Goal: Task Accomplishment & Management: Manage account settings

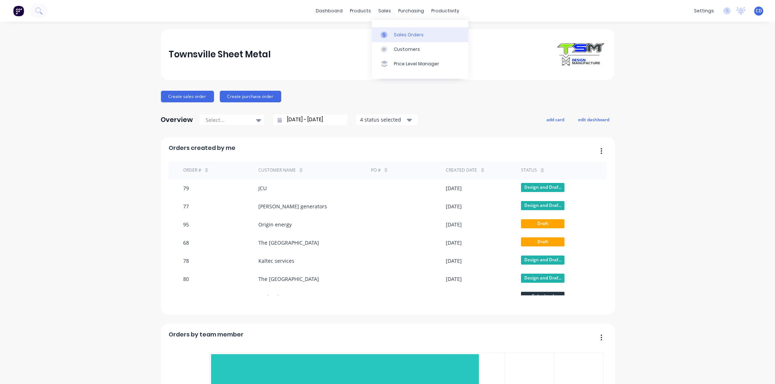
click at [396, 32] on div "Sales Orders" at bounding box center [409, 35] width 30 height 7
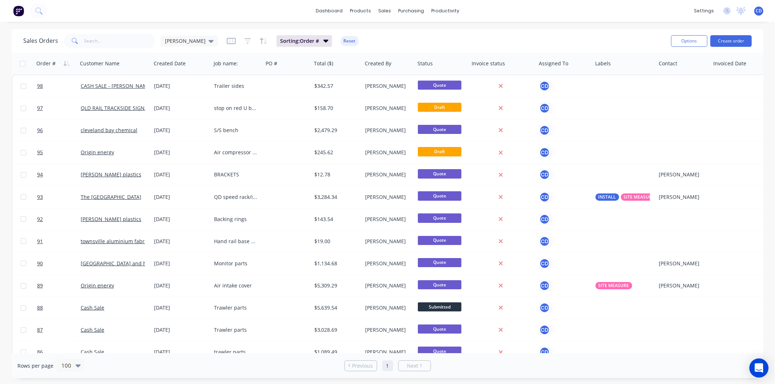
click at [757, 375] on div "Open Intercom Messenger" at bounding box center [758, 368] width 19 height 19
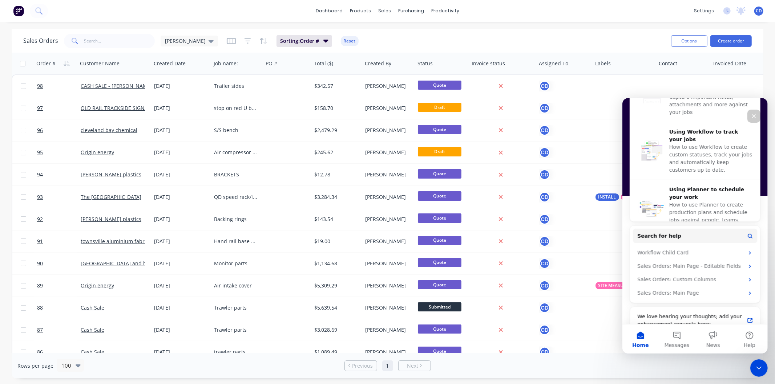
scroll to position [313, 0]
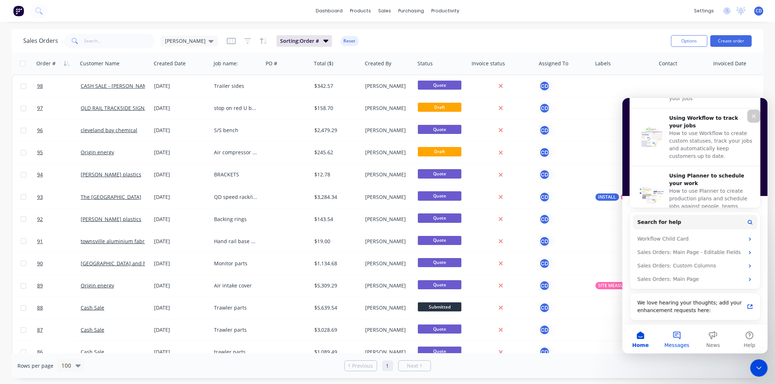
click at [673, 338] on button "Messages" at bounding box center [676, 338] width 36 height 29
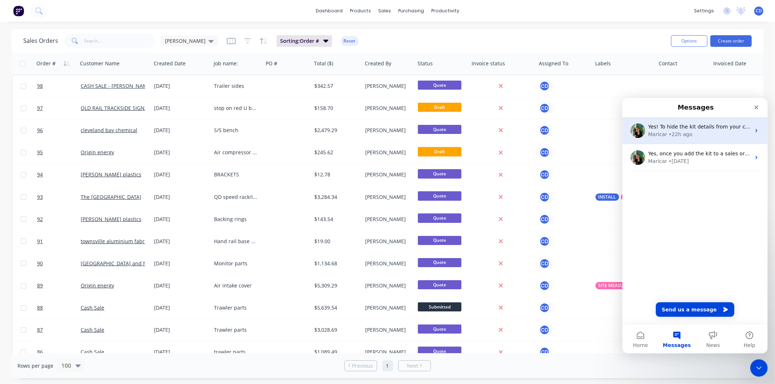
click at [674, 129] on div "Yes! To hide the kit details from your customer’s view, we’ll need to modify th…" at bounding box center [699, 127] width 102 height 8
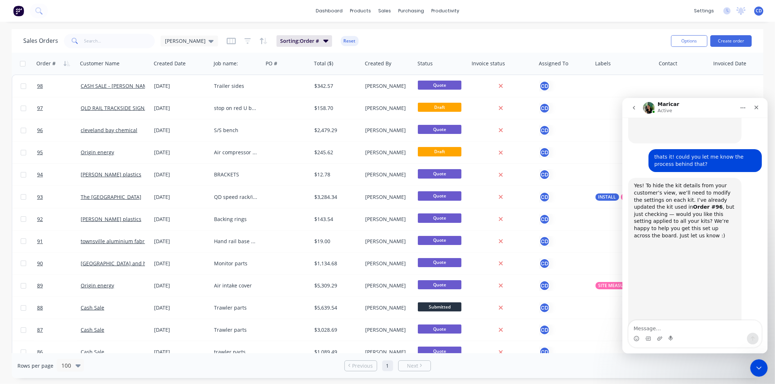
scroll to position [430, 0]
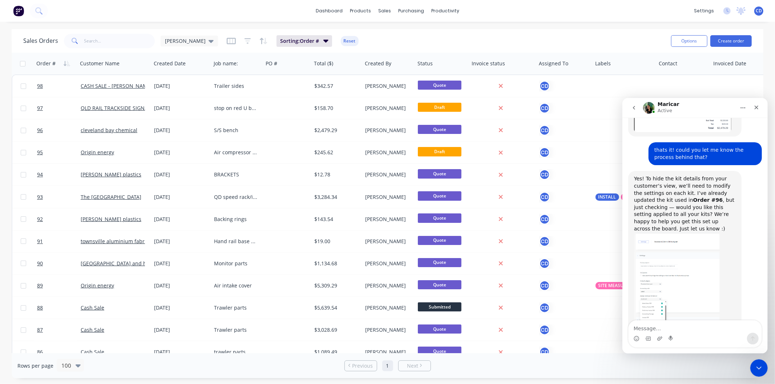
click at [682, 259] on img "Maricar says…" at bounding box center [676, 280] width 86 height 97
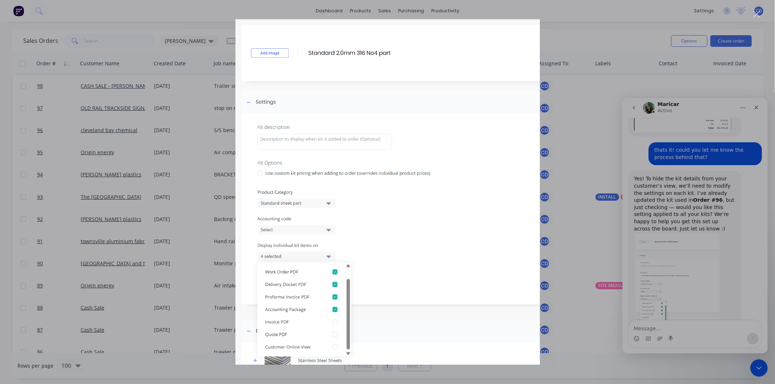
scroll to position [0, 0]
click at [708, 173] on div "Intercom messenger" at bounding box center [387, 192] width 775 height 384
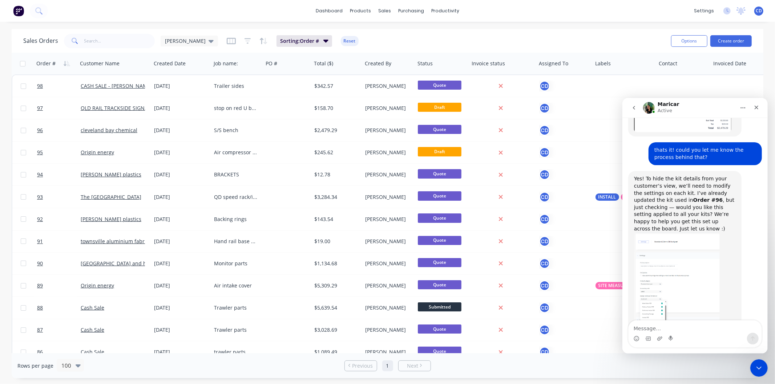
scroll to position [430, 0]
click at [675, 327] on textarea "Message…" at bounding box center [694, 326] width 133 height 12
type textarea "That is fine I can sort the rest of these out."
click at [754, 338] on icon "Send a message…" at bounding box center [752, 339] width 6 height 6
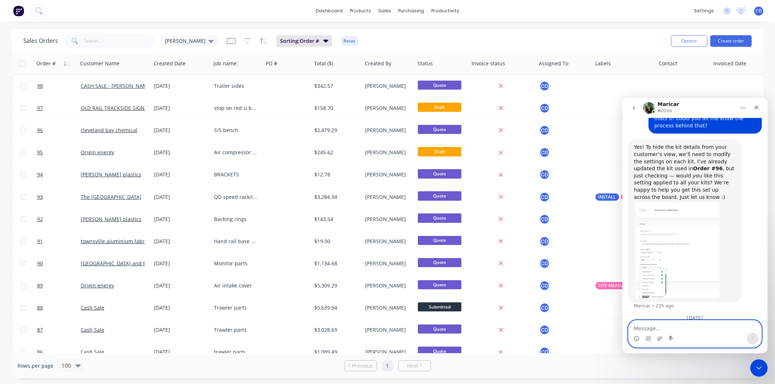
scroll to position [462, 0]
click at [753, 105] on icon "Close" at bounding box center [756, 107] width 6 height 6
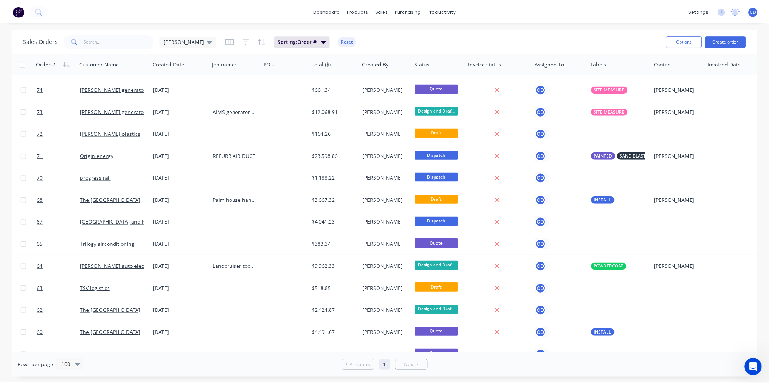
scroll to position [726, 0]
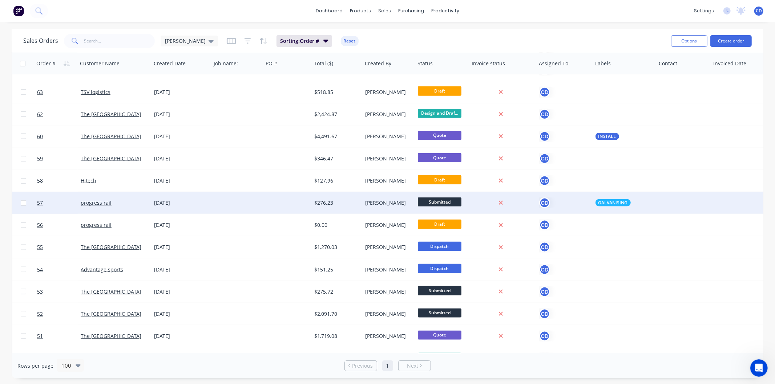
click at [166, 203] on div "[DATE]" at bounding box center [181, 202] width 54 height 7
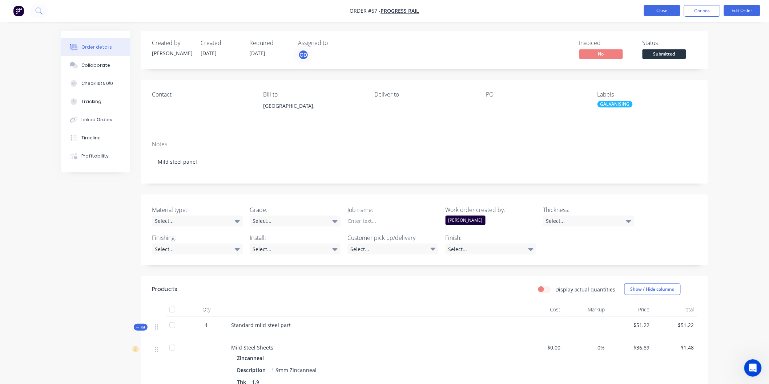
click at [659, 9] on button "Close" at bounding box center [662, 10] width 36 height 11
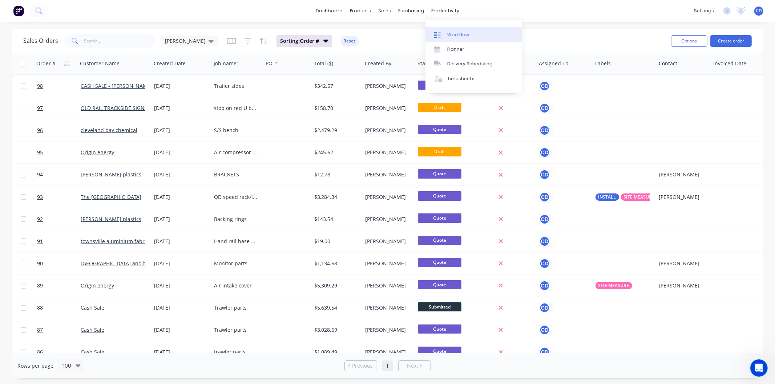
click at [459, 34] on div "Workflow" at bounding box center [458, 35] width 22 height 7
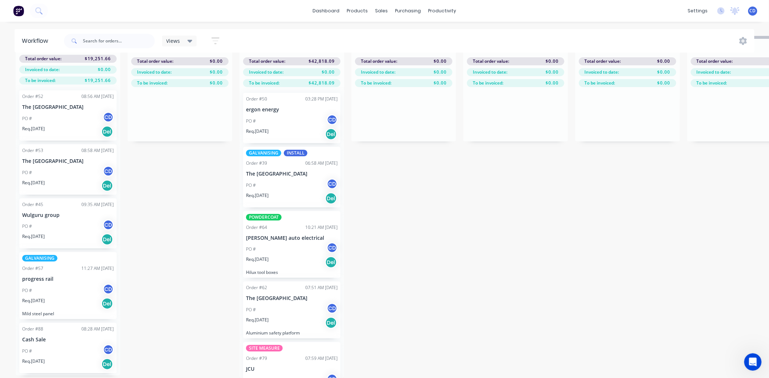
scroll to position [32, 0]
click at [57, 345] on div "PO # CD" at bounding box center [68, 352] width 92 height 14
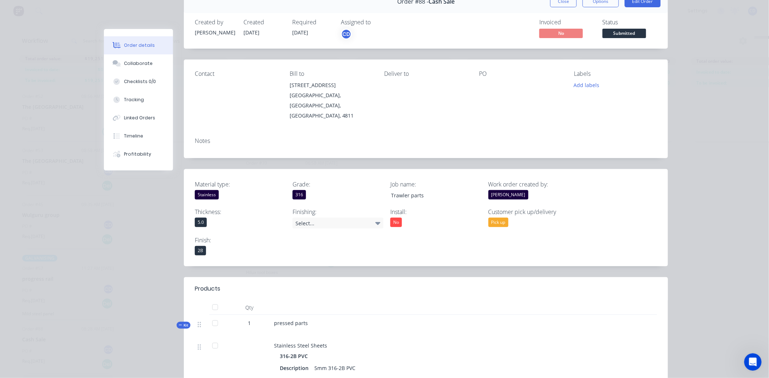
scroll to position [0, 0]
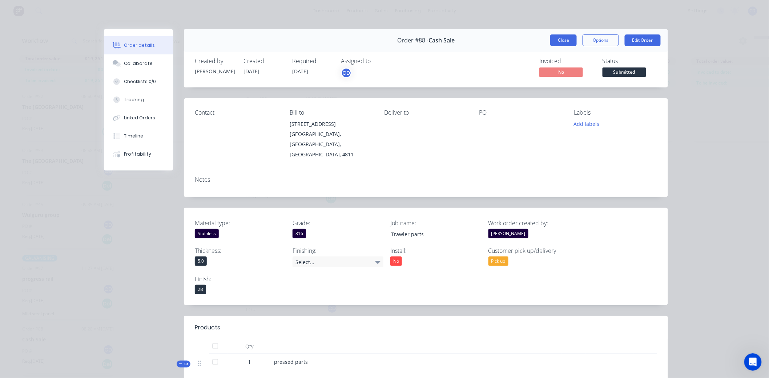
click at [557, 37] on button "Close" at bounding box center [563, 41] width 27 height 12
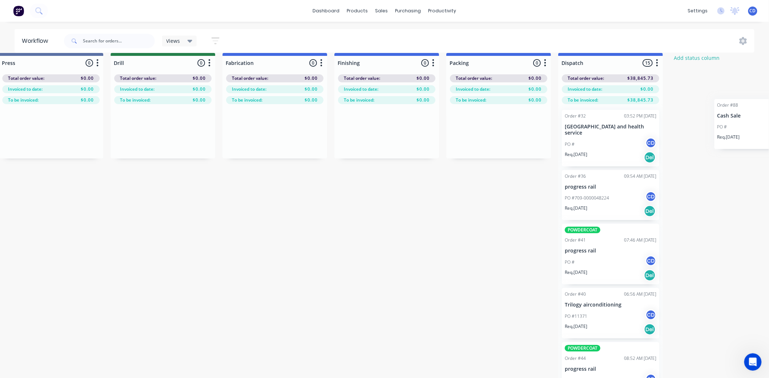
scroll to position [9, 864]
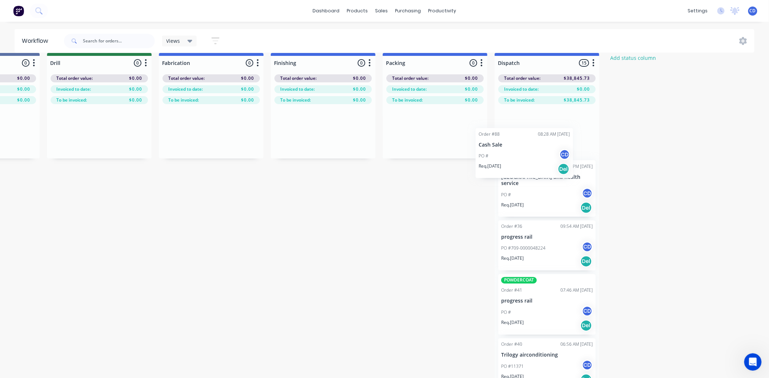
drag, startPoint x: 61, startPoint y: 338, endPoint x: 522, endPoint y: 147, distance: 499.6
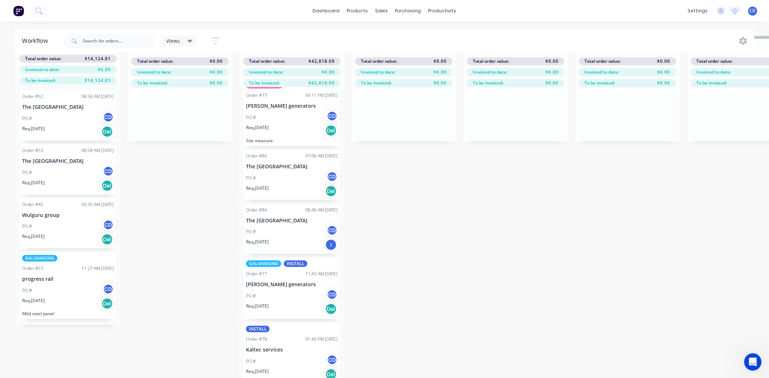
scroll to position [344, 0]
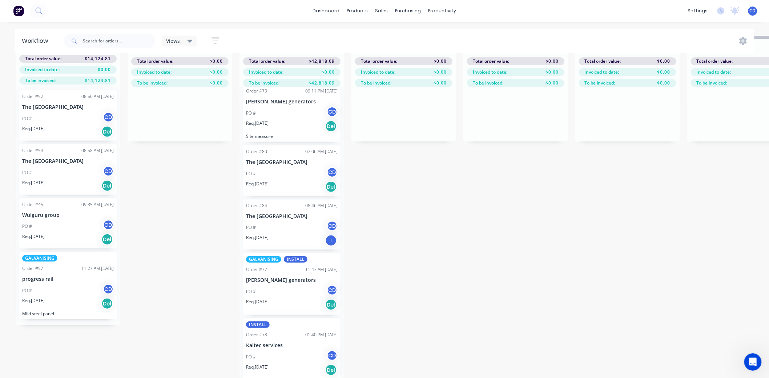
click at [268, 181] on p "Req. 12/08/25" at bounding box center [257, 184] width 23 height 7
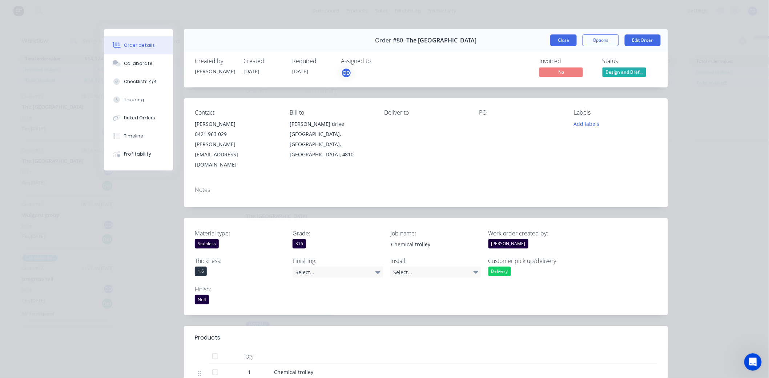
click at [562, 38] on button "Close" at bounding box center [563, 41] width 27 height 12
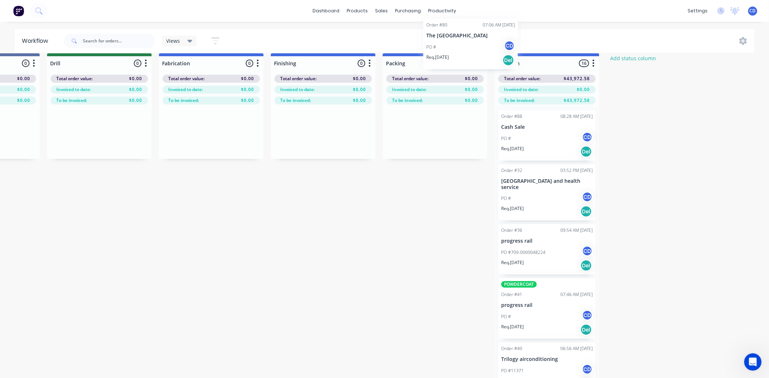
scroll to position [0, 864]
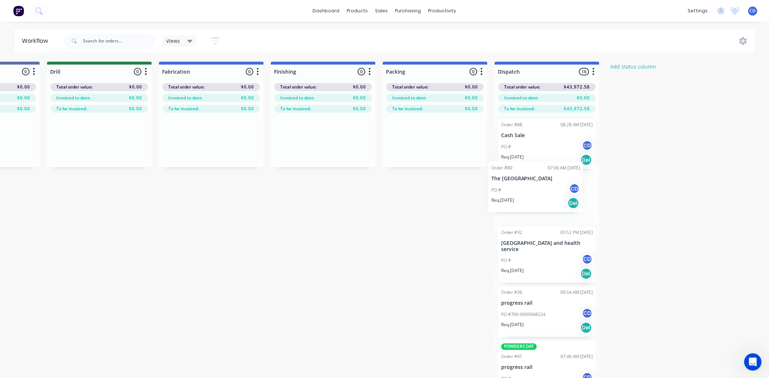
drag, startPoint x: 284, startPoint y: 156, endPoint x: 531, endPoint y: 179, distance: 248.7
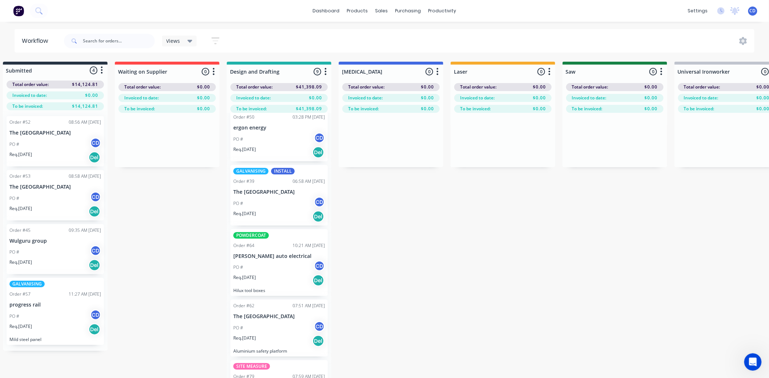
scroll to position [0, 0]
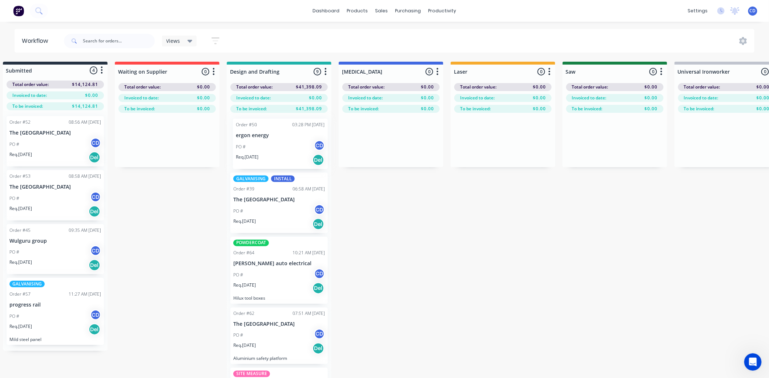
drag, startPoint x: 275, startPoint y: 147, endPoint x: 281, endPoint y: 147, distance: 5.8
click at [281, 147] on div "Order #50 03:28 PM 16/06/25 ergon energy PO # CD Req. 27/05/25 Del GALVANISING …" at bounding box center [279, 258] width 105 height 291
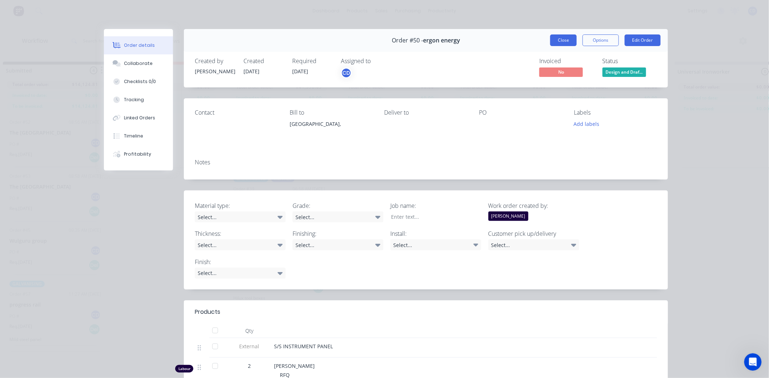
click at [569, 41] on button "Close" at bounding box center [563, 41] width 27 height 12
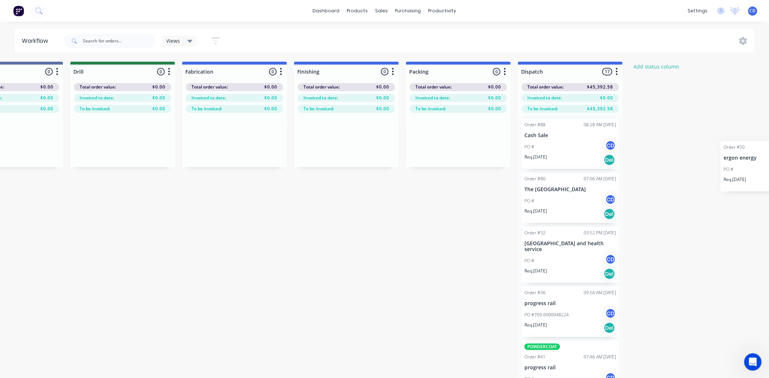
scroll to position [0, 864]
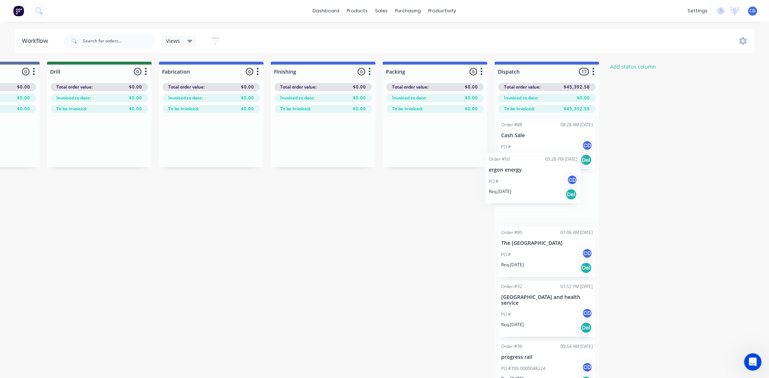
drag, startPoint x: 278, startPoint y: 135, endPoint x: 537, endPoint y: 169, distance: 261.2
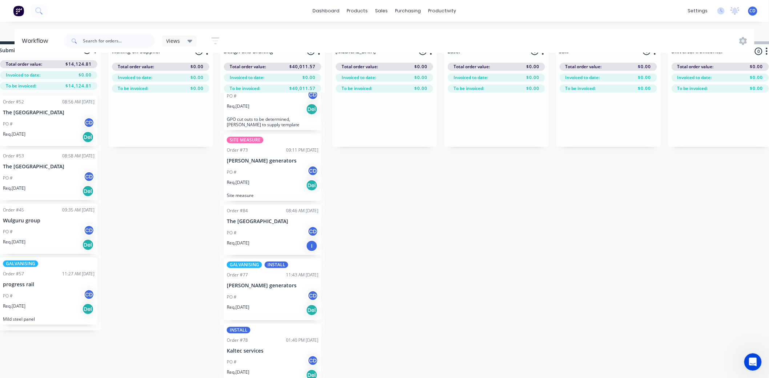
scroll to position [32, 19]
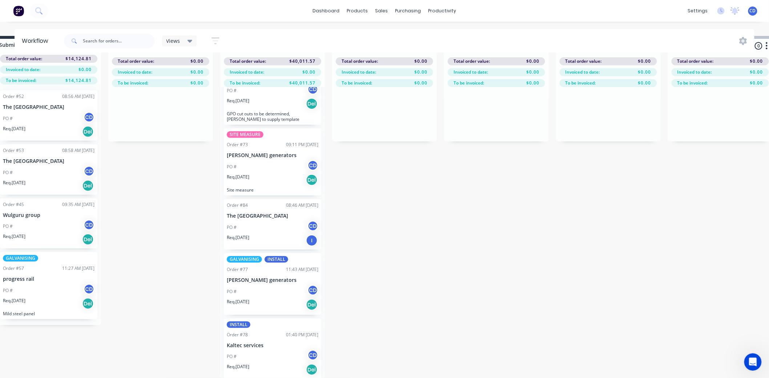
click at [257, 238] on div "Req. 13/08/25 I" at bounding box center [273, 241] width 92 height 12
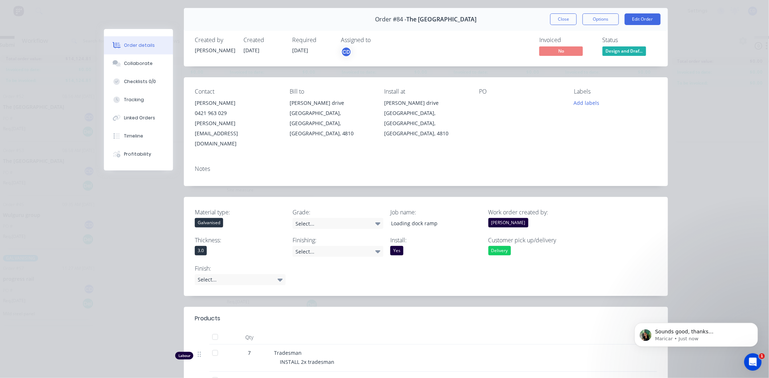
scroll to position [0, 0]
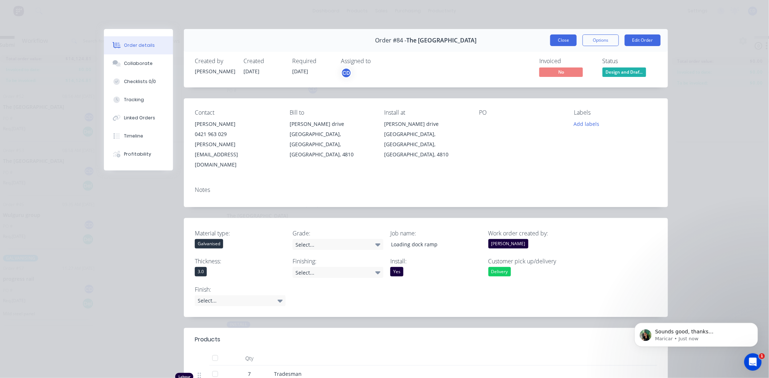
click at [561, 41] on button "Close" at bounding box center [563, 41] width 27 height 12
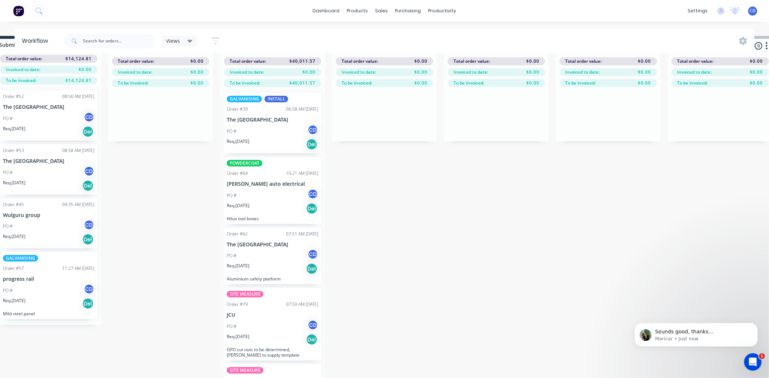
click at [264, 138] on div "Req. 23/04/25 Del" at bounding box center [273, 144] width 92 height 12
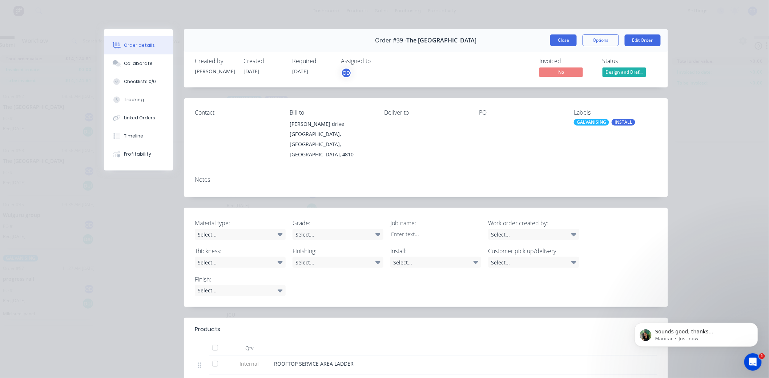
click at [556, 40] on button "Close" at bounding box center [563, 41] width 27 height 12
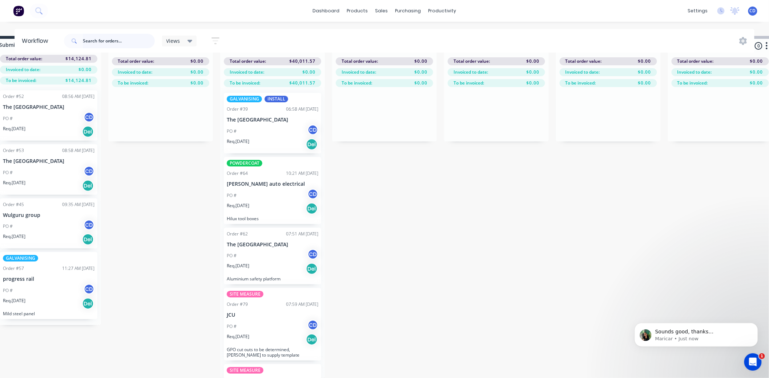
click at [96, 41] on input "text" at bounding box center [119, 41] width 72 height 15
type input "the ville"
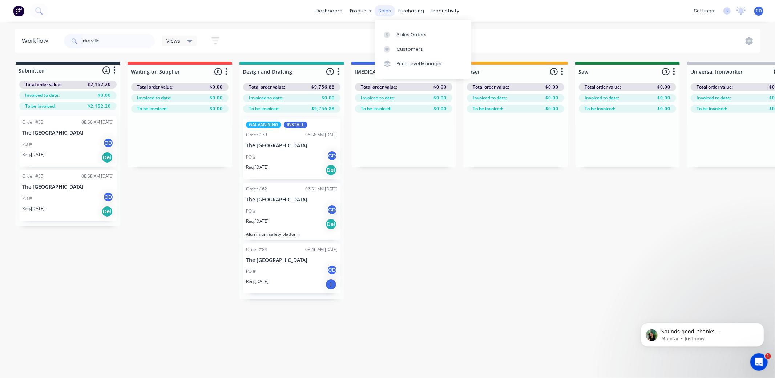
click at [384, 10] on div "sales" at bounding box center [384, 10] width 20 height 11
click at [405, 37] on div "Sales Orders" at bounding box center [412, 35] width 30 height 7
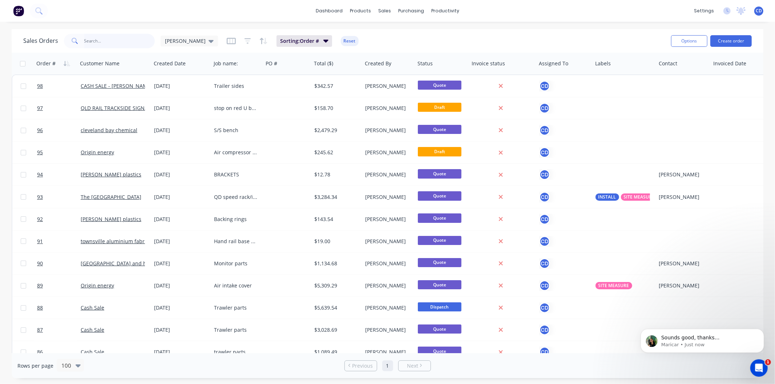
click at [134, 41] on input "text" at bounding box center [119, 41] width 71 height 15
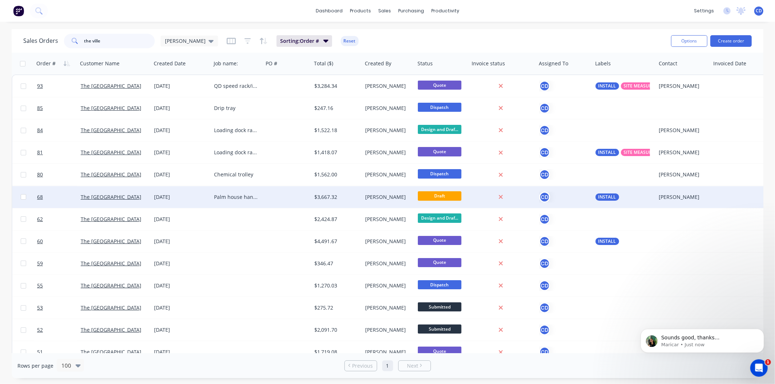
type input "the ville"
click at [165, 194] on div "[DATE]" at bounding box center [181, 197] width 54 height 7
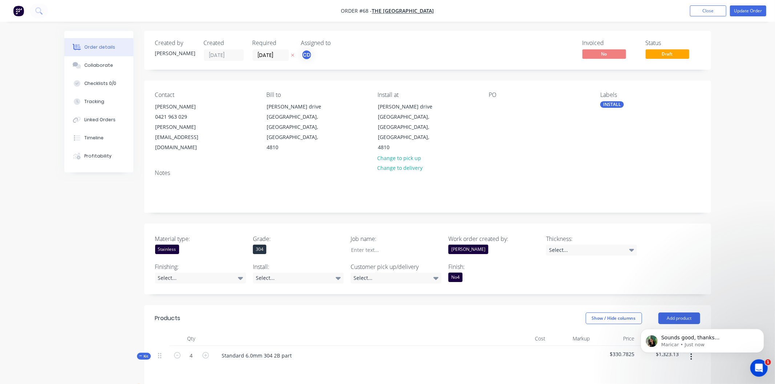
type input "$312.93"
type input "$3.13"
type input "$50.00"
type input "120"
type input "$110.00"
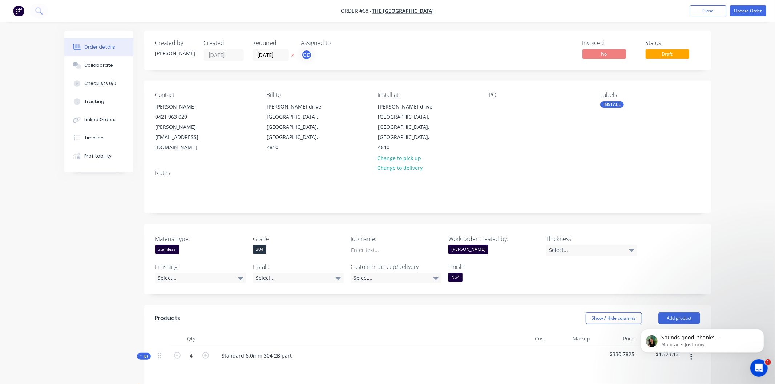
type input "$220.00"
type input "$50.00"
type input "120"
type input "$110.00"
type input "$165.00"
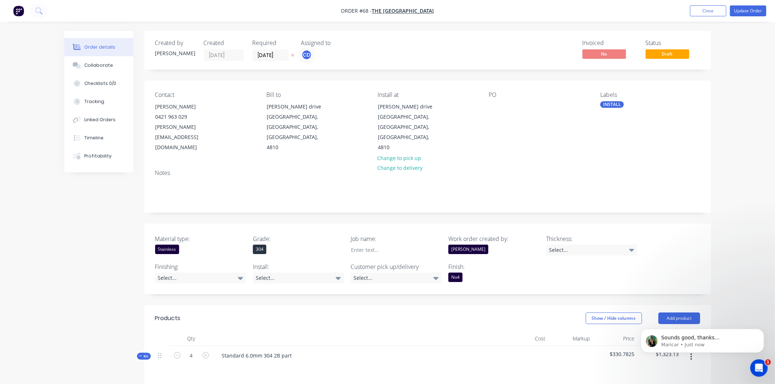
type input "$50.00"
type input "120"
type input "$110.00"
type input "$55.00"
type input "$50.00"
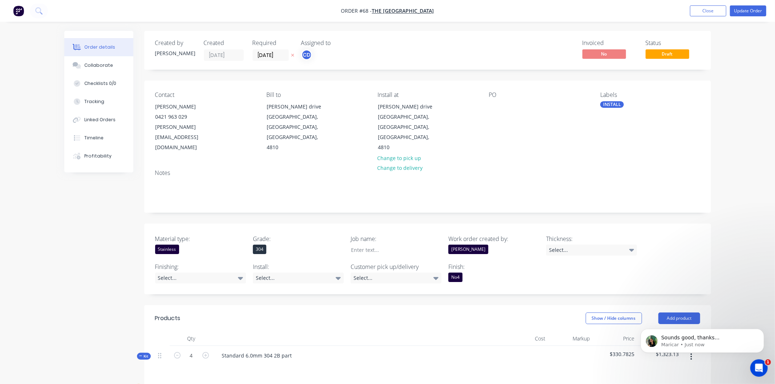
type input "120"
type input "$110.00"
type input "$50.00"
type input "120"
type input "$110.00"
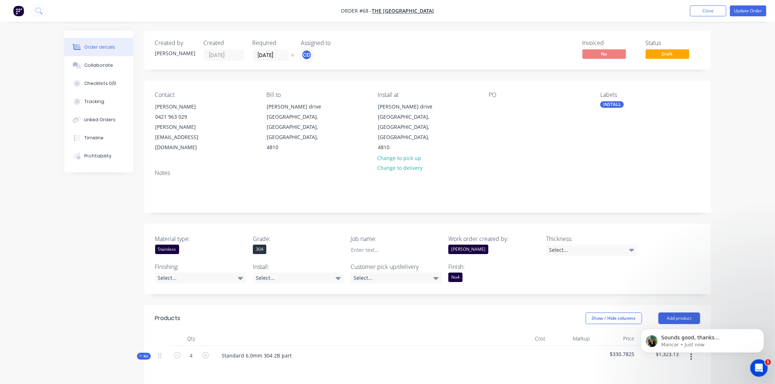
type input "$880.00"
type input "$30.00"
type input "266.67"
type input "$110.00"
type input "$150.00"
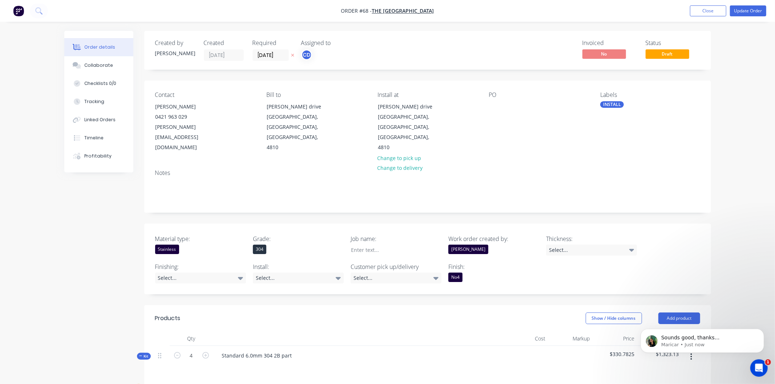
type input "-100"
type input "$14.50"
type input "10"
type input "$15.95"
type input "$127.60"
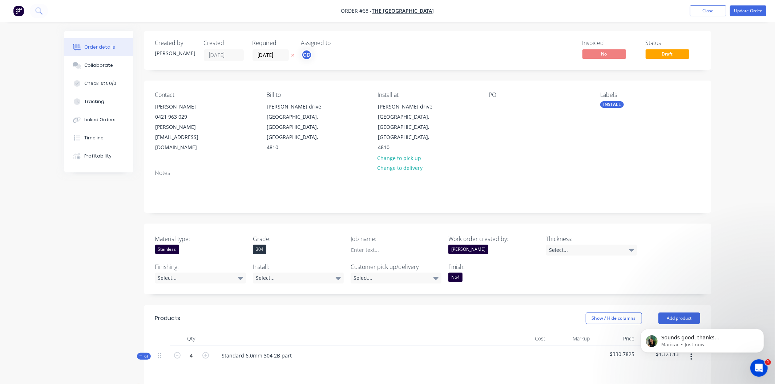
type input "$110.00"
type input "$1,760.00"
type input "$28.00"
type input "10"
type input "$30.80"
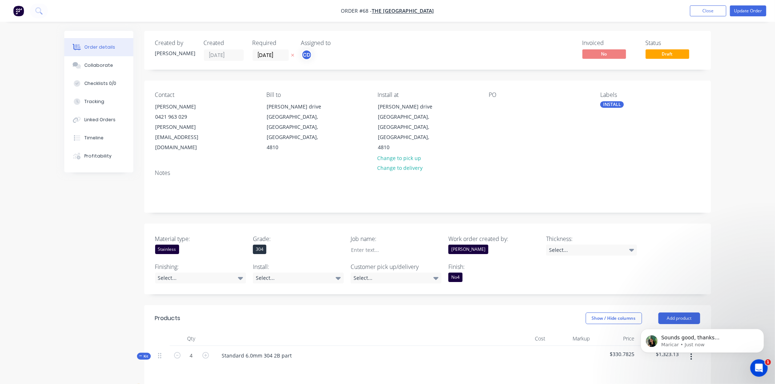
type input "$123.20"
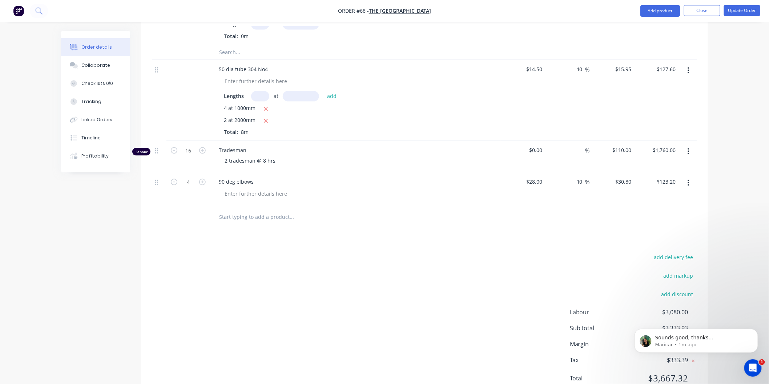
scroll to position [634, 0]
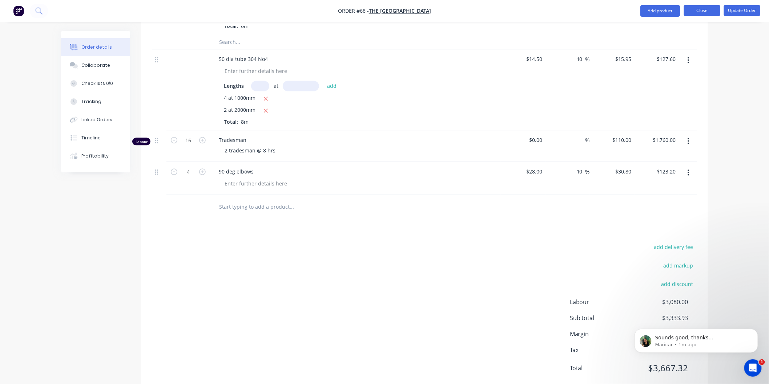
click at [703, 12] on button "Close" at bounding box center [702, 10] width 36 height 11
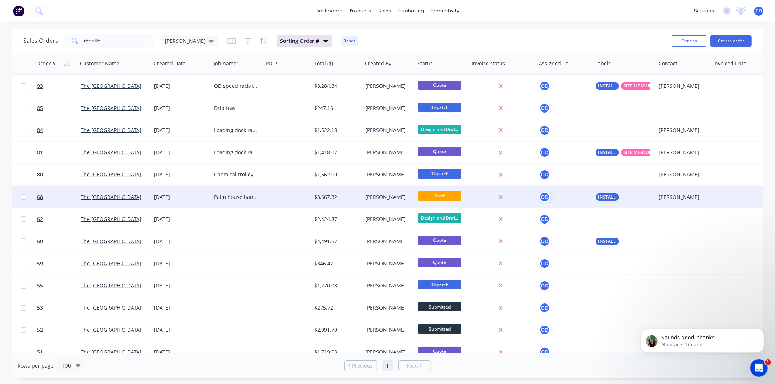
click at [234, 197] on div "Palm house handrails" at bounding box center [236, 197] width 44 height 7
click at [157, 194] on div "[DATE]" at bounding box center [181, 197] width 54 height 7
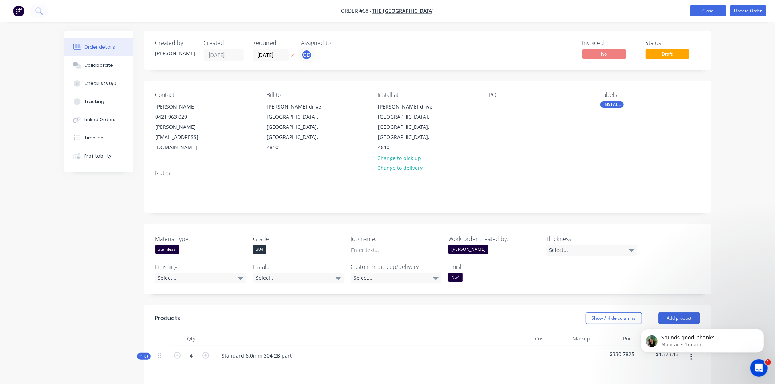
type input "$312.93"
type input "$3.13"
type input "$50.00"
type input "120"
type input "$110.00"
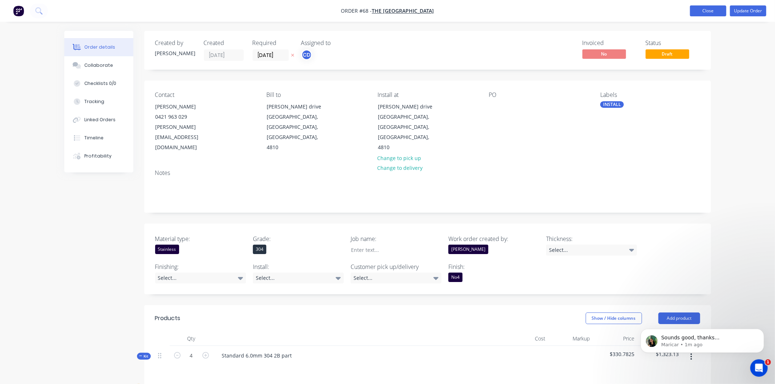
type input "$220.00"
type input "$50.00"
type input "120"
type input "$110.00"
type input "$165.00"
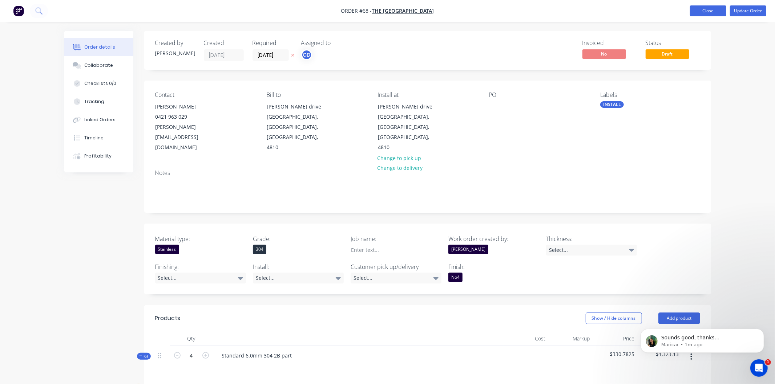
type input "$50.00"
type input "120"
type input "$110.00"
type input "$55.00"
type input "$50.00"
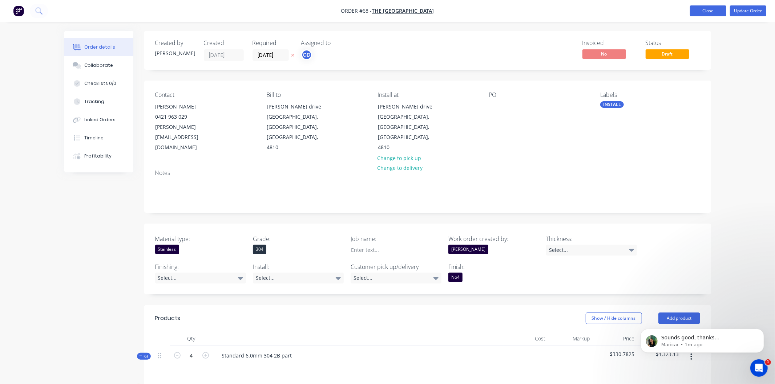
type input "120"
type input "$110.00"
type input "$50.00"
type input "120"
type input "$110.00"
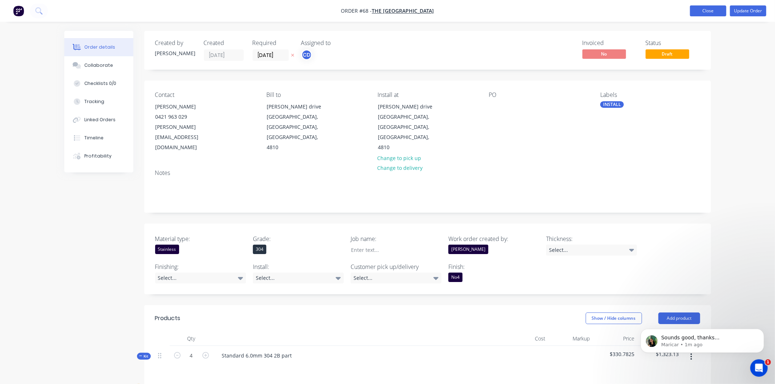
type input "$880.00"
type input "$30.00"
type input "266.67"
type input "$110.00"
type input "$150.00"
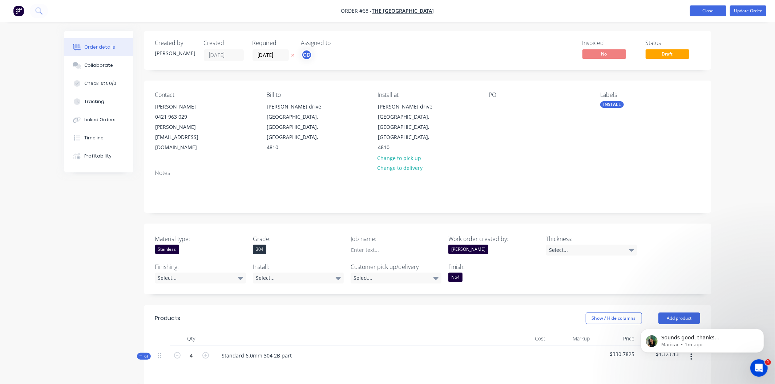
type input "-100"
type input "$14.50"
type input "10"
type input "$15.95"
type input "$127.60"
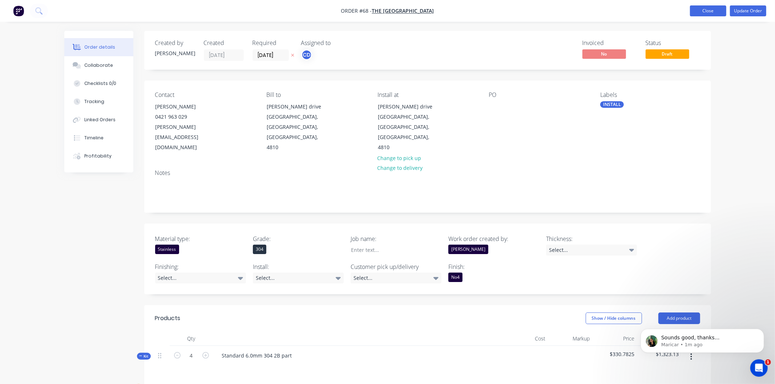
type input "$110.00"
type input "$1,760.00"
type input "$28.00"
type input "10"
type input "$30.80"
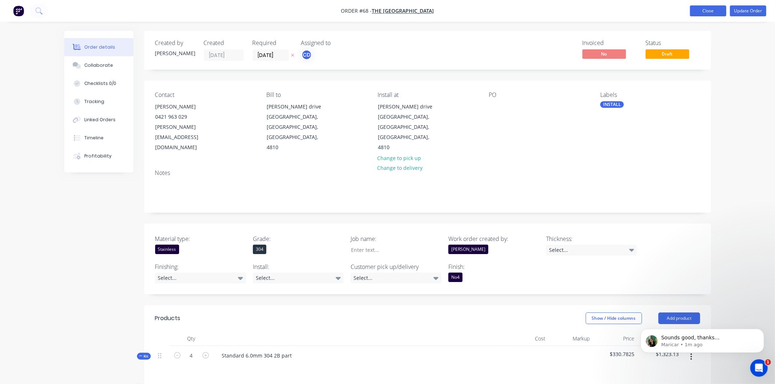
type input "$123.20"
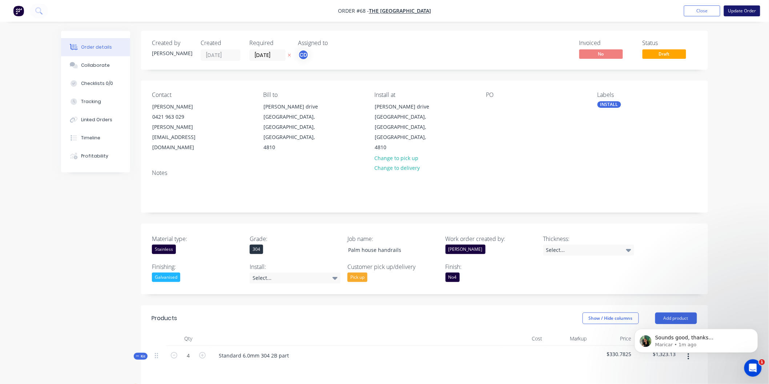
click at [730, 12] on button "Update Order" at bounding box center [741, 10] width 36 height 11
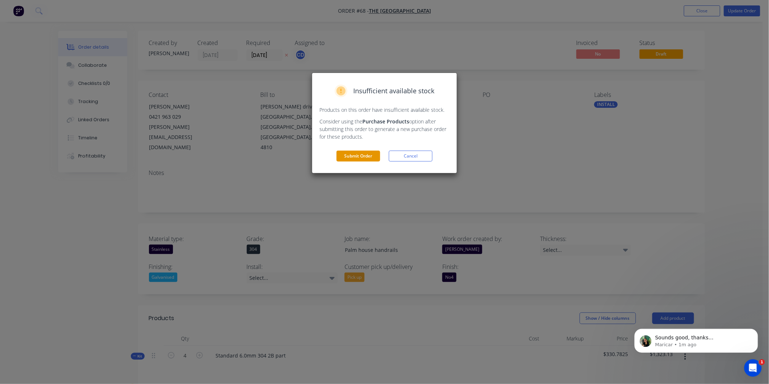
click at [376, 154] on button "Submit Order" at bounding box center [358, 156] width 44 height 11
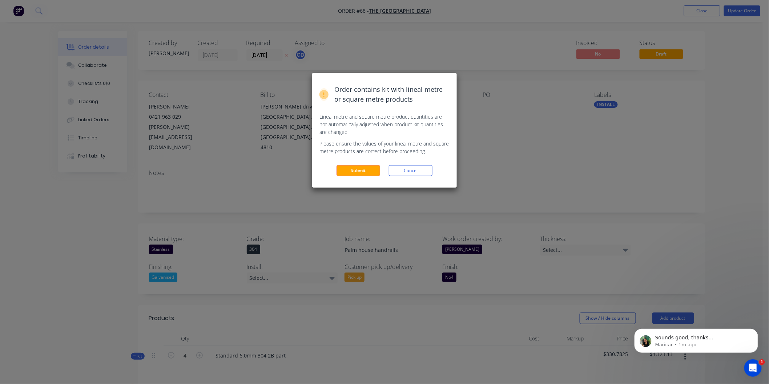
click at [358, 167] on button "Submit" at bounding box center [358, 170] width 44 height 11
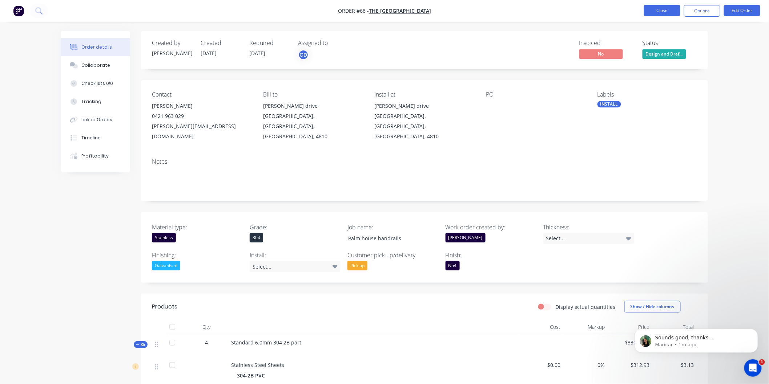
click at [674, 13] on button "Close" at bounding box center [662, 10] width 36 height 11
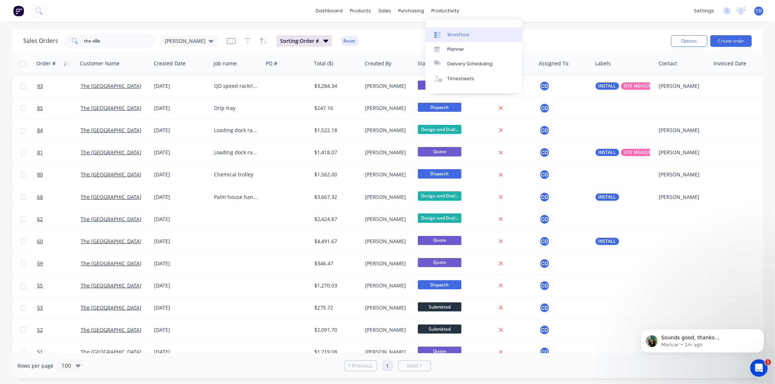
click at [461, 35] on div "Workflow" at bounding box center [458, 35] width 22 height 7
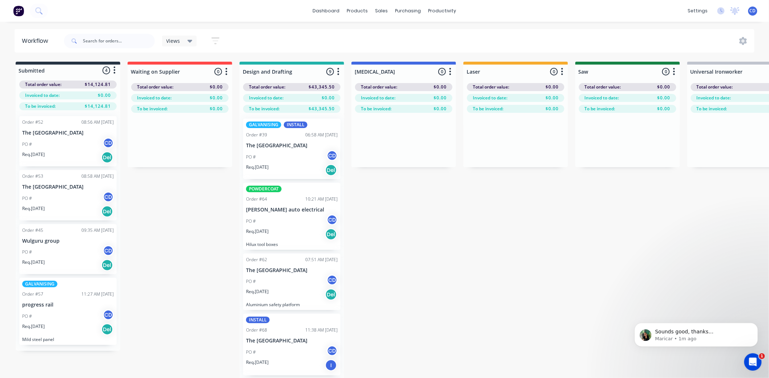
click at [51, 146] on div "PO # CD" at bounding box center [68, 145] width 92 height 14
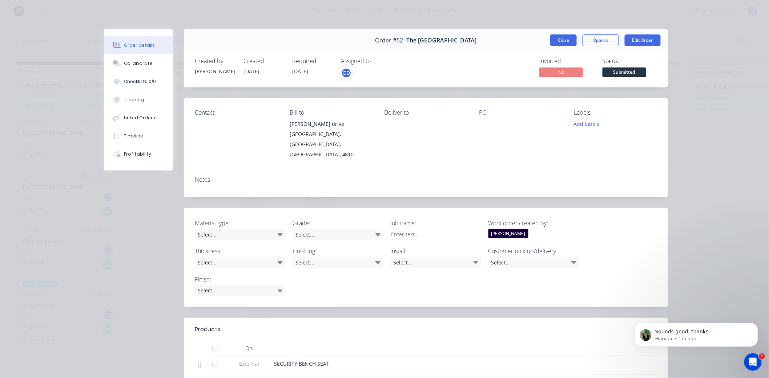
click at [564, 43] on button "Close" at bounding box center [563, 41] width 27 height 12
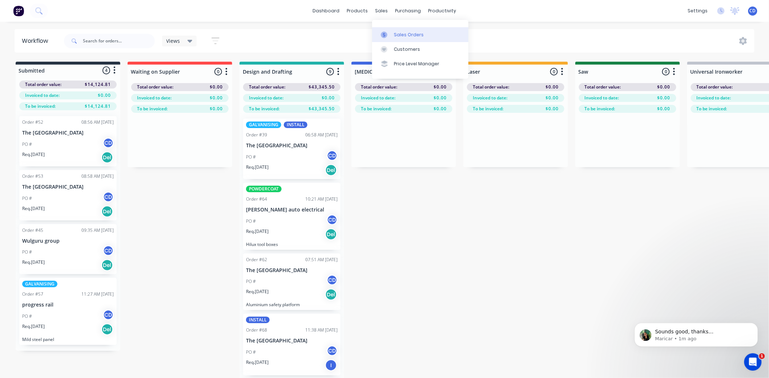
click at [404, 34] on div "Sales Orders" at bounding box center [409, 35] width 30 height 7
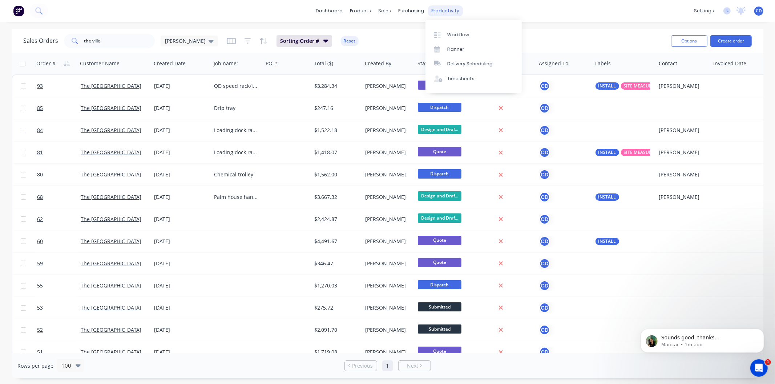
click at [441, 8] on div "productivity" at bounding box center [444, 10] width 35 height 11
click at [457, 39] on link "Workflow" at bounding box center [473, 34] width 96 height 15
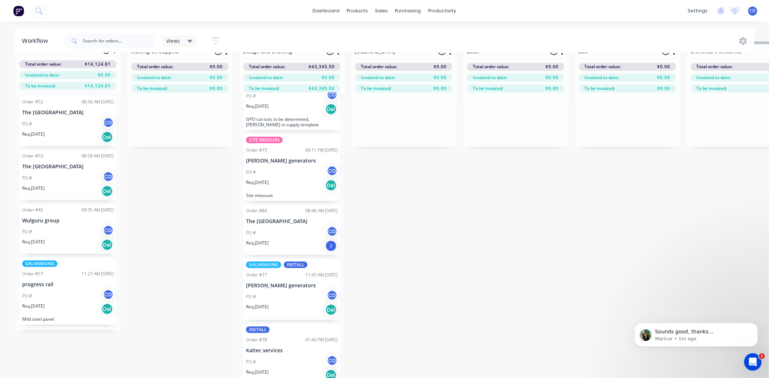
scroll to position [32, 0]
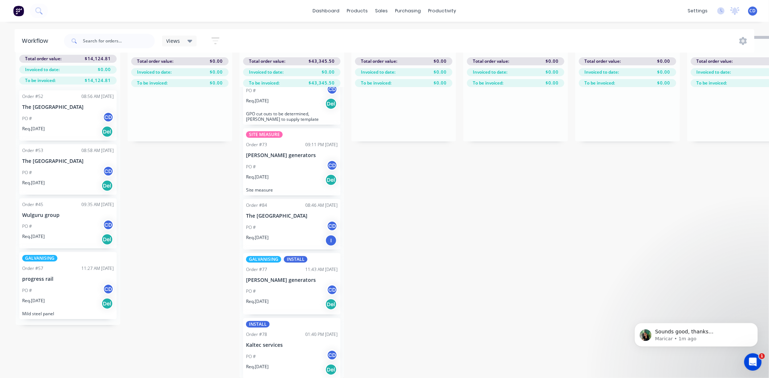
click at [283, 224] on div "PO # CD" at bounding box center [292, 228] width 92 height 14
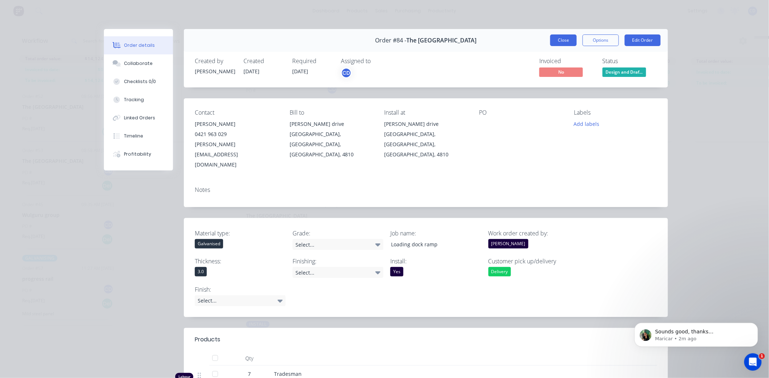
click at [565, 39] on button "Close" at bounding box center [563, 41] width 27 height 12
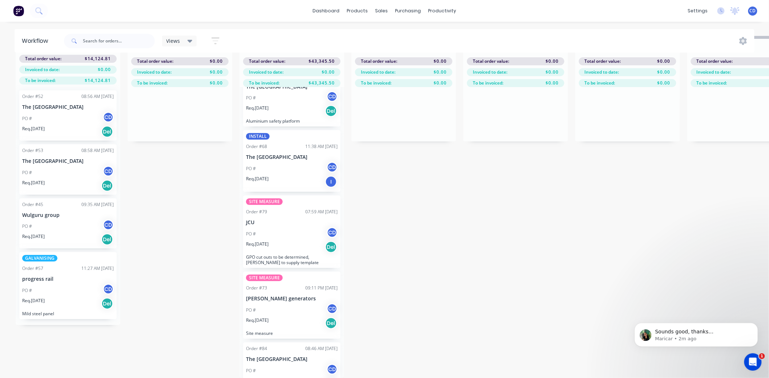
scroll to position [140, 0]
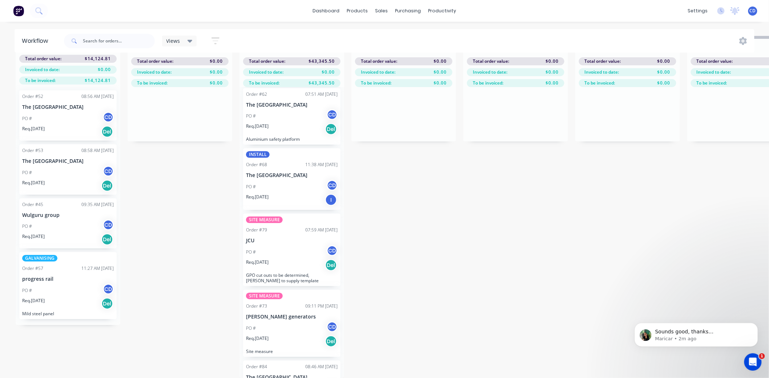
click at [282, 186] on div "PO # CD" at bounding box center [292, 187] width 92 height 14
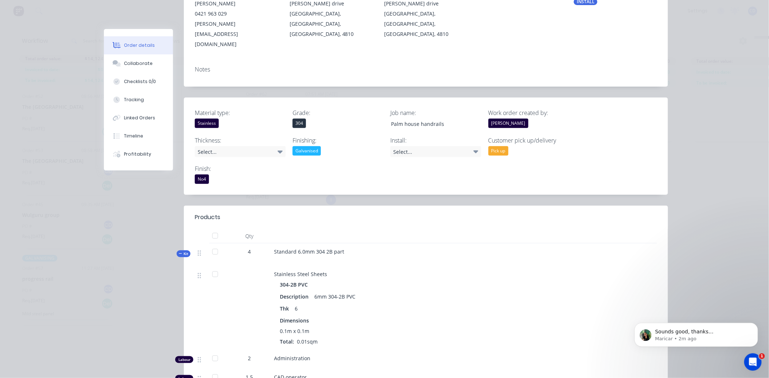
scroll to position [121, 0]
click at [323, 146] on div "Galvanised" at bounding box center [337, 150] width 91 height 9
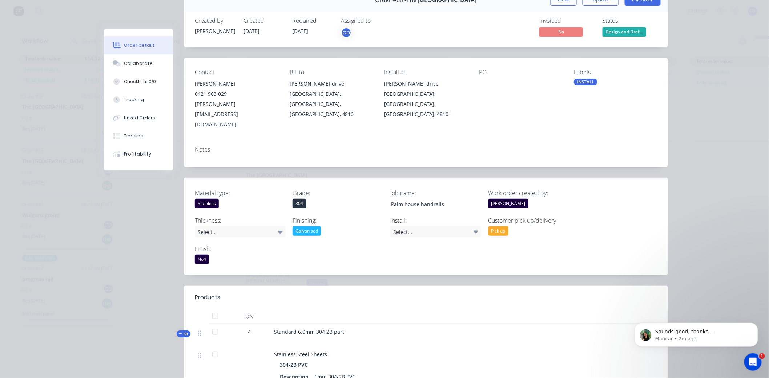
scroll to position [0, 0]
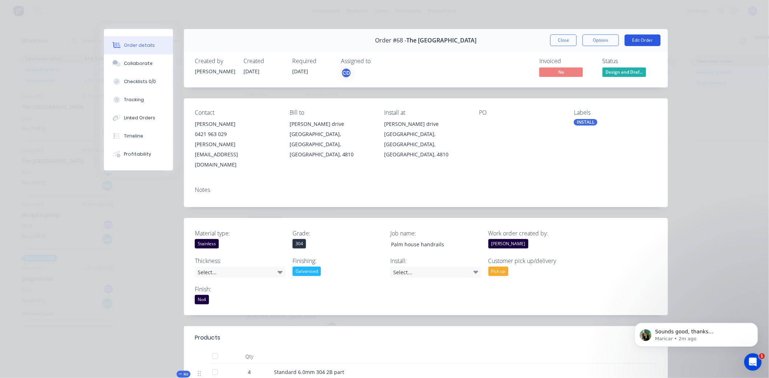
click at [643, 39] on button "Edit Order" at bounding box center [642, 41] width 36 height 12
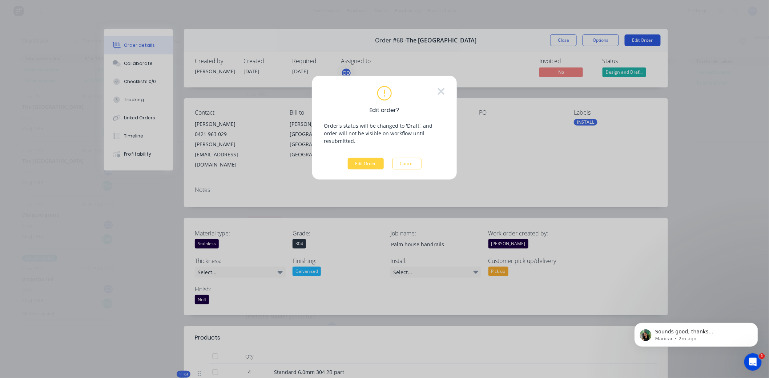
scroll to position [26, 0]
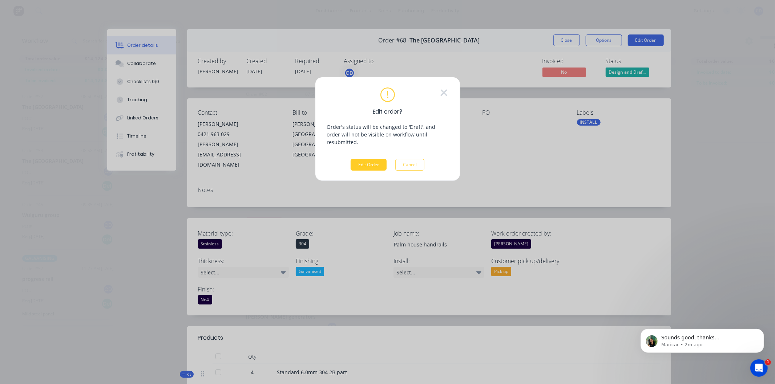
click at [379, 159] on button "Edit Order" at bounding box center [368, 165] width 36 height 12
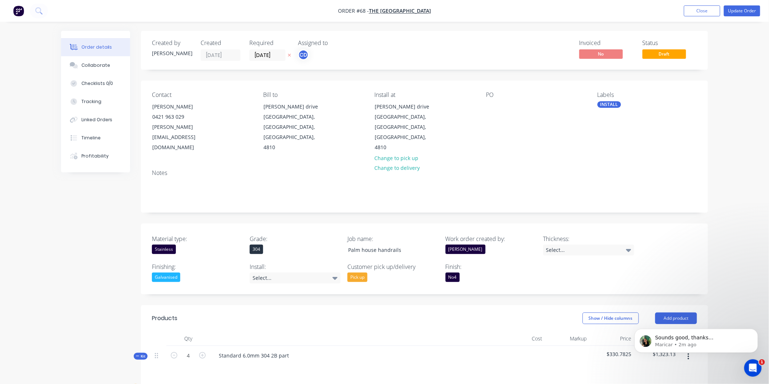
click at [175, 273] on div "Galvanised" at bounding box center [166, 277] width 28 height 9
click at [161, 285] on div "button" at bounding box center [160, 288] width 15 height 15
click at [327, 313] on div "Show / Hide columns Add product" at bounding box center [482, 319] width 429 height 12
click at [335, 274] on icon at bounding box center [334, 278] width 5 height 8
click at [280, 289] on button "Yes" at bounding box center [304, 287] width 109 height 15
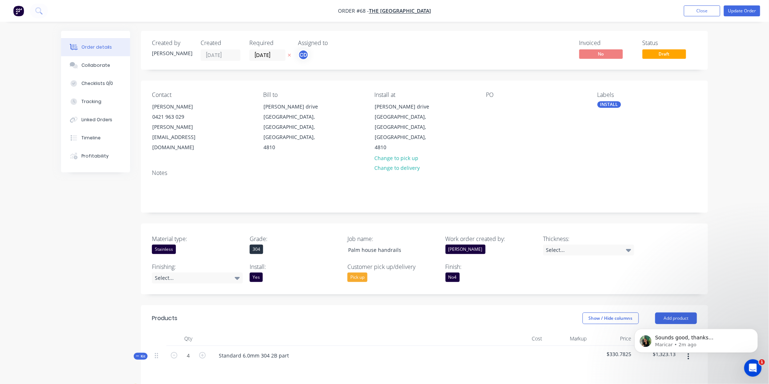
click at [423, 305] on header "Products Show / Hide columns Add product" at bounding box center [424, 318] width 567 height 26
click at [382, 273] on div "Pick up" at bounding box center [392, 277] width 91 height 9
click at [383, 292] on button "Delivery" at bounding box center [402, 288] width 109 height 15
click at [385, 332] on div at bounding box center [355, 339] width 291 height 15
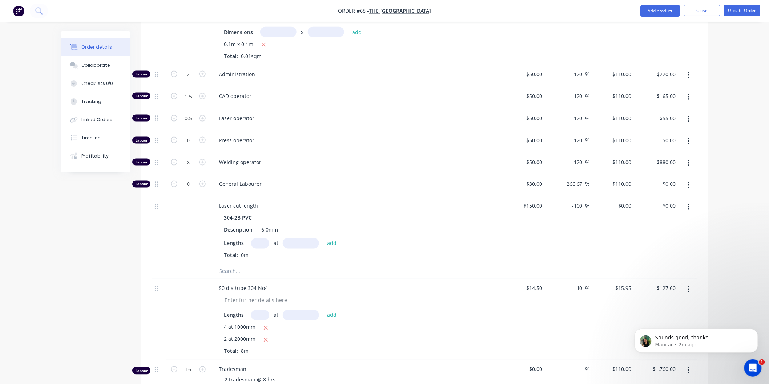
scroll to position [403, 0]
click at [94, 98] on div "Tracking" at bounding box center [91, 101] width 20 height 7
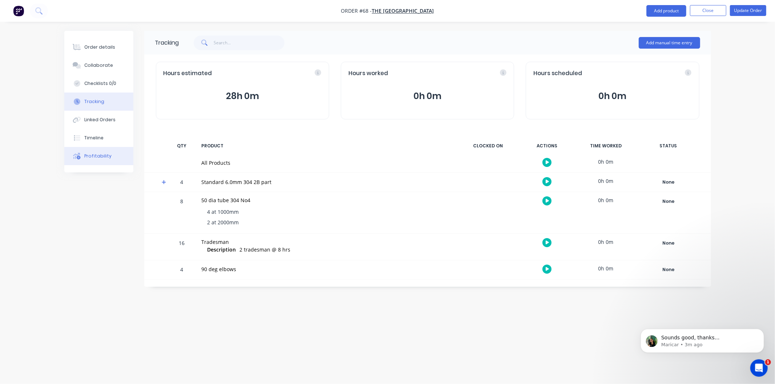
click at [104, 157] on div "Profitability" at bounding box center [97, 156] width 27 height 7
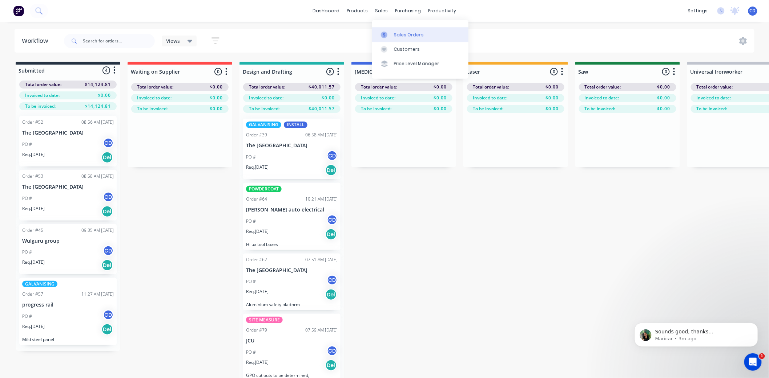
click at [401, 40] on link "Sales Orders" at bounding box center [420, 34] width 96 height 15
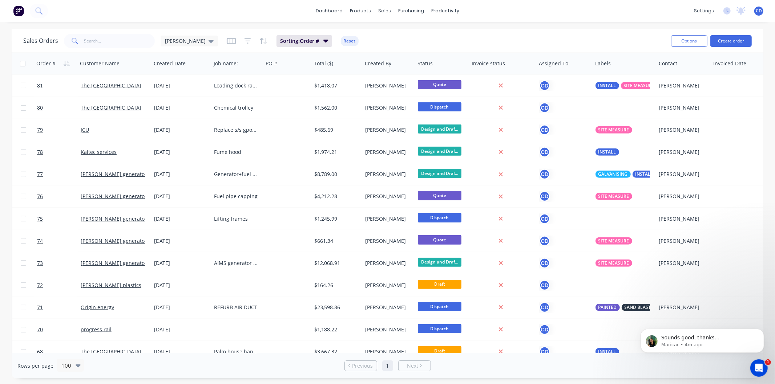
scroll to position [403, 0]
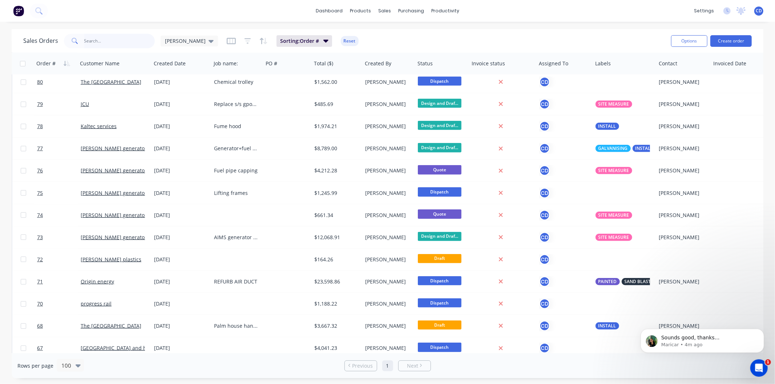
click at [100, 44] on input "text" at bounding box center [119, 41] width 71 height 15
type input "the ville"
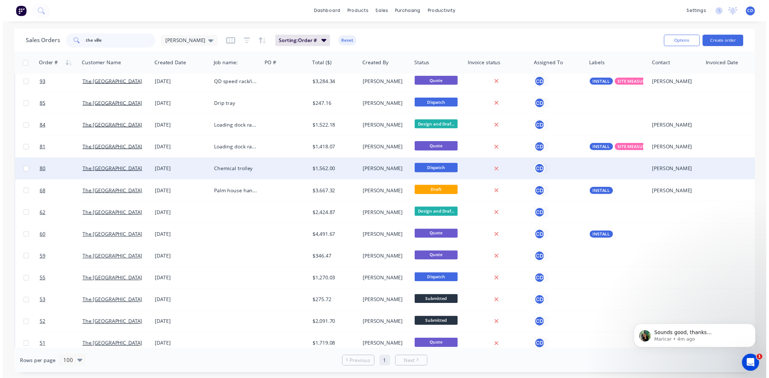
scroll to position [0, 0]
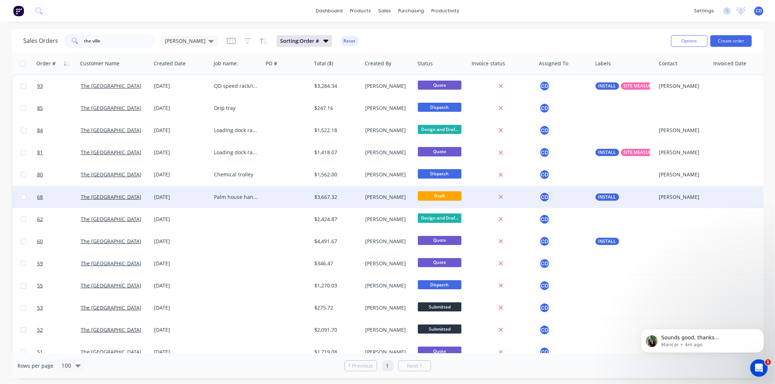
click at [166, 198] on div "[DATE]" at bounding box center [181, 197] width 54 height 7
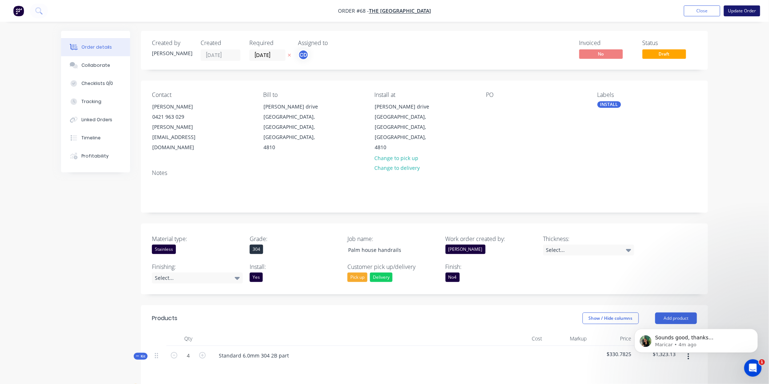
click at [739, 8] on button "Update Order" at bounding box center [741, 10] width 36 height 11
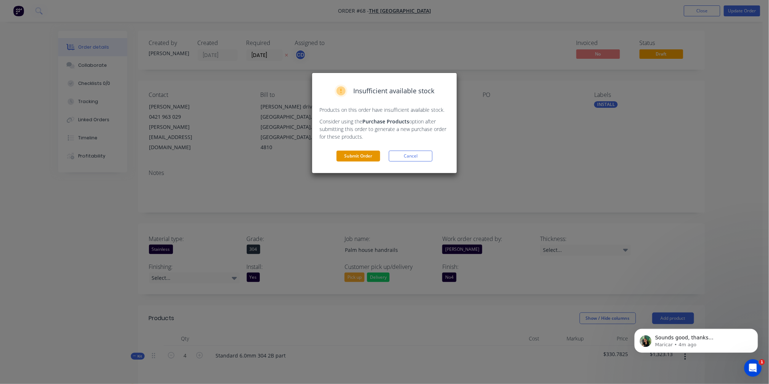
click at [362, 157] on button "Submit Order" at bounding box center [358, 156] width 44 height 11
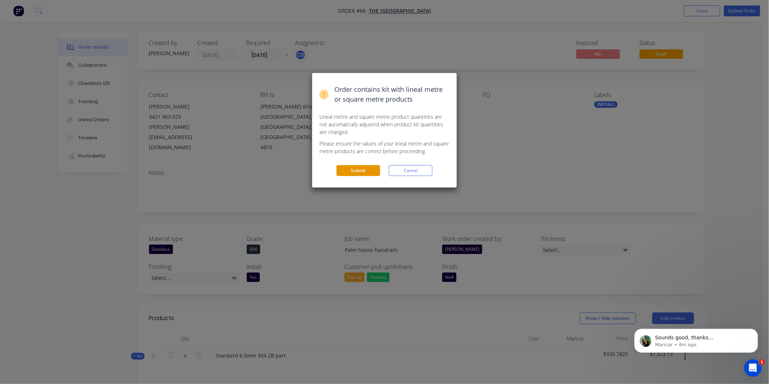
click at [358, 168] on button "Submit" at bounding box center [358, 170] width 44 height 11
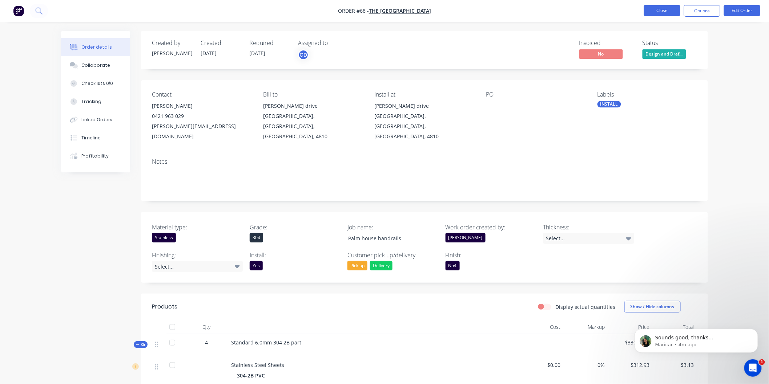
click at [666, 8] on button "Close" at bounding box center [662, 10] width 36 height 11
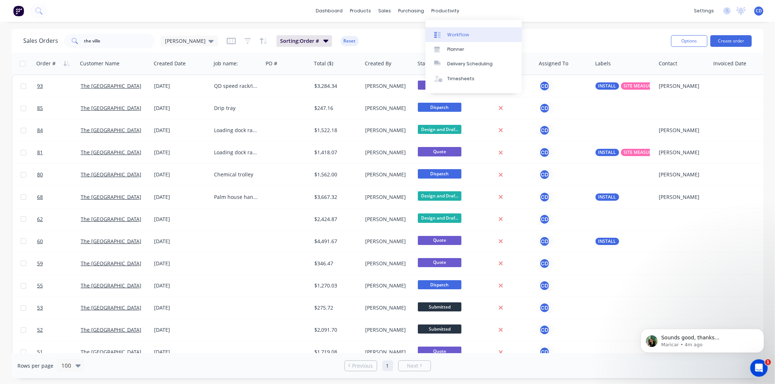
click at [464, 35] on div "Workflow" at bounding box center [458, 35] width 22 height 7
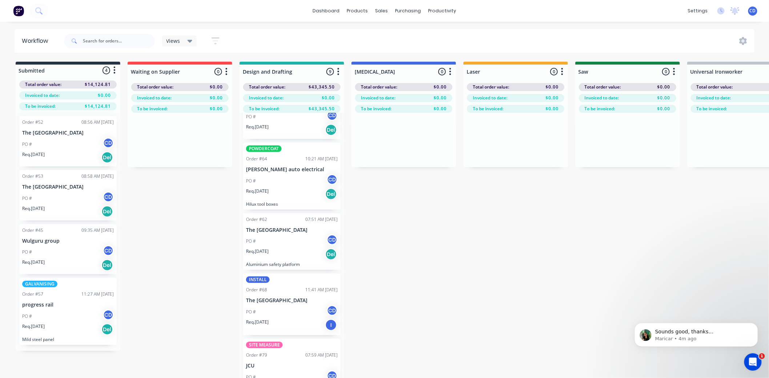
scroll to position [81, 0]
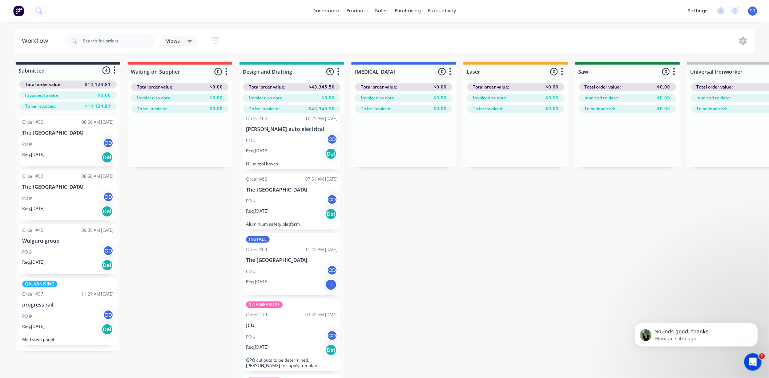
click at [283, 265] on div "PO # CD" at bounding box center [292, 272] width 92 height 14
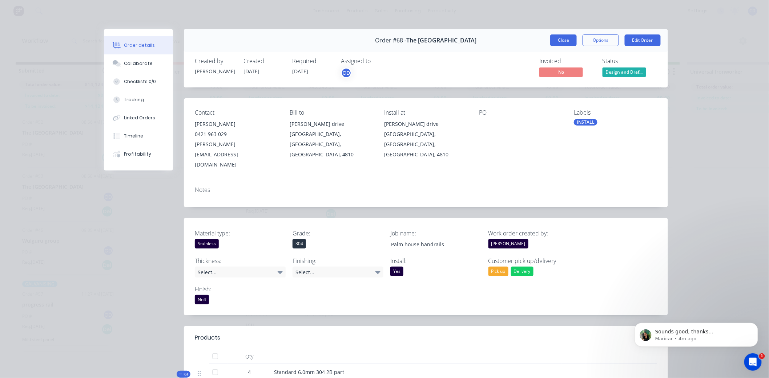
click at [568, 41] on button "Close" at bounding box center [563, 41] width 27 height 12
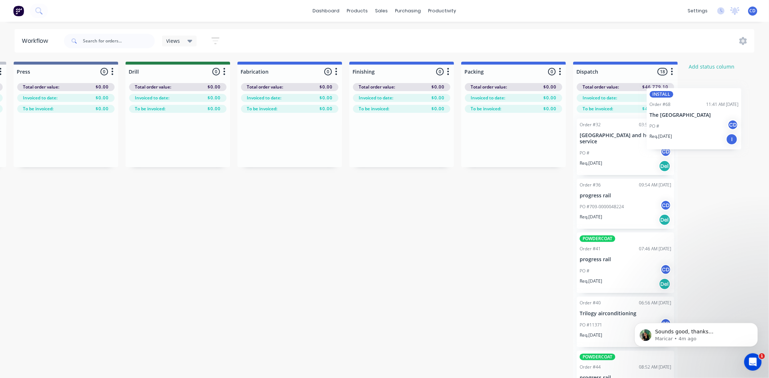
scroll to position [0, 824]
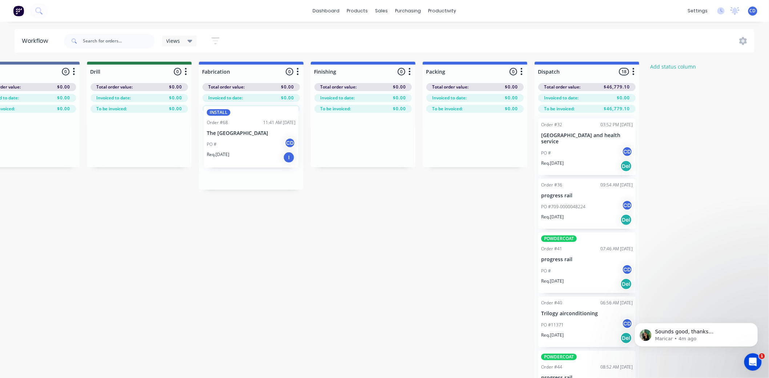
drag, startPoint x: 292, startPoint y: 267, endPoint x: 255, endPoint y: 135, distance: 136.8
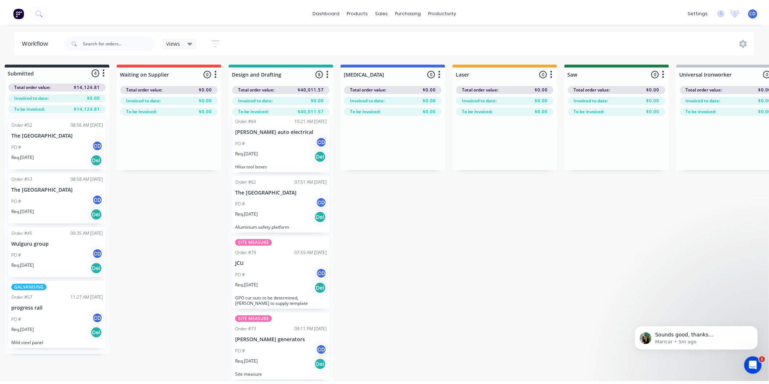
scroll to position [0, 0]
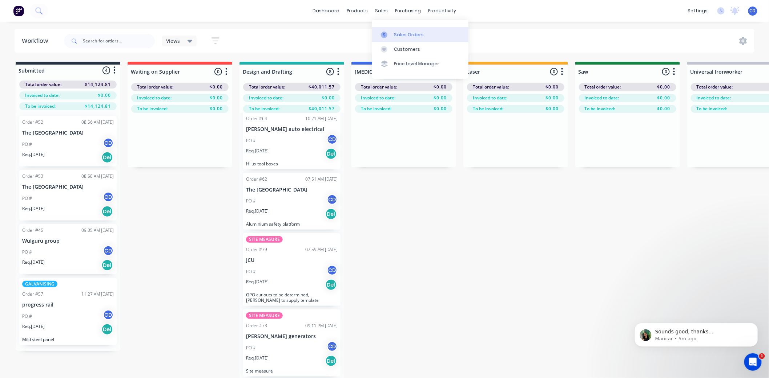
click at [401, 32] on div "Sales Orders" at bounding box center [409, 35] width 30 height 7
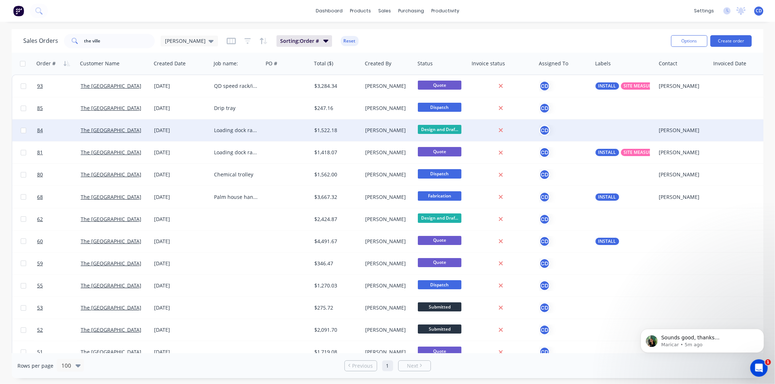
click at [169, 132] on div "[DATE]" at bounding box center [181, 130] width 54 height 7
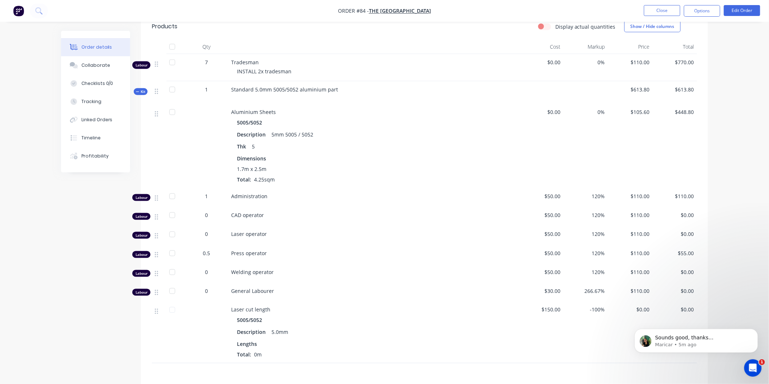
scroll to position [60, 0]
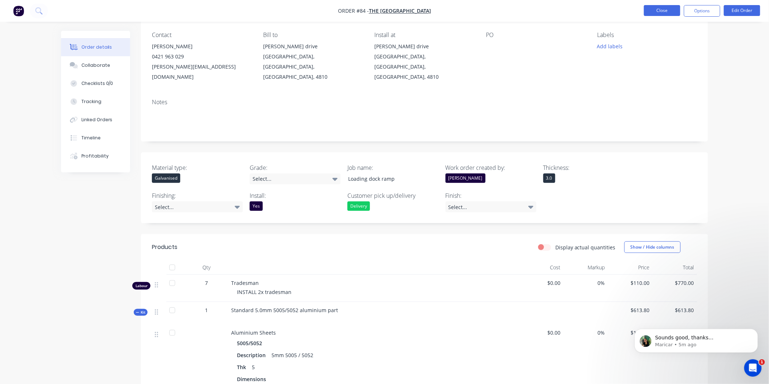
click at [649, 7] on button "Close" at bounding box center [662, 10] width 36 height 11
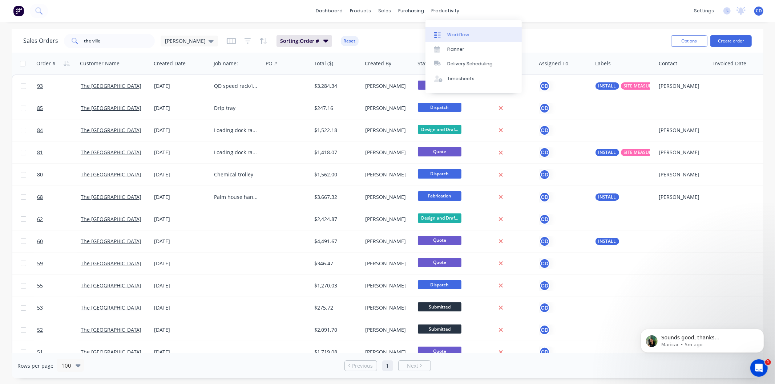
click at [454, 35] on div "Workflow" at bounding box center [458, 35] width 22 height 7
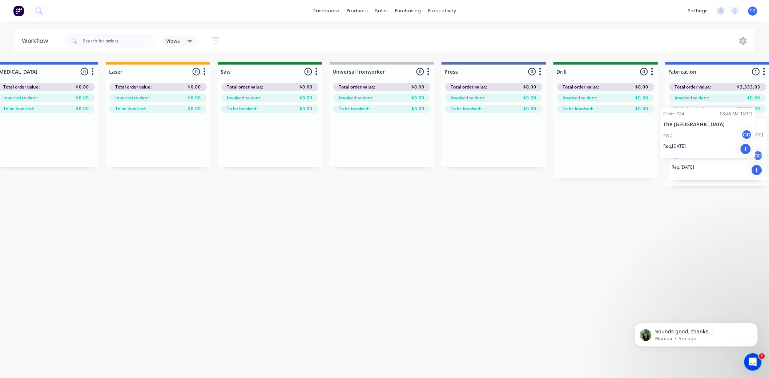
scroll to position [0, 364]
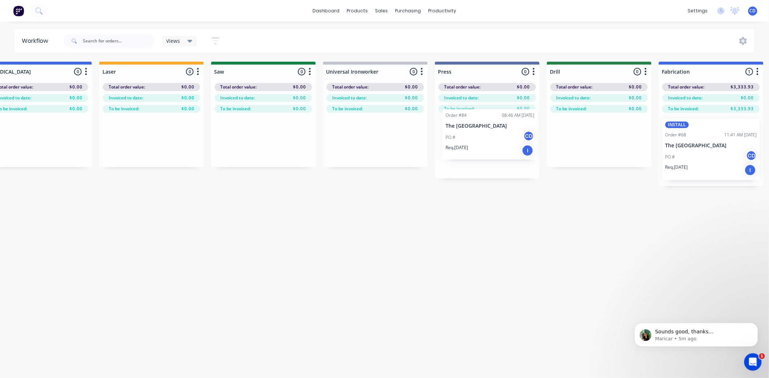
drag, startPoint x: 288, startPoint y: 249, endPoint x: 494, endPoint y: 130, distance: 237.6
click at [494, 130] on div "Submitted 4 Status colour #273444 hex #273444 Save Cancel Summaries Total order…" at bounding box center [447, 233] width 1633 height 342
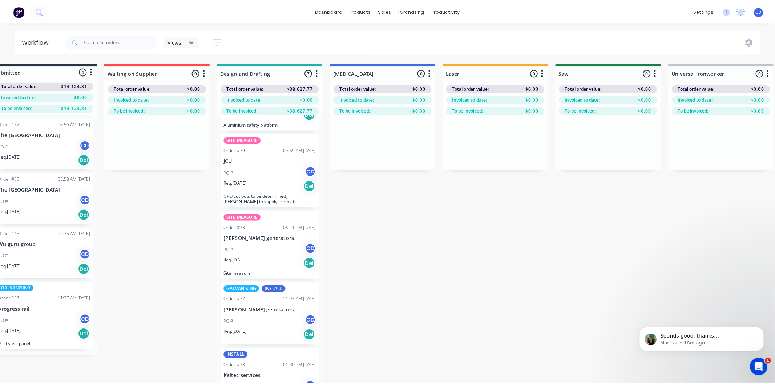
scroll to position [0, 0]
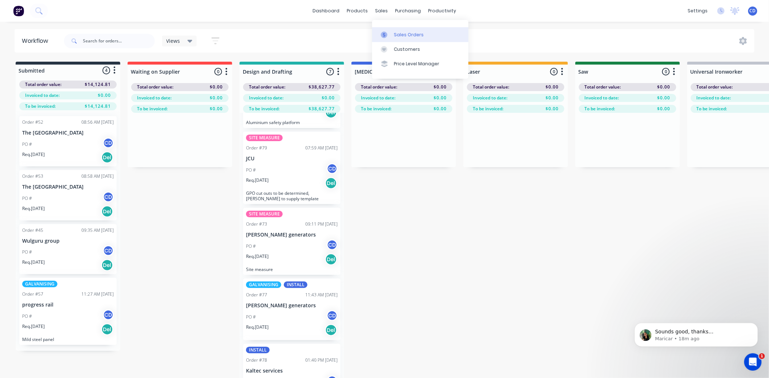
click at [398, 33] on div "Sales Orders" at bounding box center [409, 35] width 30 height 7
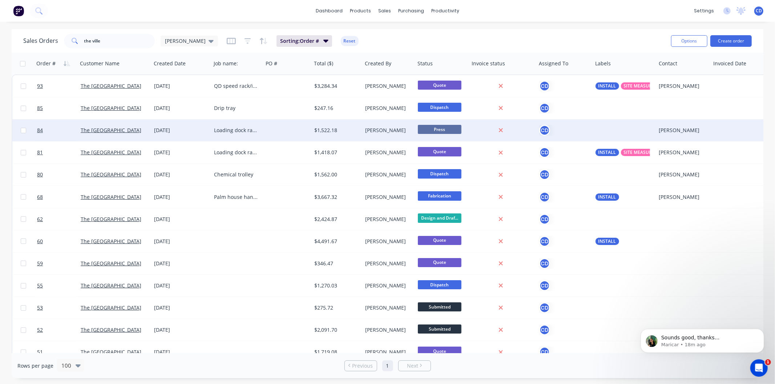
click at [173, 131] on div "[DATE]" at bounding box center [181, 130] width 54 height 7
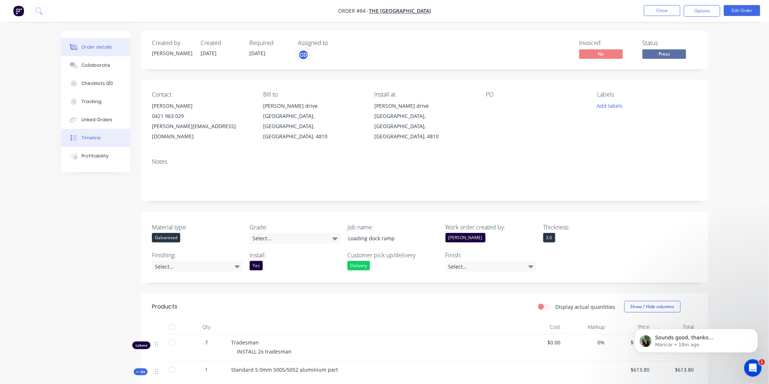
click at [74, 135] on icon at bounding box center [73, 138] width 7 height 7
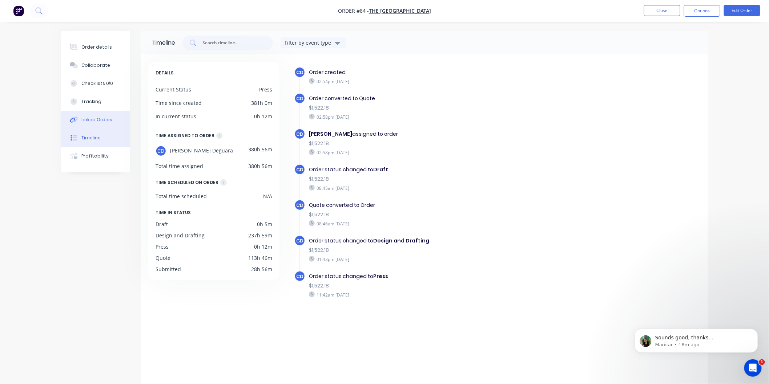
click at [98, 125] on button "Linked Orders" at bounding box center [95, 120] width 69 height 18
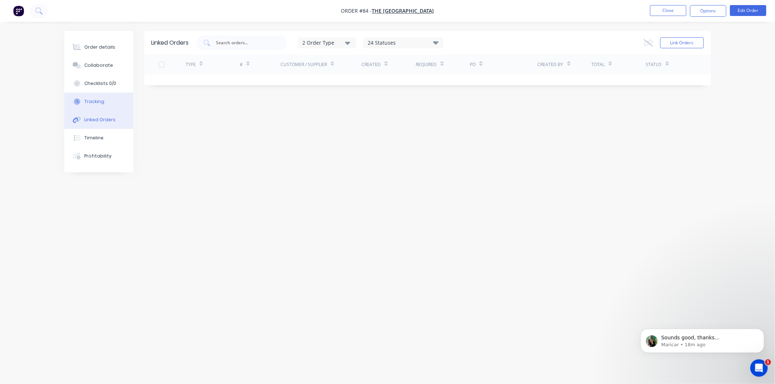
click at [110, 103] on button "Tracking" at bounding box center [98, 102] width 69 height 18
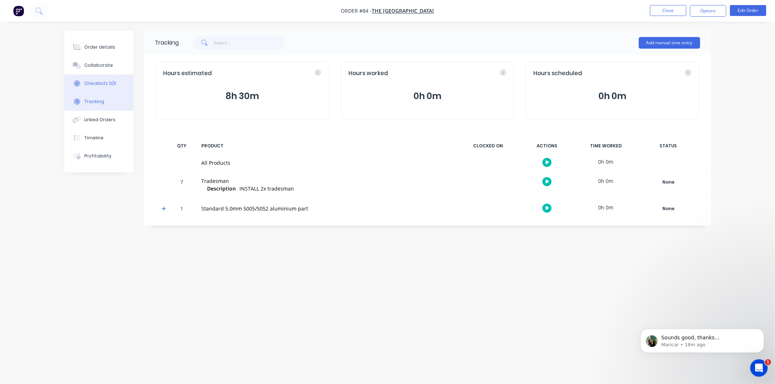
click at [97, 81] on div "Checklists 0/0" at bounding box center [100, 83] width 32 height 7
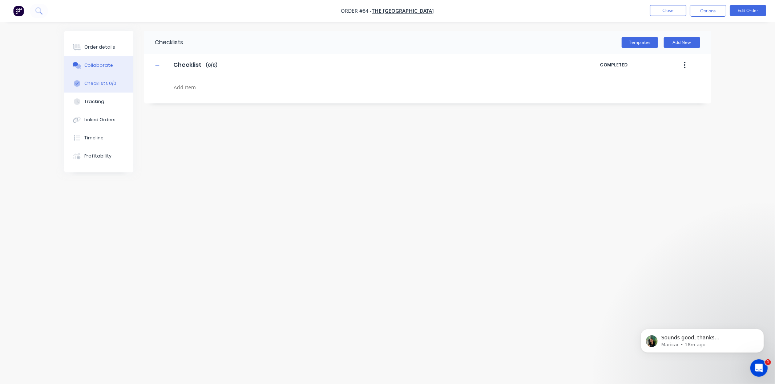
click at [92, 68] on div "Collaborate" at bounding box center [98, 65] width 29 height 7
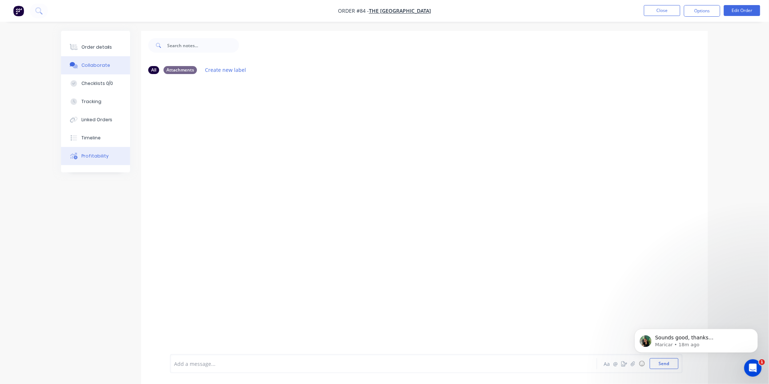
click at [99, 160] on button "Profitability" at bounding box center [95, 156] width 69 height 18
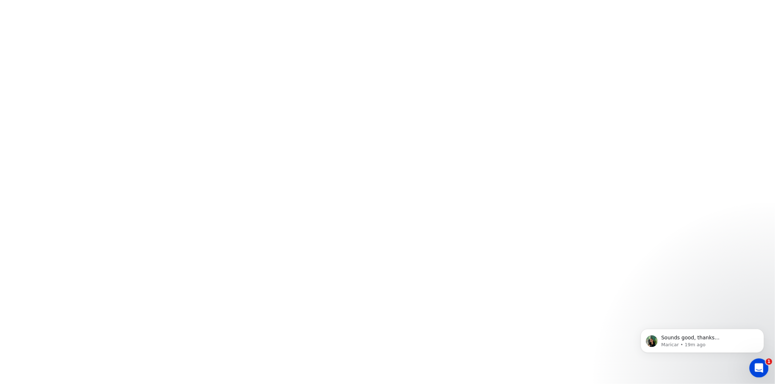
click html
click at [762, 367] on icon "Open Intercom Messenger" at bounding box center [758, 367] width 12 height 12
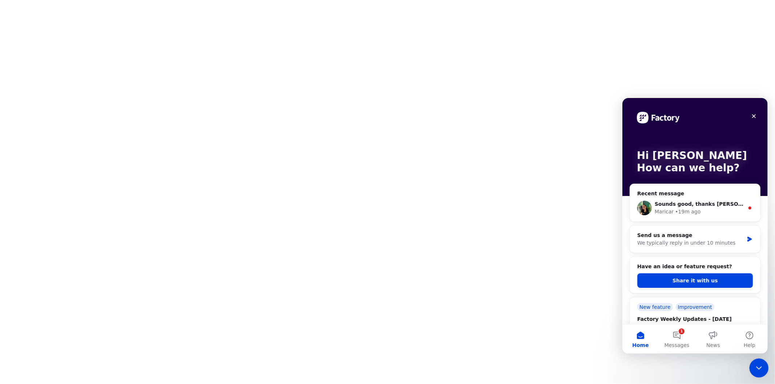
click at [757, 367] on icon "Close Intercom Messenger" at bounding box center [757, 367] width 9 height 9
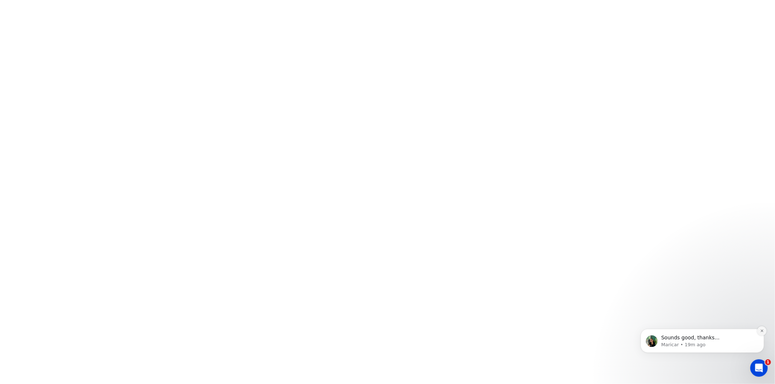
drag, startPoint x: 711, startPoint y: 336, endPoint x: 760, endPoint y: 330, distance: 49.4
click at [760, 330] on icon "Dismiss notification" at bounding box center [761, 331] width 4 height 4
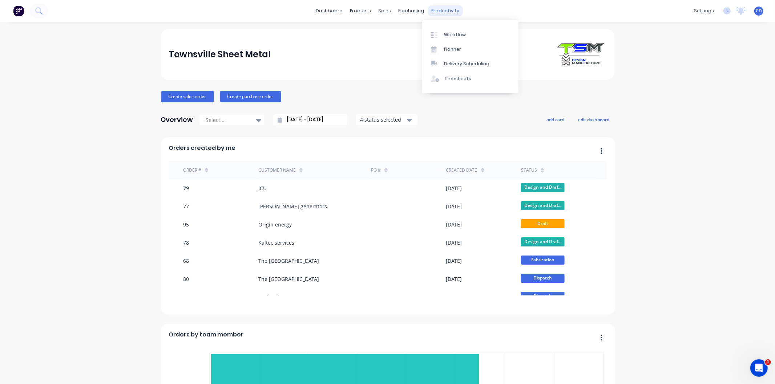
click at [427, 13] on div "productivity" at bounding box center [444, 10] width 35 height 11
click at [448, 32] on div "Workflow" at bounding box center [455, 35] width 22 height 7
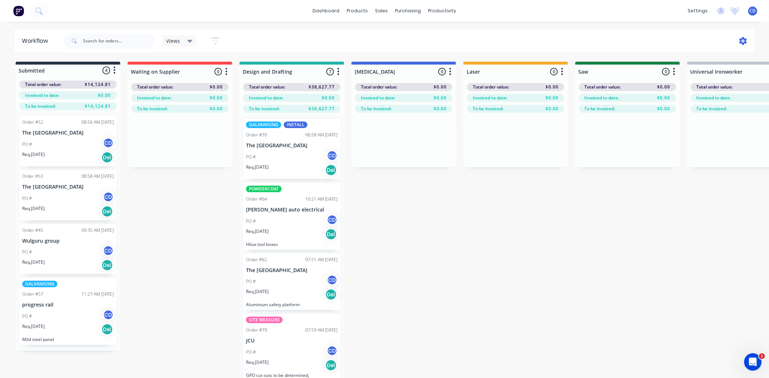
click at [743, 40] on icon at bounding box center [743, 41] width 2 height 2
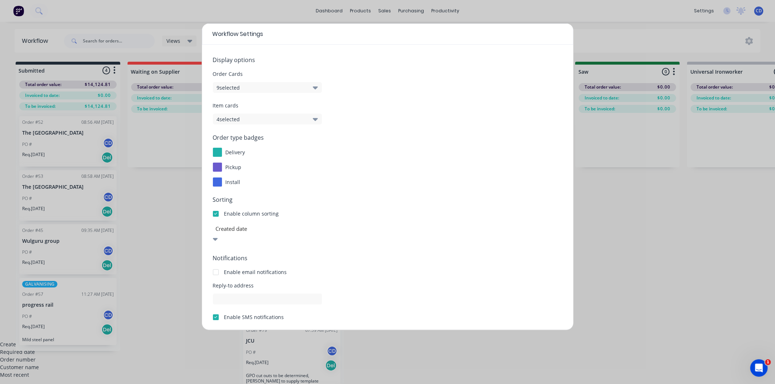
click at [218, 238] on icon at bounding box center [214, 239] width 5 height 3
click at [316, 85] on icon "button" at bounding box center [315, 88] width 5 height 8
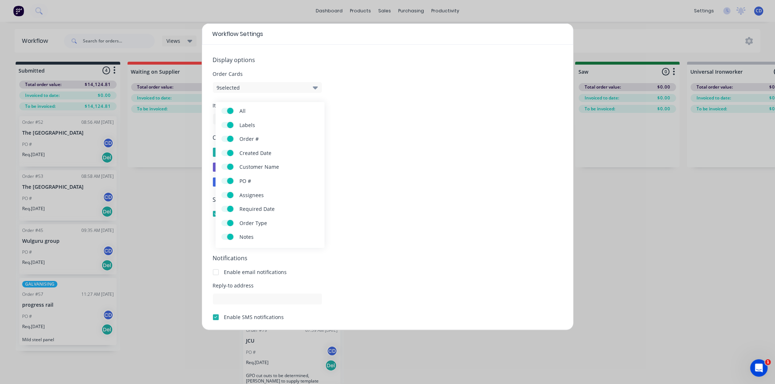
click at [316, 85] on icon "button" at bounding box center [315, 88] width 5 height 8
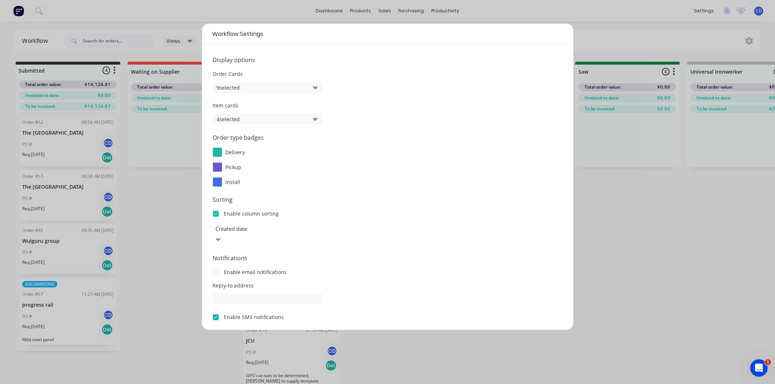
click at [316, 122] on icon "button" at bounding box center [315, 119] width 5 height 8
click at [608, 31] on div "Workflow Settings Display options Order Cards 9 selected Item cards 4 selected …" at bounding box center [387, 192] width 775 height 384
click at [596, 31] on div "Workflow Settings Display options Order Cards 9 selected Item cards 4 selected …" at bounding box center [387, 192] width 775 height 384
click at [746, 39] on div "Workflow Settings Display options Order Cards 9 selected Item cards 4 selected …" at bounding box center [387, 192] width 775 height 384
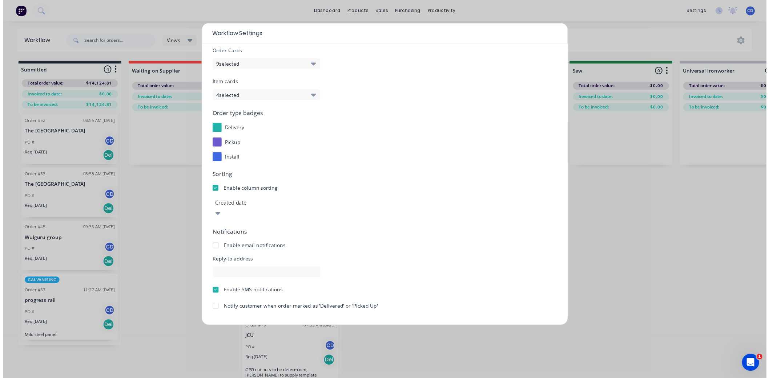
scroll to position [35, 0]
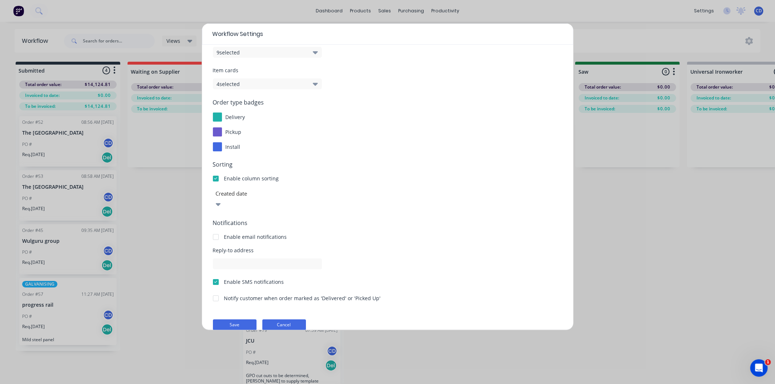
click at [291, 320] on button "Cancel" at bounding box center [284, 325] width 44 height 11
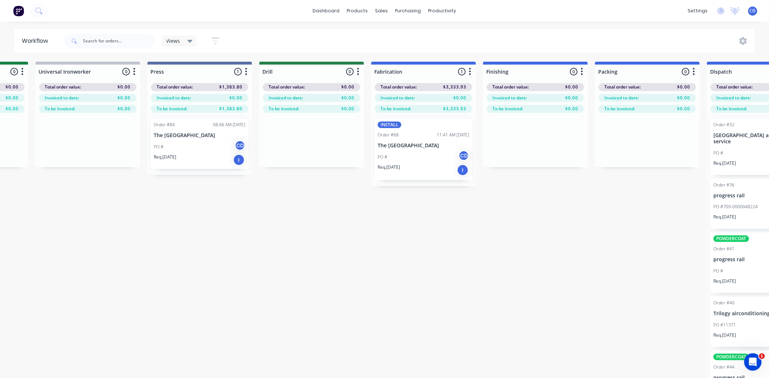
scroll to position [0, 653]
click at [416, 138] on div "INSTALL Order #68 11:41 AM [DATE] The [GEOGRAPHIC_DATA] PO # CD Req. [DATE] I" at bounding box center [421, 150] width 97 height 62
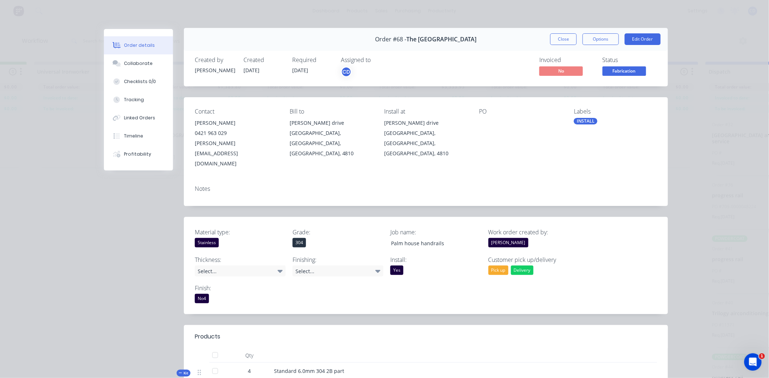
scroll to position [0, 0]
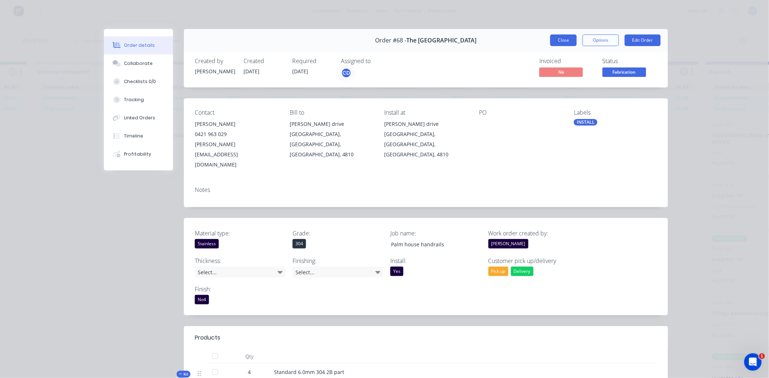
click at [556, 42] on button "Close" at bounding box center [563, 41] width 27 height 12
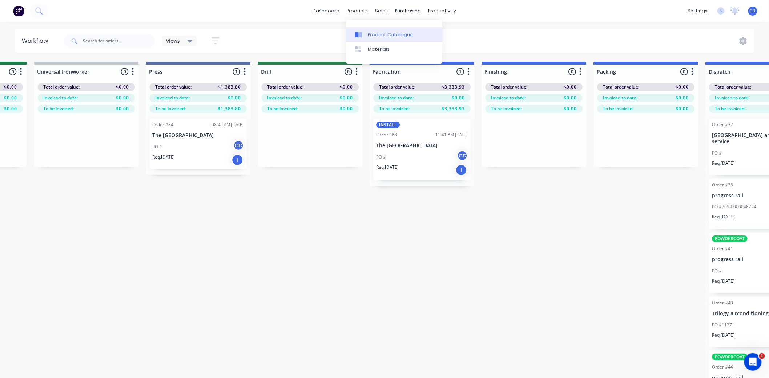
click at [373, 35] on div "Product Catalogue" at bounding box center [390, 35] width 45 height 7
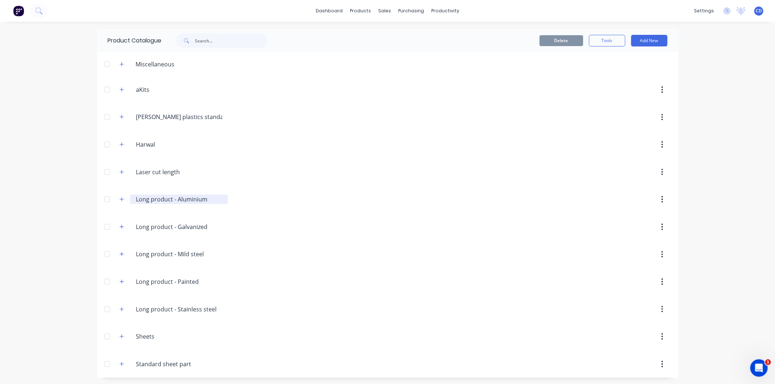
scroll to position [1, 0]
click at [119, 334] on icon "button" at bounding box center [121, 335] width 4 height 5
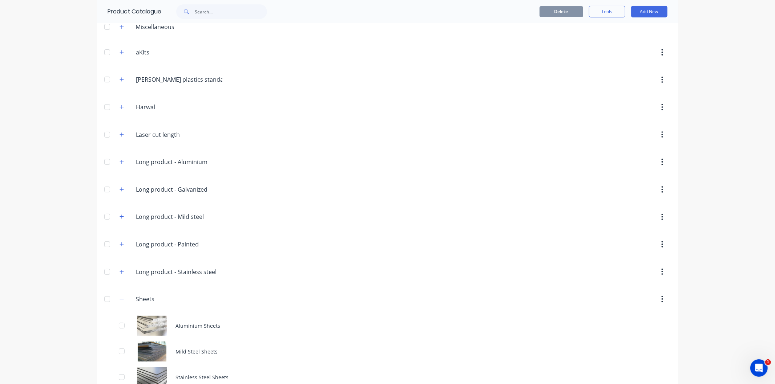
scroll to position [78, 0]
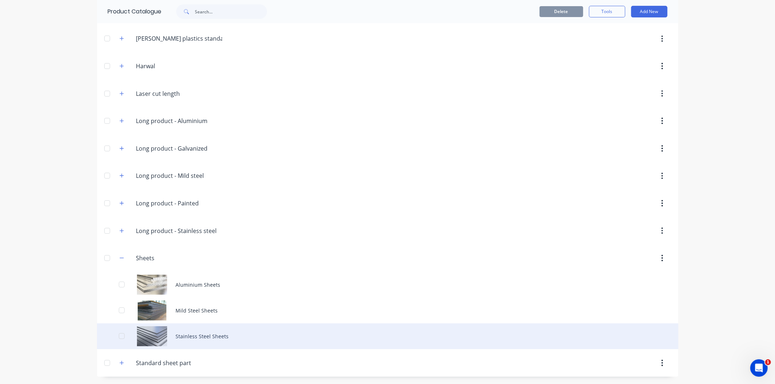
click at [202, 340] on div "Stainless Steel Sheets" at bounding box center [387, 337] width 581 height 26
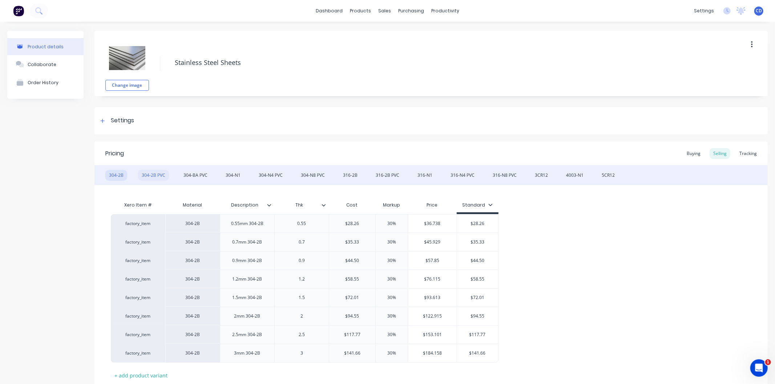
click at [154, 173] on div "304-2B PVC" at bounding box center [153, 175] width 31 height 11
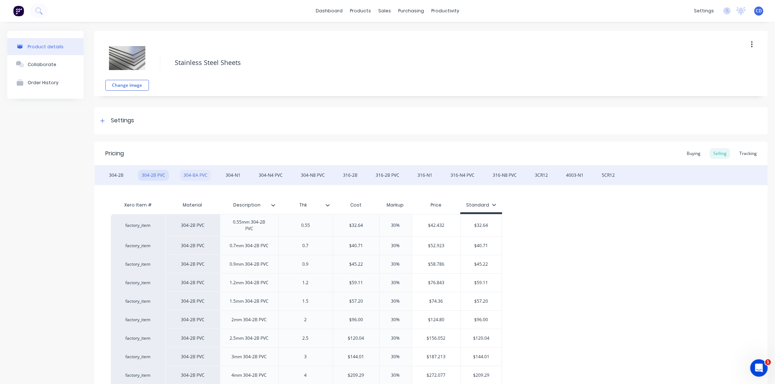
click at [194, 172] on div "304-BA PVC" at bounding box center [195, 175] width 31 height 11
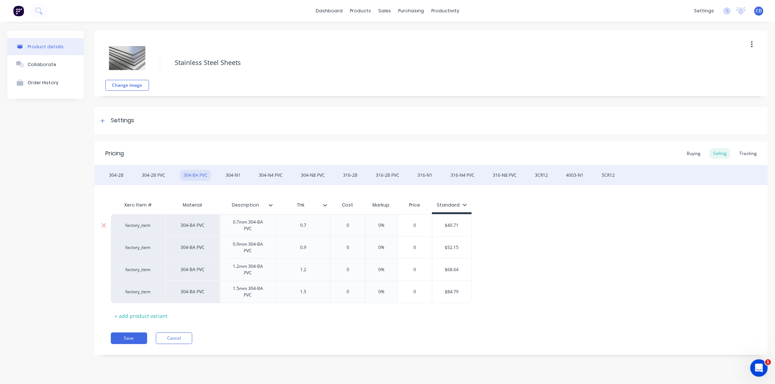
click at [346, 226] on input "0" at bounding box center [347, 225] width 36 height 7
type input "40.71"
click at [394, 226] on input "0%" at bounding box center [391, 225] width 36 height 7
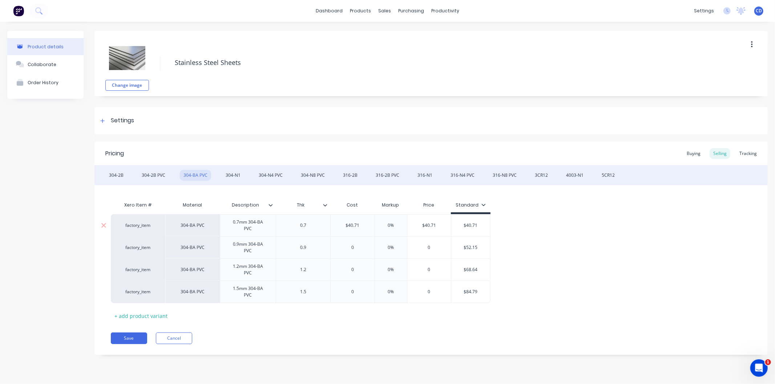
click at [394, 226] on input "0%" at bounding box center [391, 225] width 36 height 7
type input "30"
click at [355, 246] on input "0" at bounding box center [352, 247] width 44 height 7
type input "52.15"
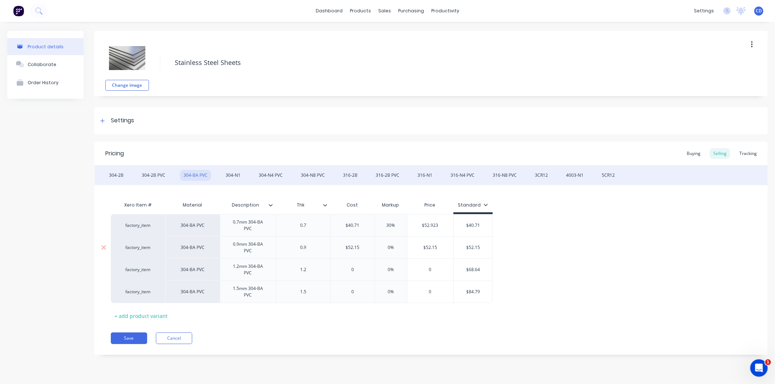
click at [393, 247] on input "0%" at bounding box center [391, 247] width 36 height 7
type input "30"
click at [354, 272] on input "0" at bounding box center [352, 270] width 44 height 7
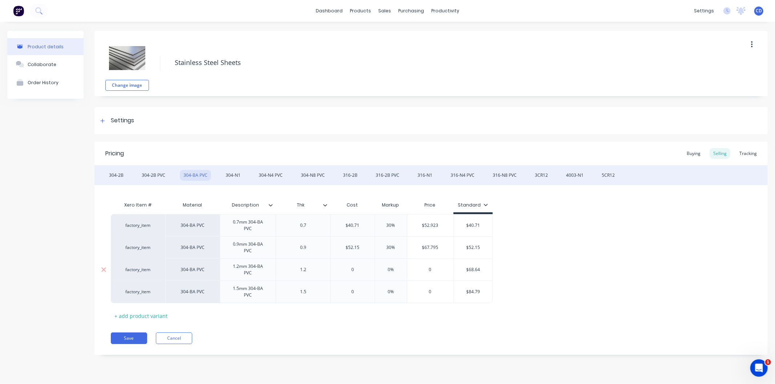
click at [354, 272] on input "0" at bounding box center [352, 270] width 44 height 7
type input "68.64"
click at [392, 267] on input "0%" at bounding box center [391, 270] width 36 height 7
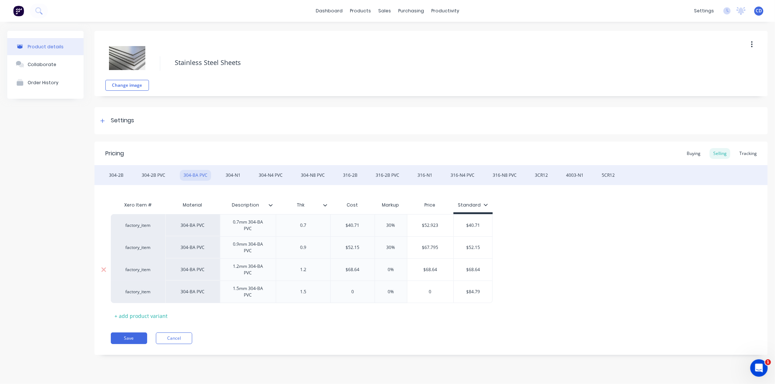
click at [392, 267] on input "0%" at bounding box center [391, 270] width 36 height 7
type input "30"
click at [358, 292] on input "0" at bounding box center [352, 292] width 44 height 7
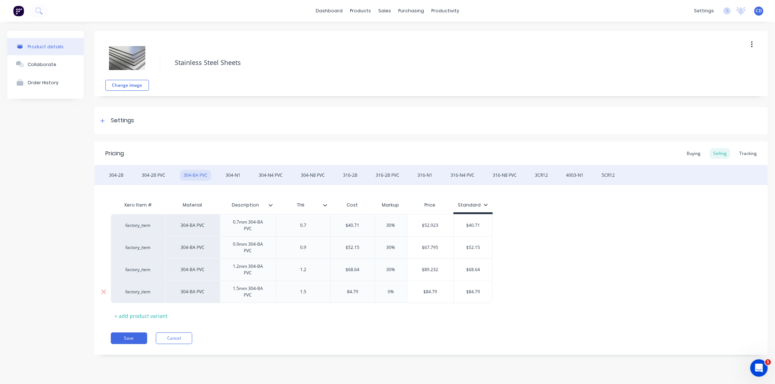
type input "84.79"
click at [401, 291] on input "0%" at bounding box center [391, 292] width 36 height 7
type input "30"
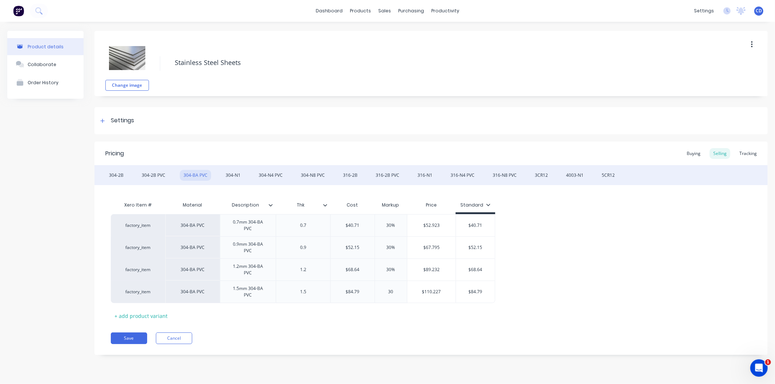
click at [368, 332] on div "Pricing Buying Selling Tracking 304-2B 304-2B PVC 304-BA PVC 304-N1 304-N4 PVC …" at bounding box center [430, 249] width 673 height 214
click at [238, 177] on div "304-N1" at bounding box center [233, 175] width 22 height 11
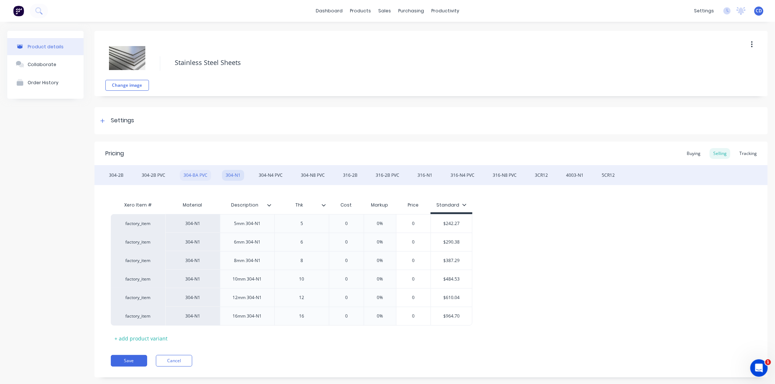
click at [199, 176] on div "304-BA PVC" at bounding box center [195, 175] width 31 height 11
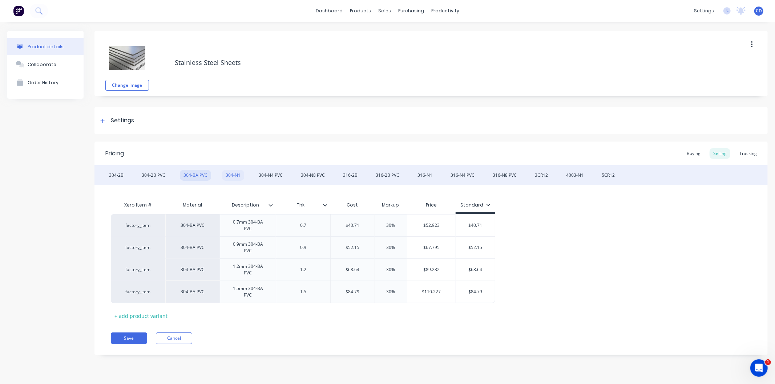
click at [231, 175] on div "304-N1" at bounding box center [233, 175] width 22 height 11
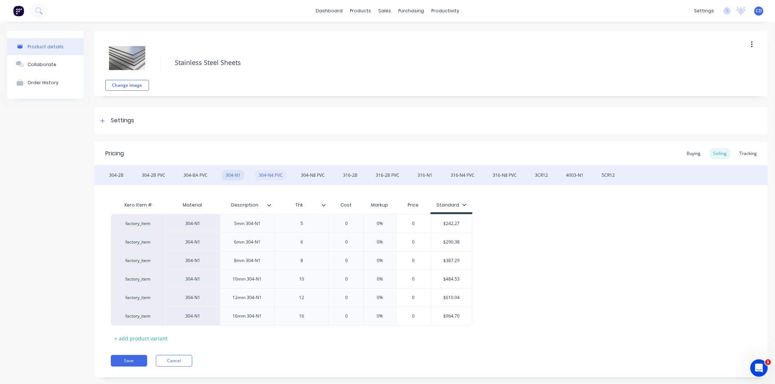
click at [269, 174] on div "304-N4 PVC" at bounding box center [270, 175] width 31 height 11
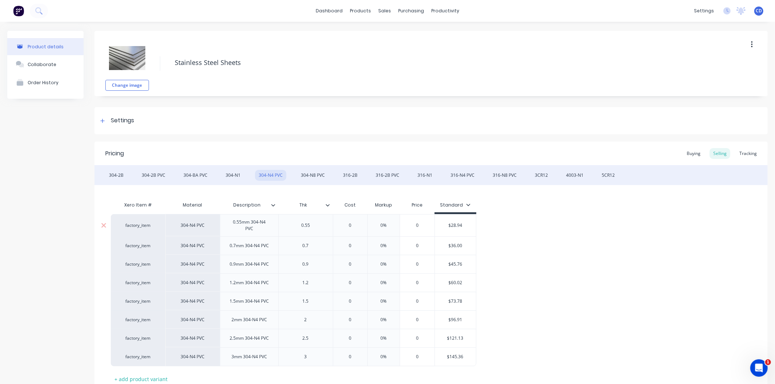
click at [356, 225] on input "0" at bounding box center [350, 225] width 36 height 7
type input "28.94"
click at [399, 226] on input "0%" at bounding box center [393, 225] width 36 height 7
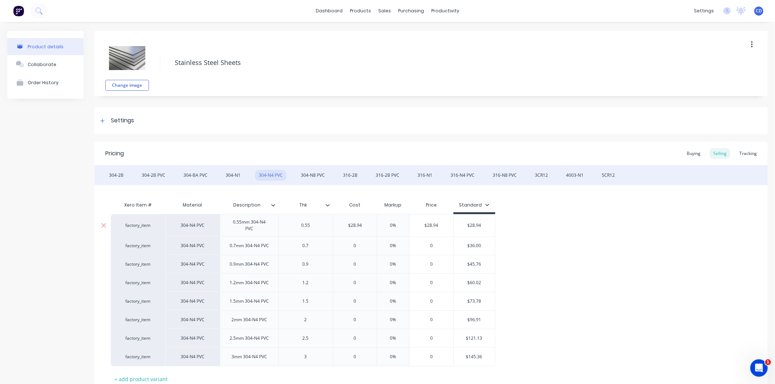
click at [399, 226] on input "0%" at bounding box center [393, 225] width 36 height 7
type input "30"
click at [360, 244] on input "0" at bounding box center [355, 246] width 44 height 7
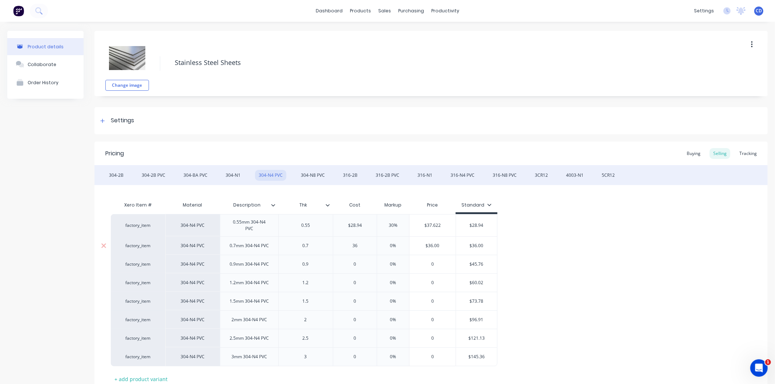
type input "36"
click at [396, 243] on input "0%" at bounding box center [393, 246] width 36 height 7
type input "30"
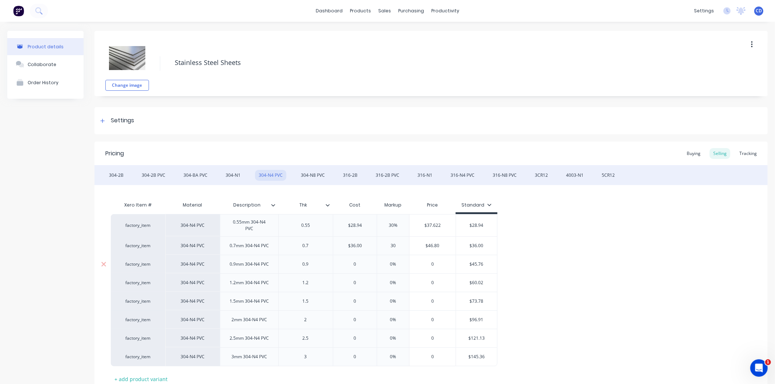
click at [363, 265] on input "0" at bounding box center [355, 264] width 44 height 7
type input "45.76"
click at [400, 264] on input "0%" at bounding box center [393, 264] width 36 height 7
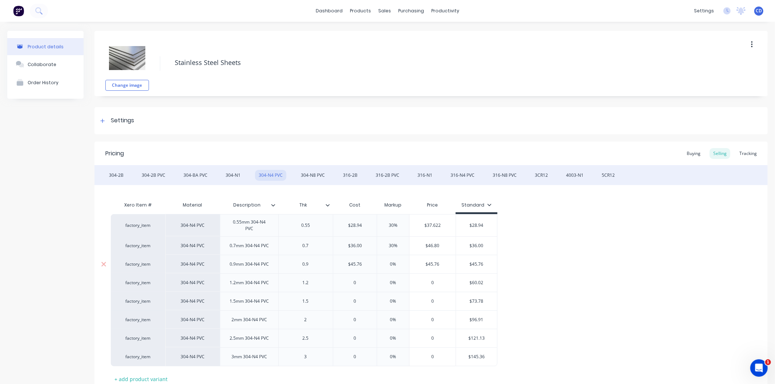
click at [400, 264] on input "0%" at bounding box center [393, 264] width 36 height 7
type input "30"
click at [356, 283] on input "0" at bounding box center [355, 283] width 44 height 7
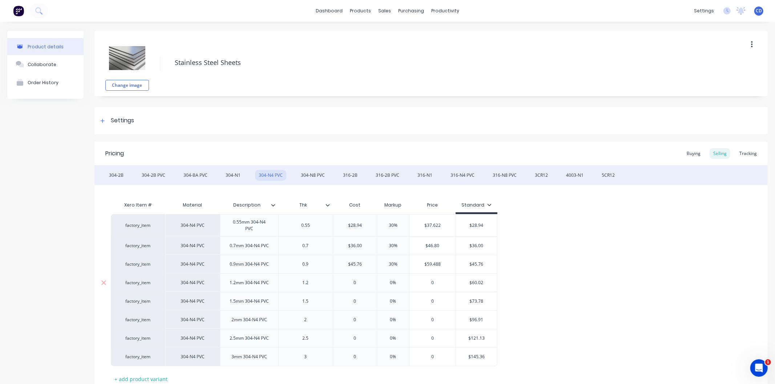
click at [356, 283] on input "0" at bounding box center [355, 283] width 44 height 7
type input "60.02"
click at [396, 284] on input "0%" at bounding box center [393, 283] width 36 height 7
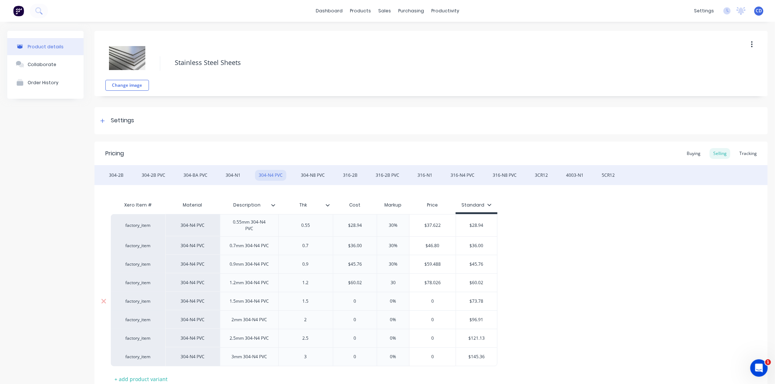
type input "30"
click at [360, 299] on input "0" at bounding box center [355, 301] width 44 height 7
type input "73.78"
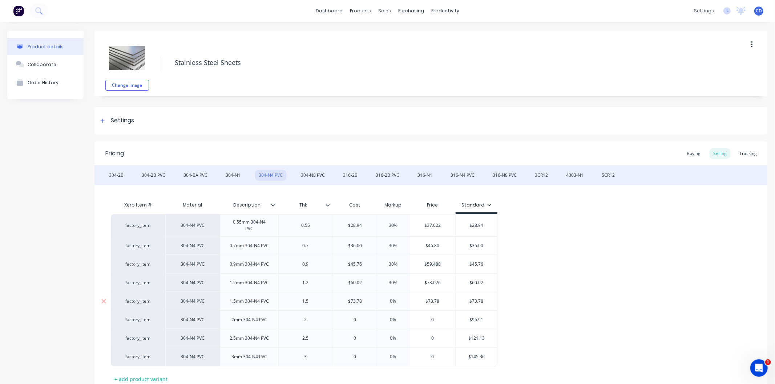
click at [395, 300] on input "0%" at bounding box center [393, 301] width 36 height 7
type input "30"
click at [360, 320] on input "0" at bounding box center [355, 320] width 44 height 7
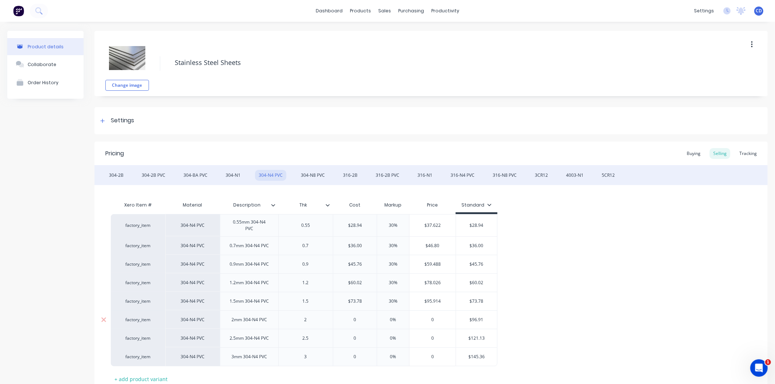
click at [360, 320] on input "0" at bounding box center [355, 320] width 44 height 7
type input "96.91"
click at [401, 319] on input "0%" at bounding box center [393, 320] width 36 height 7
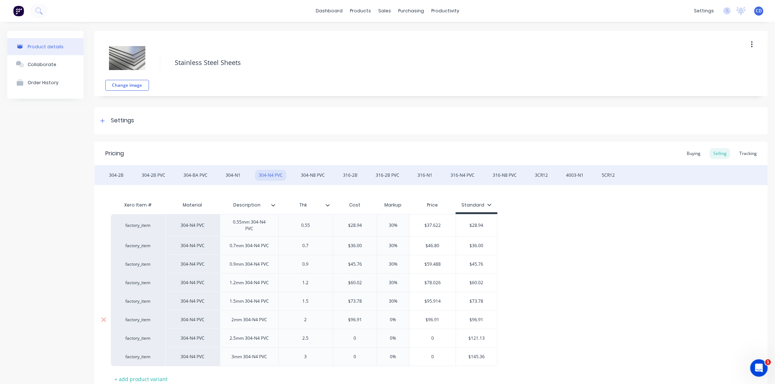
click at [401, 319] on input "0%" at bounding box center [393, 320] width 36 height 7
type input "30"
click at [360, 338] on input "0" at bounding box center [355, 338] width 44 height 7
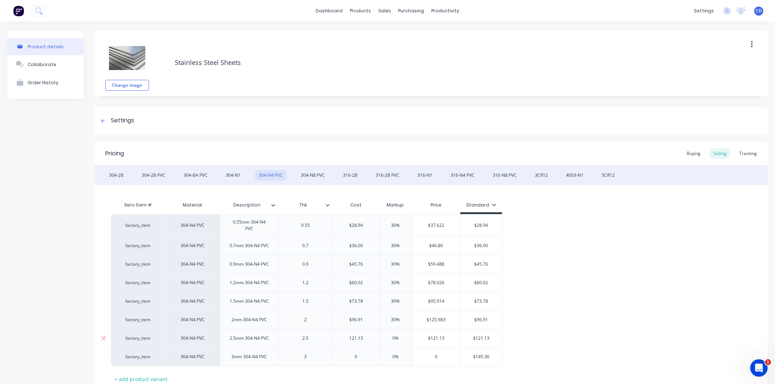
type input "121.13"
click at [400, 338] on input "0%" at bounding box center [395, 338] width 36 height 7
type input "30"
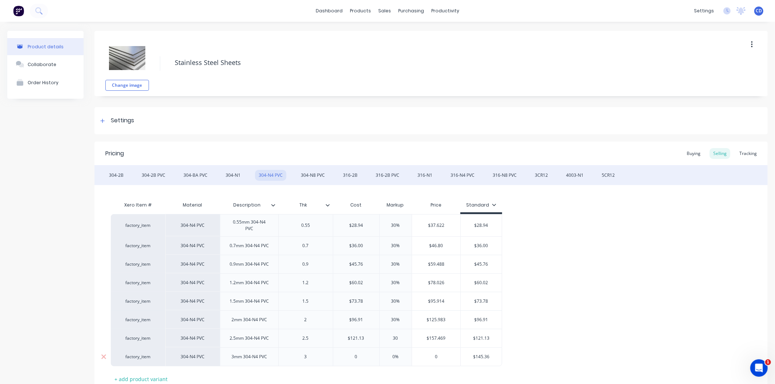
click at [360, 359] on input "0" at bounding box center [356, 357] width 46 height 7
type input "145.36"
click at [400, 354] on input "0%" at bounding box center [395, 357] width 36 height 7
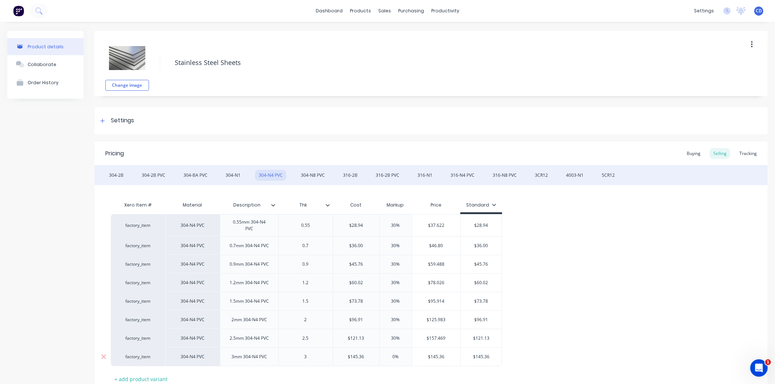
click at [400, 354] on input "0%" at bounding box center [395, 357] width 36 height 7
type input "30"
click at [621, 289] on div "factory_item 304-N4 PVC 0.55mm 304-N4 PVC 0.55 $28.94 28.94 30% 30 $37.622 $28.…" at bounding box center [431, 290] width 640 height 152
click at [310, 175] on div "304-N8 PVC" at bounding box center [312, 175] width 31 height 11
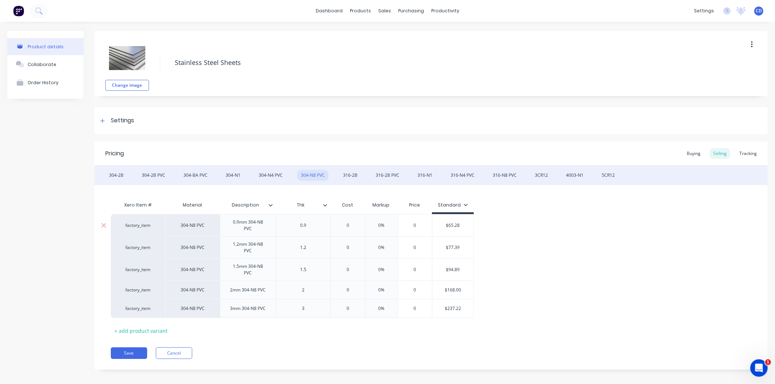
click at [353, 223] on input "0" at bounding box center [347, 225] width 36 height 7
type input "65.28"
click at [395, 226] on input "0%" at bounding box center [391, 225] width 36 height 7
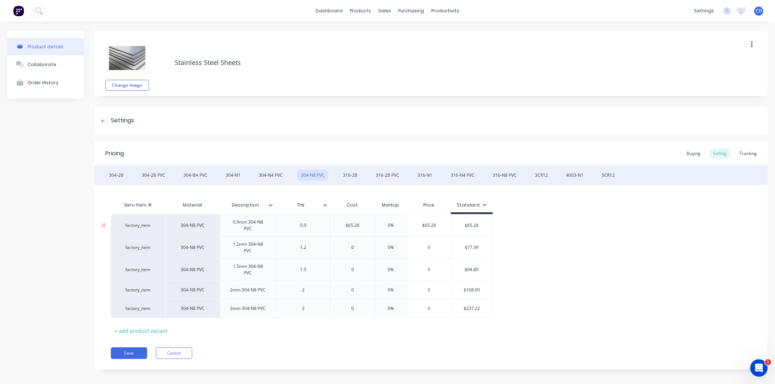
click at [395, 226] on input "0%" at bounding box center [391, 225] width 36 height 7
type input "30"
click at [355, 246] on input "0" at bounding box center [352, 247] width 44 height 7
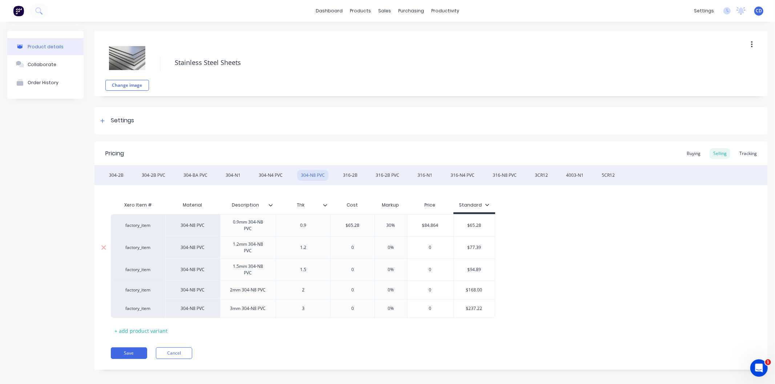
click at [355, 246] on input "0" at bounding box center [352, 247] width 44 height 7
click at [394, 251] on div "0%" at bounding box center [391, 248] width 36 height 18
type input "77.39"
type input "0%"
click at [395, 251] on div "0%" at bounding box center [391, 248] width 36 height 18
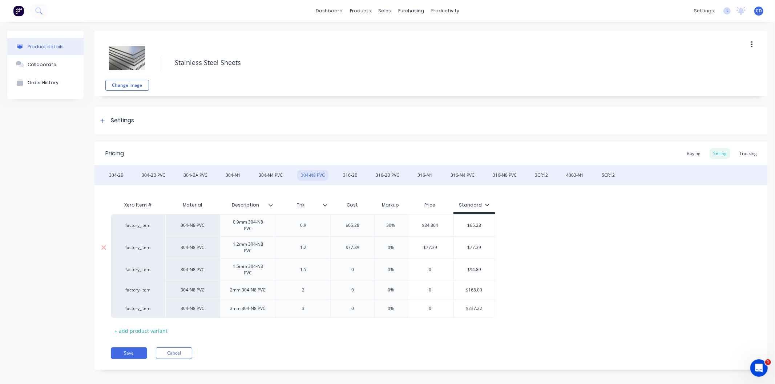
click at [395, 250] on input "0%" at bounding box center [391, 247] width 36 height 7
click at [395, 249] on input "0%" at bounding box center [391, 247] width 36 height 7
click at [395, 248] on input "0%" at bounding box center [391, 247] width 36 height 7
click at [395, 246] on input "0%" at bounding box center [391, 247] width 36 height 7
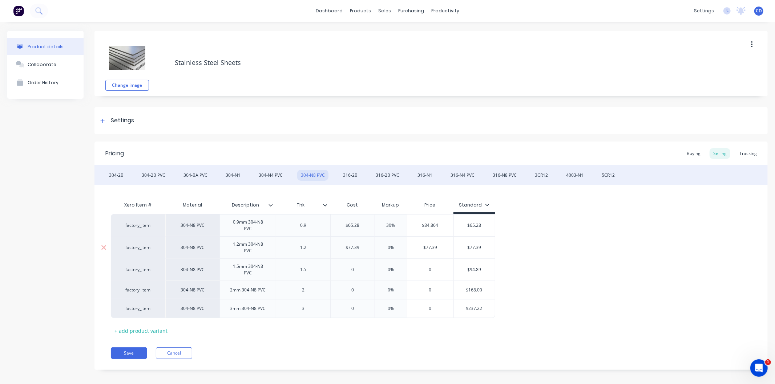
click at [391, 246] on input "0%" at bounding box center [391, 247] width 36 height 7
click at [398, 248] on input "0%" at bounding box center [391, 247] width 36 height 7
type input "$77.39"
click at [344, 249] on input "$77.39" at bounding box center [352, 247] width 44 height 7
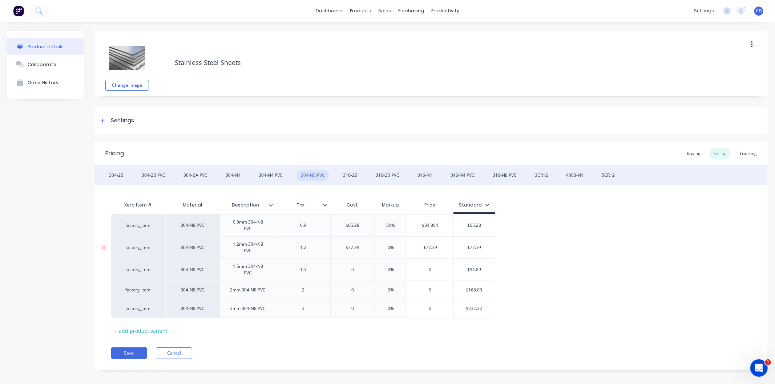
click at [395, 247] on input "0%" at bounding box center [391, 247] width 36 height 7
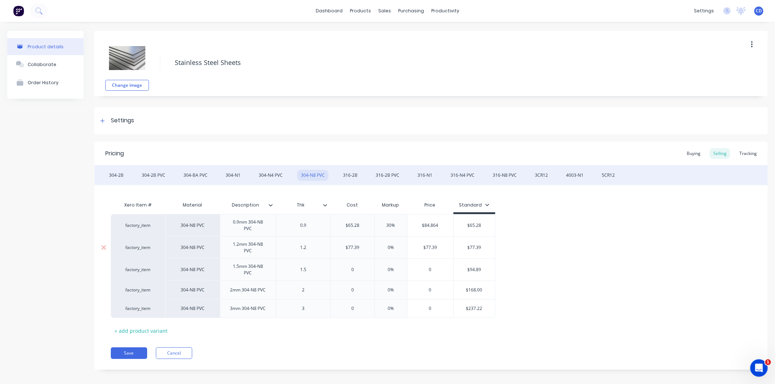
click at [395, 247] on input "0%" at bounding box center [391, 247] width 36 height 7
type input "30"
click at [354, 270] on input "0" at bounding box center [352, 270] width 44 height 7
type input "94.89"
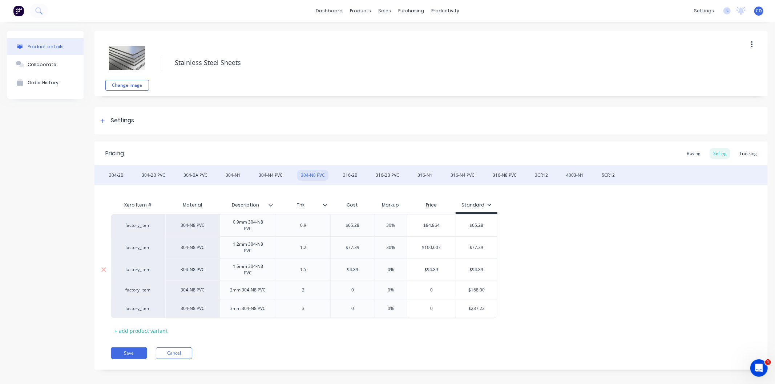
click at [397, 269] on input "0%" at bounding box center [391, 270] width 36 height 7
type input "30"
click at [360, 289] on input "0" at bounding box center [352, 290] width 44 height 7
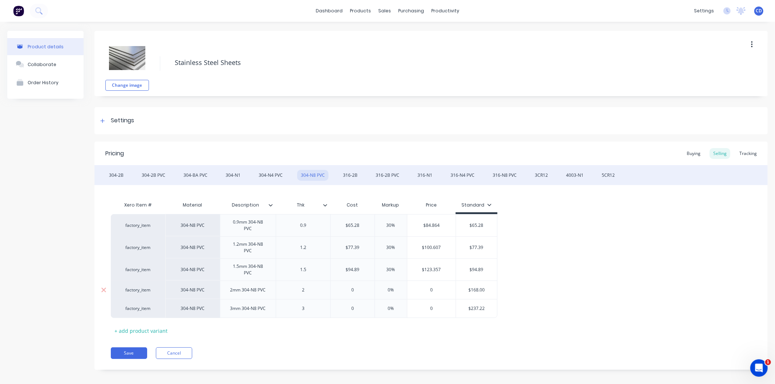
click at [360, 289] on input "0" at bounding box center [352, 290] width 44 height 7
type input "168"
click at [394, 291] on input "0%" at bounding box center [391, 290] width 36 height 7
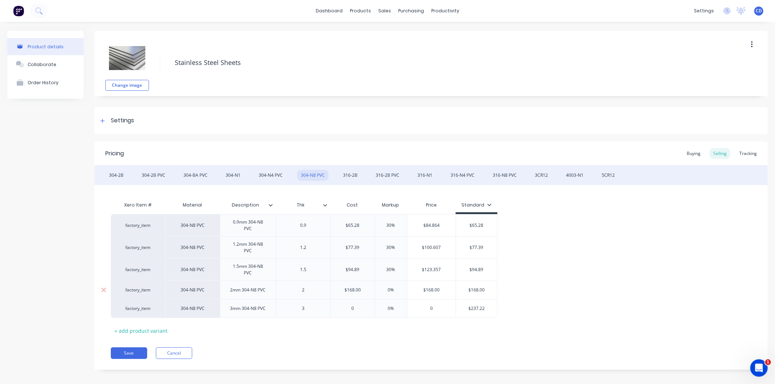
click at [394, 291] on input "0%" at bounding box center [391, 290] width 36 height 7
type input "30"
click at [353, 306] on input "0" at bounding box center [352, 308] width 44 height 7
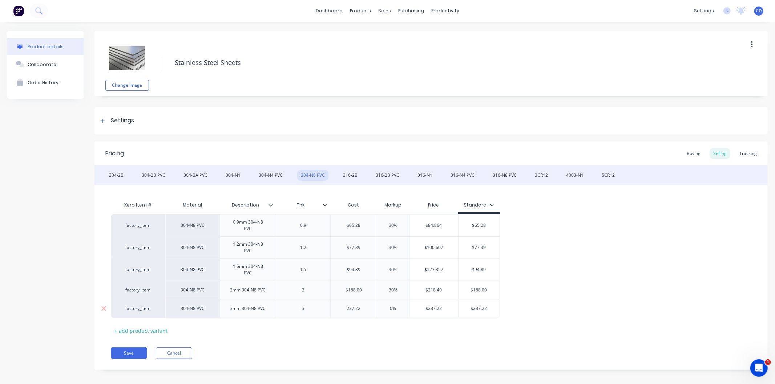
type input "237.22"
click at [397, 306] on input "0%" at bounding box center [393, 308] width 36 height 7
type input "30"
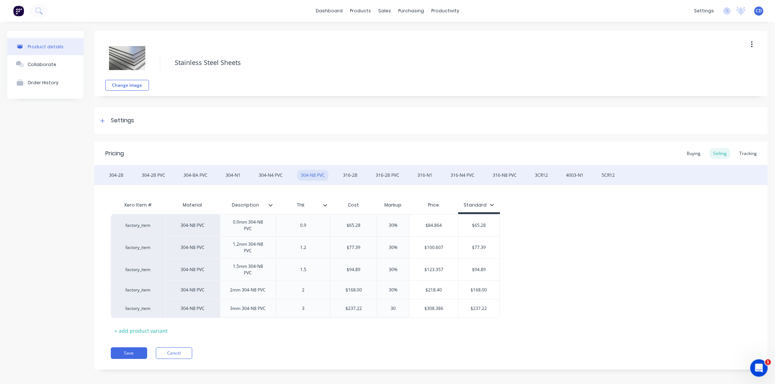
click at [387, 337] on div "Pricing Buying Selling Tracking 304-2B 304-2B PVC 304-BA PVC 304-N1 304-N4 PVC …" at bounding box center [430, 256] width 673 height 228
click at [344, 174] on div "316-2B" at bounding box center [350, 175] width 22 height 11
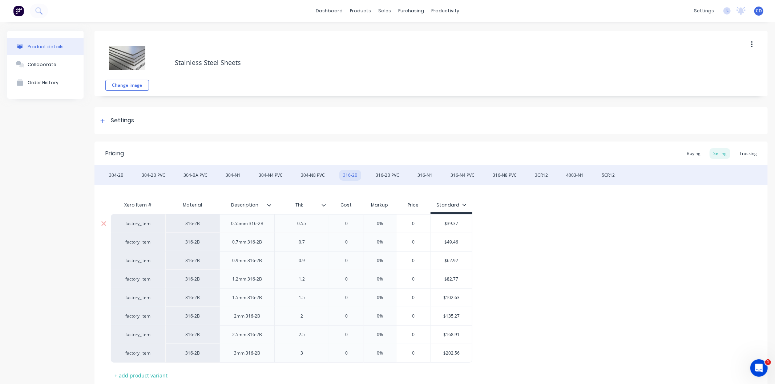
click at [349, 221] on input "0" at bounding box center [346, 223] width 36 height 7
type input "39.37"
click at [396, 224] on input "0%" at bounding box center [389, 223] width 36 height 7
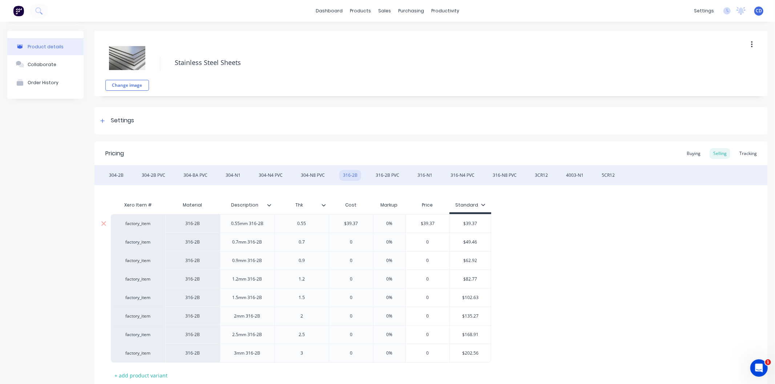
click at [396, 224] on input "0%" at bounding box center [389, 223] width 36 height 7
type input "30"
click at [357, 242] on input "0" at bounding box center [351, 242] width 44 height 7
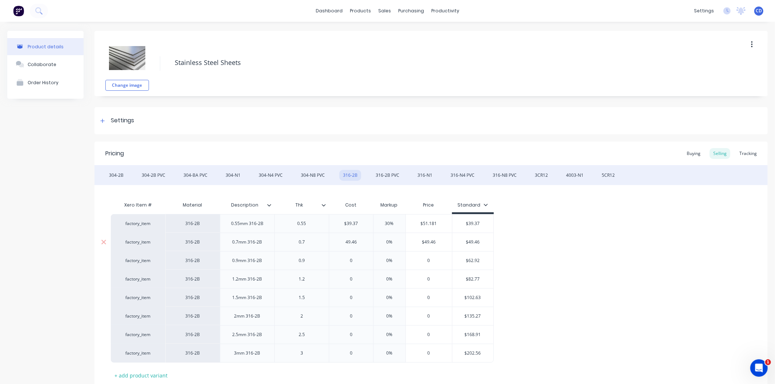
type input "49.46"
click at [394, 242] on input "0%" at bounding box center [389, 242] width 36 height 7
type input "30"
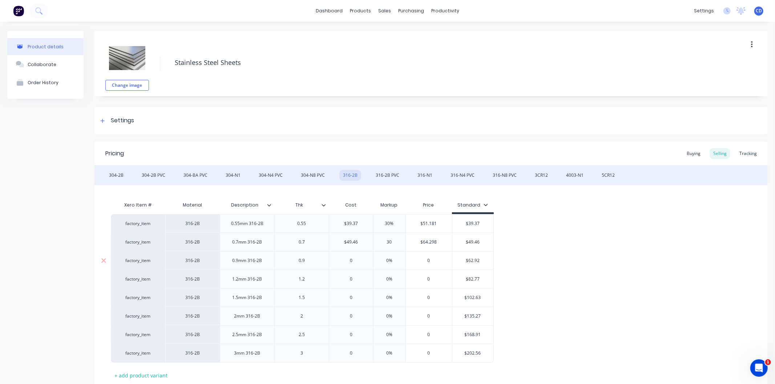
click at [354, 260] on input "0" at bounding box center [351, 260] width 44 height 7
type input "62.92"
click at [393, 260] on input "0%" at bounding box center [389, 260] width 36 height 7
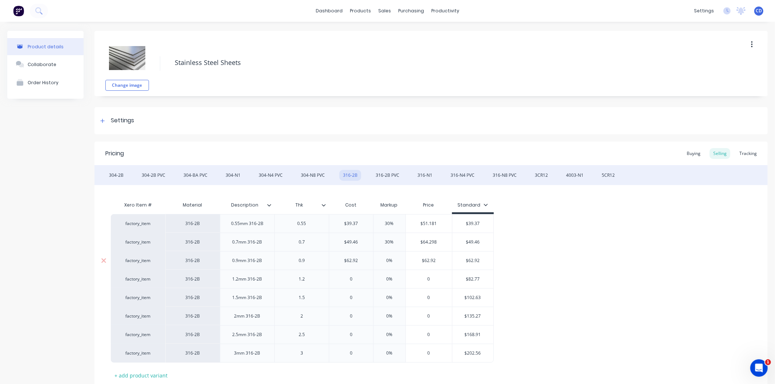
click at [393, 260] on input "0%" at bounding box center [389, 260] width 36 height 7
type input "30"
click at [357, 280] on input "0" at bounding box center [351, 279] width 44 height 7
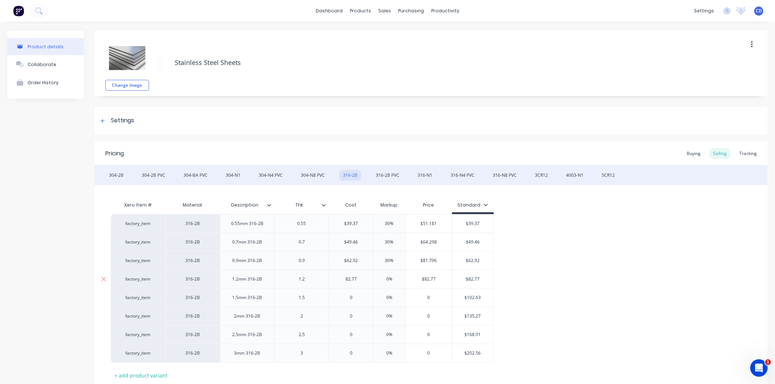
type input "82.77"
click at [392, 279] on input "0%" at bounding box center [389, 279] width 36 height 7
type input "30"
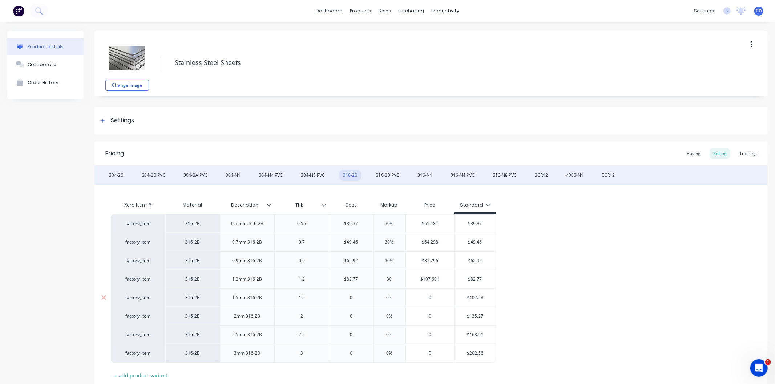
click at [354, 295] on input "0" at bounding box center [351, 298] width 44 height 7
type input "102.63"
click at [398, 296] on input "0%" at bounding box center [391, 298] width 36 height 7
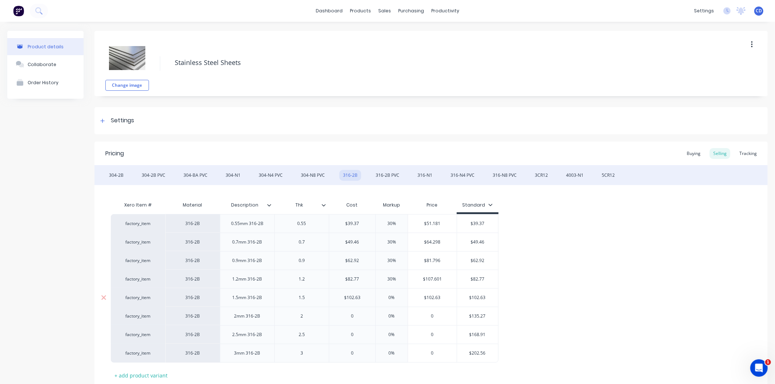
click at [398, 296] on input "0%" at bounding box center [391, 298] width 36 height 7
type input "30"
click at [355, 315] on input "0" at bounding box center [352, 316] width 46 height 7
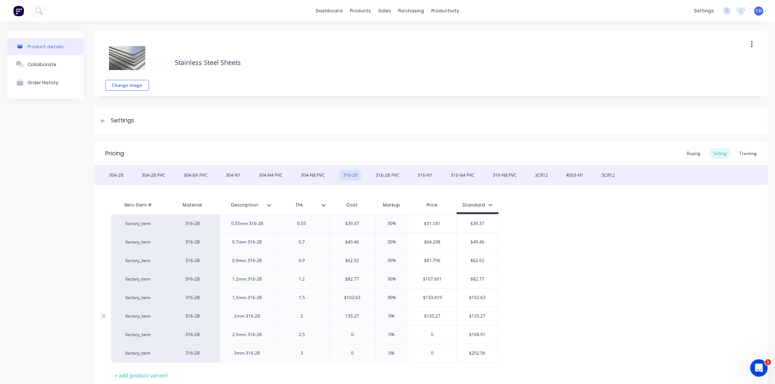
type input "135.27"
click at [396, 315] on input "0%" at bounding box center [391, 316] width 36 height 7
type input "30"
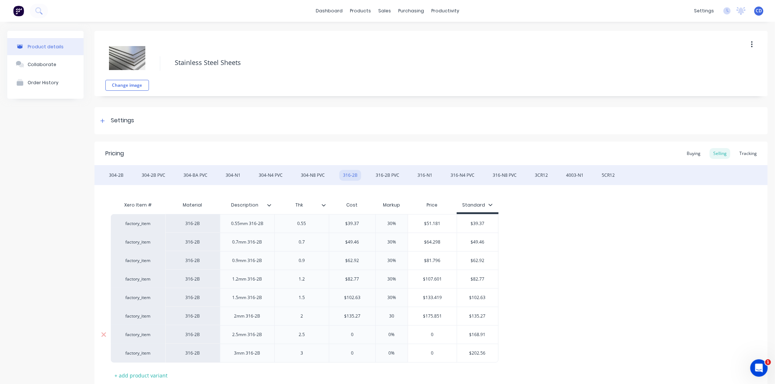
click at [360, 332] on input "0" at bounding box center [352, 335] width 46 height 7
type input "168.91"
click at [395, 333] on input "0%" at bounding box center [391, 335] width 36 height 7
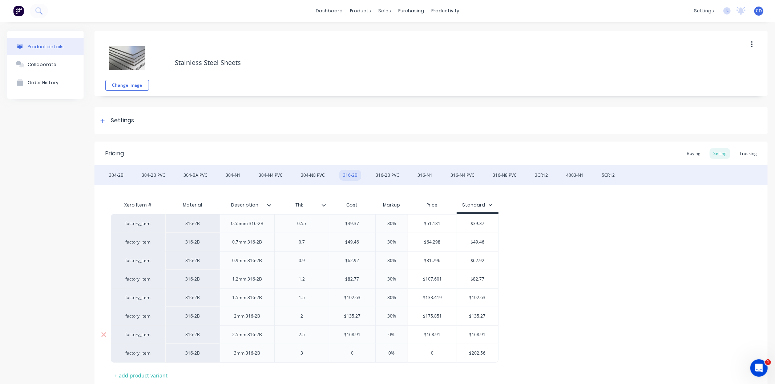
click at [395, 333] on input "0%" at bounding box center [391, 335] width 36 height 7
type input "30"
click at [358, 350] on input "0" at bounding box center [352, 353] width 46 height 7
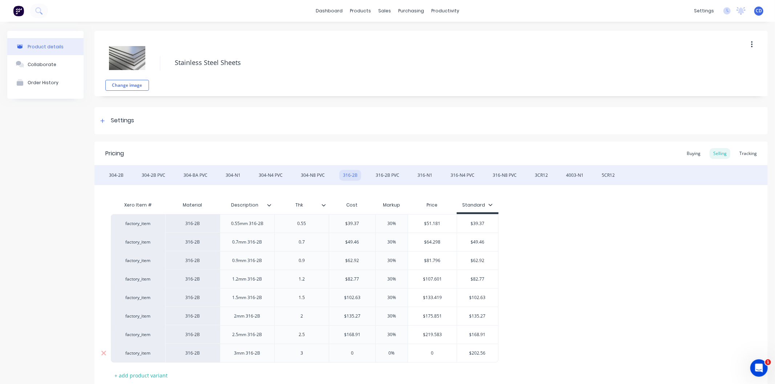
click at [358, 350] on input "0" at bounding box center [352, 353] width 46 height 7
type input "202.56"
click at [393, 352] on input "0%" at bounding box center [391, 353] width 36 height 7
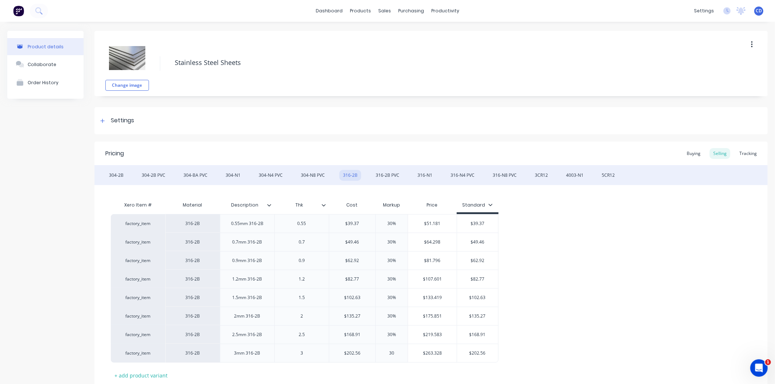
type input "30"
click at [598, 275] on div "factory_item 316-2B 0.55mm 316-2B 0.55 $39.37 39.37 30% 30 $51.181 $39.37 facto…" at bounding box center [431, 288] width 640 height 149
click at [380, 173] on div "316-2B PVC" at bounding box center [387, 175] width 31 height 11
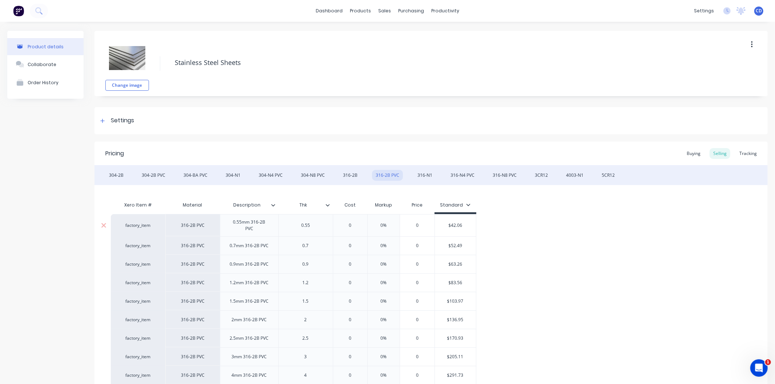
click at [354, 223] on input "0" at bounding box center [350, 225] width 36 height 7
type input "42.06"
click at [394, 224] on input "0%" at bounding box center [393, 225] width 36 height 7
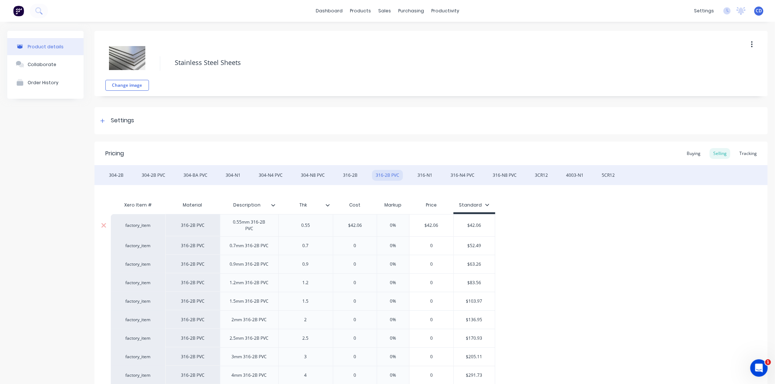
click at [394, 224] on input "0%" at bounding box center [393, 225] width 36 height 7
type input "30"
click at [361, 244] on input "0" at bounding box center [355, 246] width 44 height 7
type input "52.49"
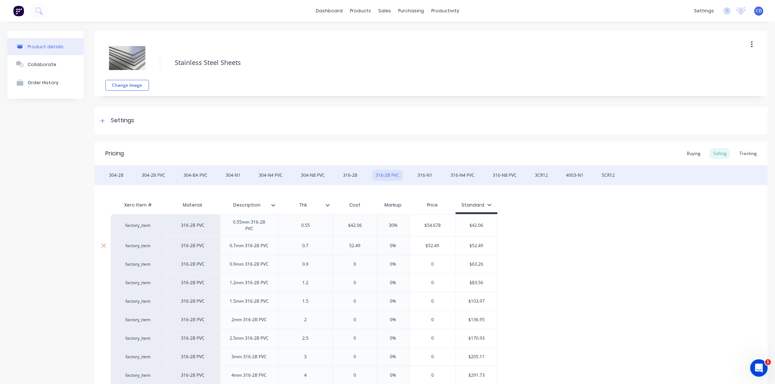
click at [395, 246] on input "0%" at bounding box center [393, 246] width 36 height 7
type input "30"
click at [362, 263] on input "0" at bounding box center [355, 264] width 44 height 7
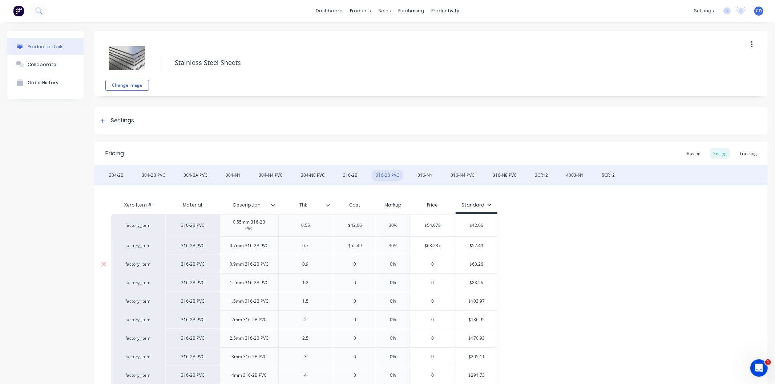
click at [362, 263] on input "0" at bounding box center [355, 264] width 44 height 7
type input "63.26"
click at [396, 266] on input "0%" at bounding box center [393, 264] width 36 height 7
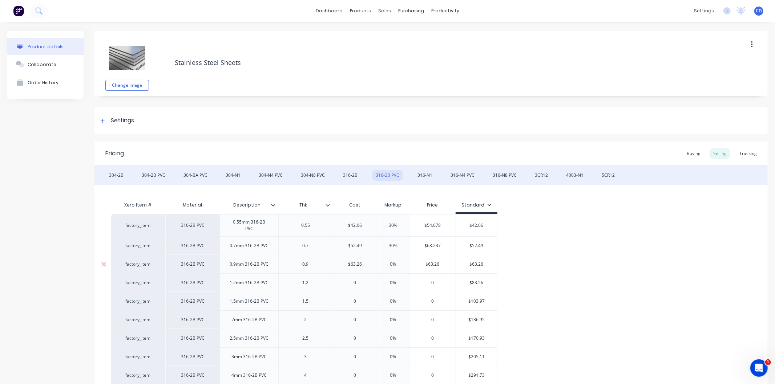
click at [396, 266] on input "0%" at bounding box center [393, 264] width 36 height 7
type input "30"
click at [360, 281] on input "0" at bounding box center [355, 283] width 44 height 7
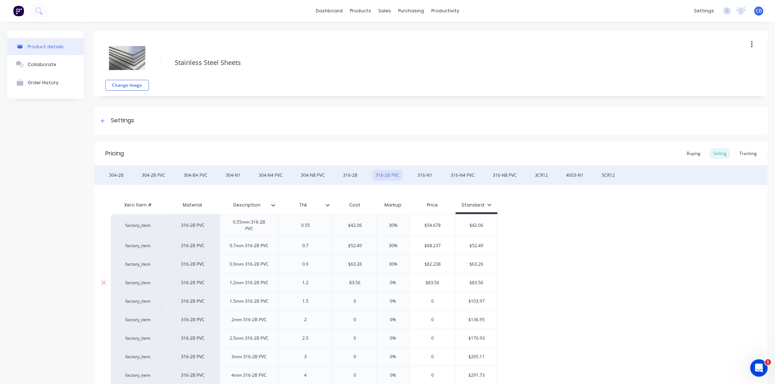
type input "83.56"
click at [397, 280] on input "0%" at bounding box center [393, 283] width 36 height 7
type input "30"
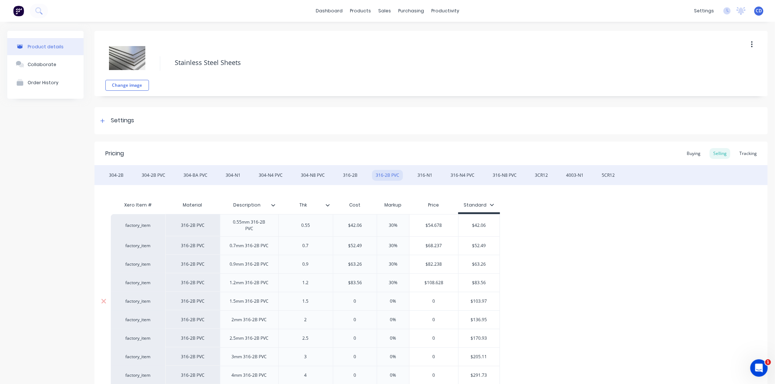
click at [362, 300] on input "0" at bounding box center [355, 301] width 44 height 7
type input "103.97"
click at [401, 298] on input "0%" at bounding box center [395, 301] width 36 height 7
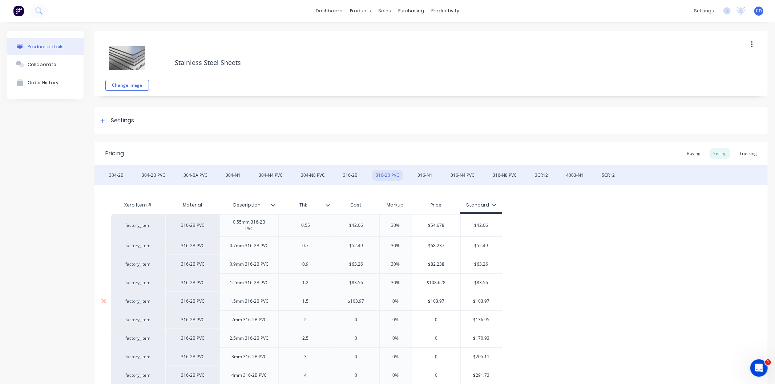
click at [401, 298] on input "0%" at bounding box center [395, 301] width 36 height 7
type input "30"
click at [363, 321] on input "0" at bounding box center [356, 320] width 46 height 7
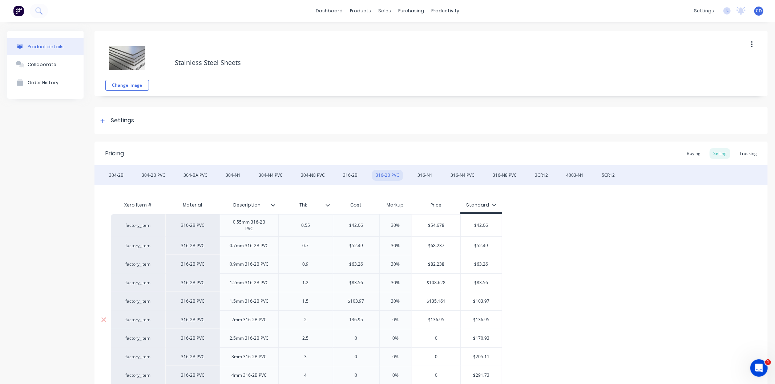
type input "136.95"
click at [398, 320] on input "0%" at bounding box center [395, 320] width 36 height 7
type input "30"
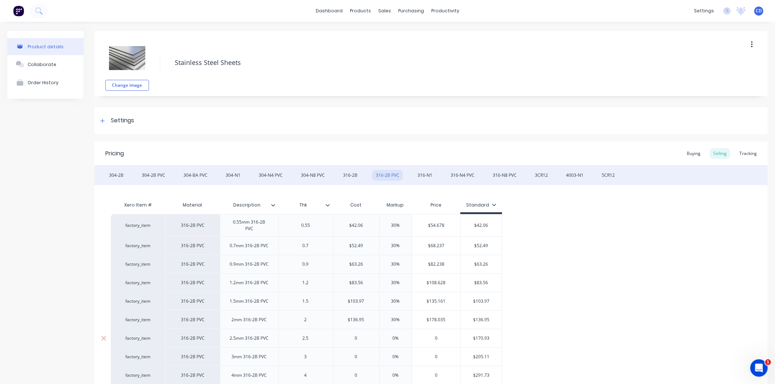
click at [368, 338] on input "0" at bounding box center [356, 338] width 46 height 7
type input "170.93"
click at [403, 337] on input "0%" at bounding box center [395, 338] width 36 height 7
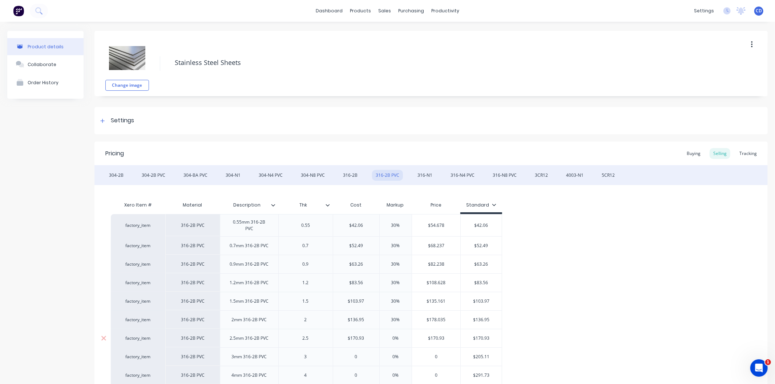
click at [403, 337] on input "0%" at bounding box center [395, 338] width 36 height 7
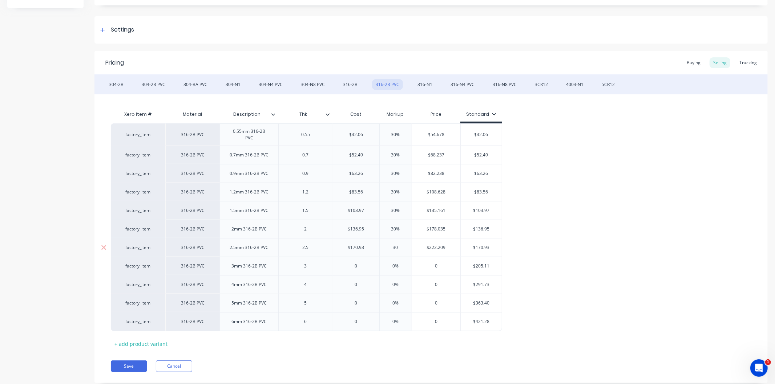
scroll to position [110, 0]
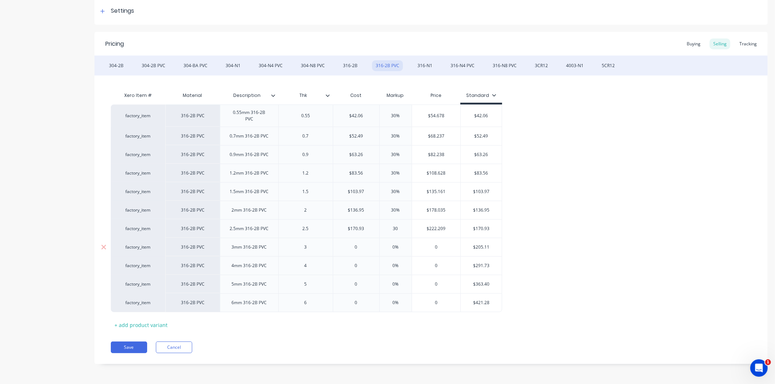
click at [365, 242] on div "0" at bounding box center [356, 247] width 46 height 18
type input "30"
type input "0"
click at [365, 242] on div "0" at bounding box center [356, 247] width 46 height 18
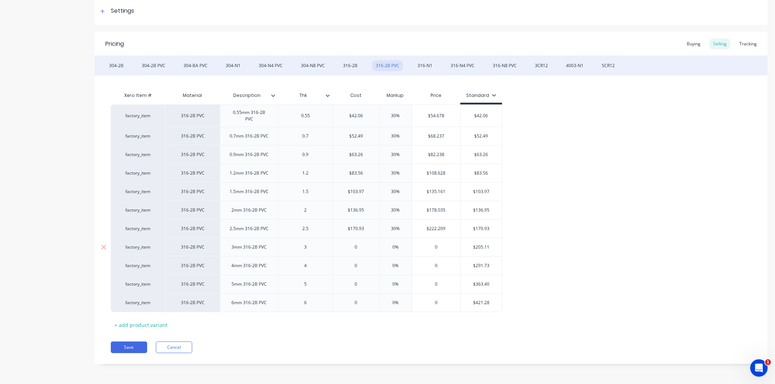
click at [360, 248] on input "0" at bounding box center [356, 247] width 46 height 7
type input "0%"
click at [394, 246] on input "0%" at bounding box center [395, 247] width 36 height 7
click at [362, 248] on input "0" at bounding box center [356, 247] width 46 height 7
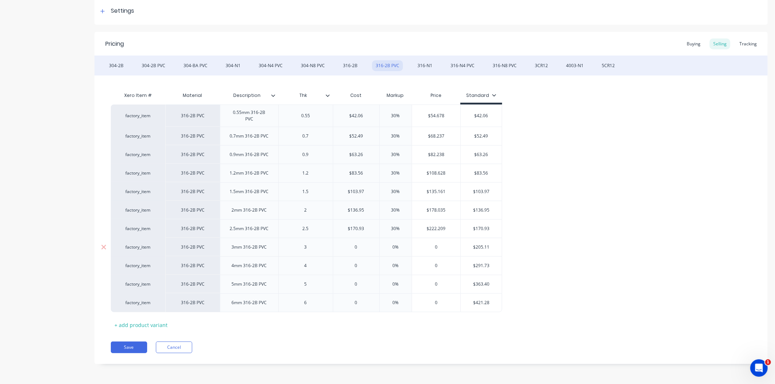
click at [362, 248] on input "0" at bounding box center [356, 247] width 46 height 7
type input "205.11"
click at [400, 248] on input "0%" at bounding box center [395, 247] width 36 height 7
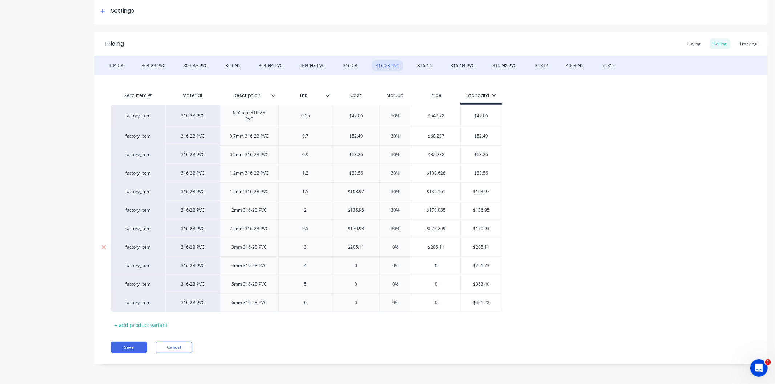
click at [400, 248] on input "0%" at bounding box center [395, 247] width 36 height 7
type input "30"
click at [360, 266] on input "0" at bounding box center [356, 266] width 46 height 7
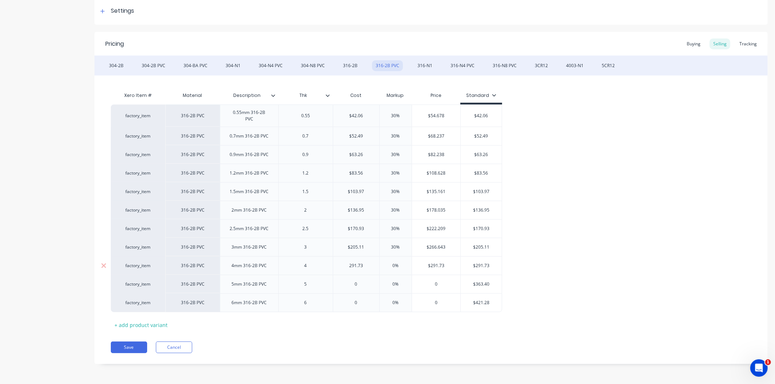
type input "291.73"
click at [401, 266] on input "0%" at bounding box center [395, 266] width 36 height 7
type input "30"
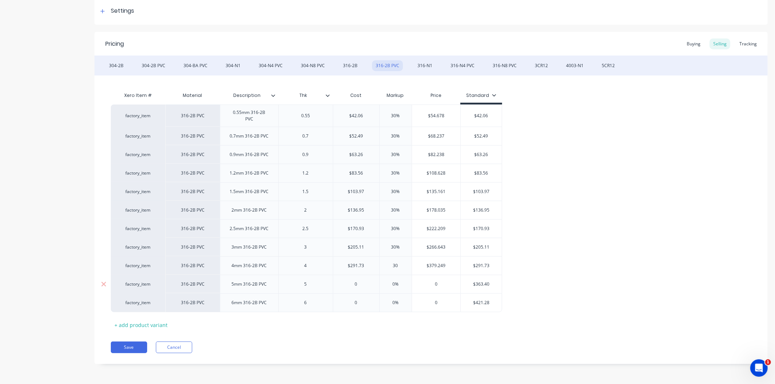
click at [367, 284] on input "0" at bounding box center [356, 284] width 46 height 7
type input "363.40"
click at [400, 283] on input "0%" at bounding box center [395, 284] width 36 height 7
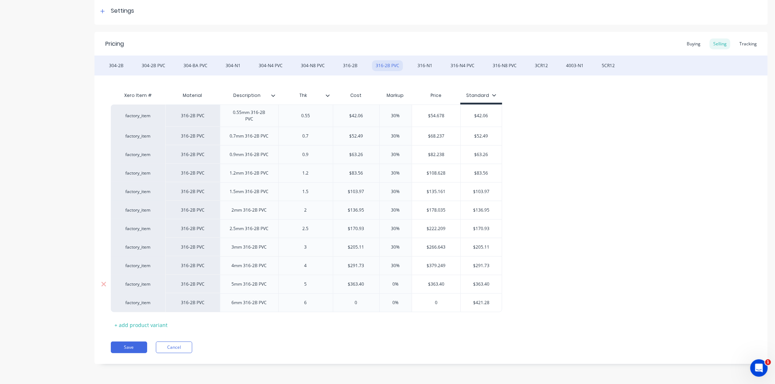
click at [400, 283] on input "0%" at bounding box center [395, 284] width 36 height 7
type input "30"
click at [363, 303] on input "0" at bounding box center [356, 303] width 46 height 7
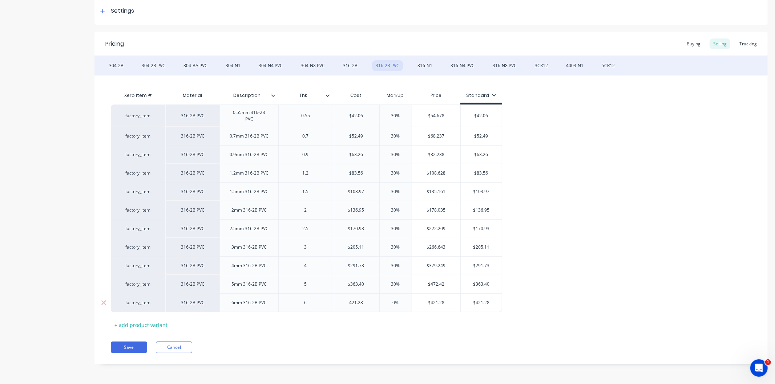
type input "421.28"
click at [403, 302] on input "0%" at bounding box center [395, 303] width 36 height 7
type input "30"
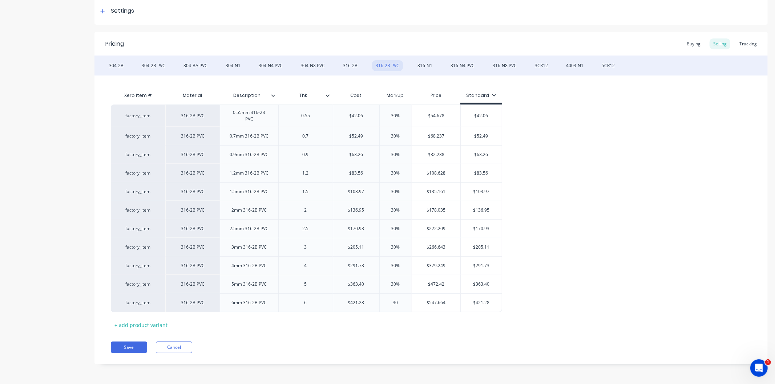
click at [368, 350] on div "Save Cancel" at bounding box center [439, 348] width 657 height 12
click at [426, 62] on div "316-N1" at bounding box center [425, 65] width 22 height 11
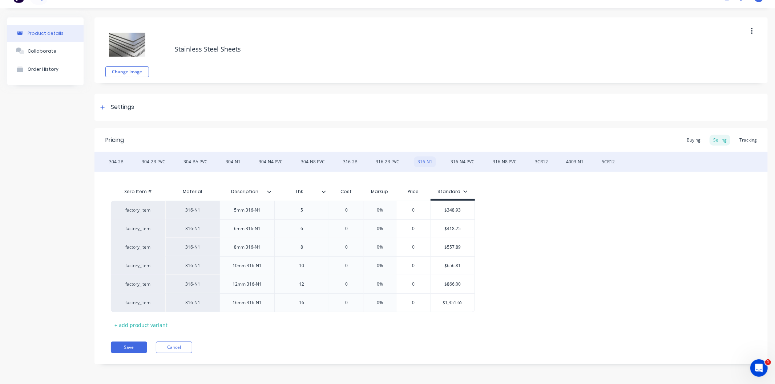
scroll to position [13, 0]
click at [350, 207] on input "0" at bounding box center [346, 210] width 36 height 7
type input "348.93"
click at [396, 211] on input "0%" at bounding box center [391, 210] width 36 height 7
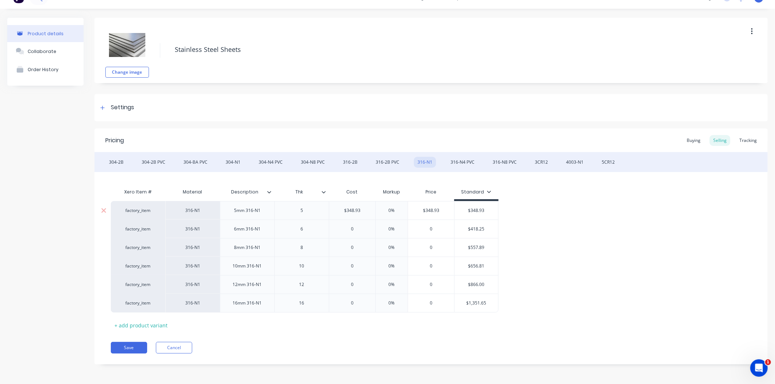
click at [395, 211] on input "0%" at bounding box center [391, 210] width 36 height 7
type input "30"
click at [360, 228] on input "0" at bounding box center [352, 229] width 46 height 7
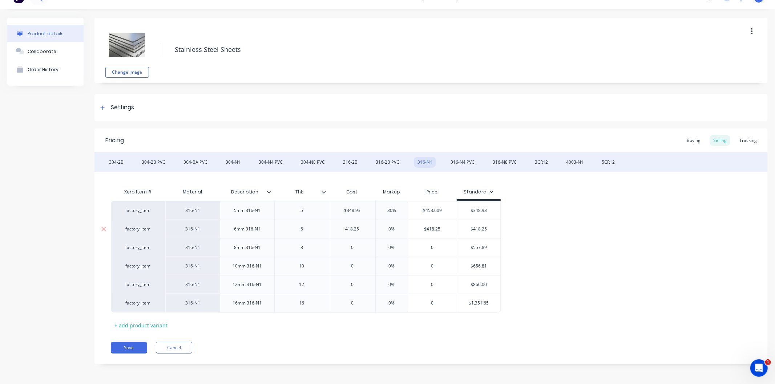
type input "418.25"
click at [399, 227] on input "0%" at bounding box center [391, 229] width 36 height 7
type input "30"
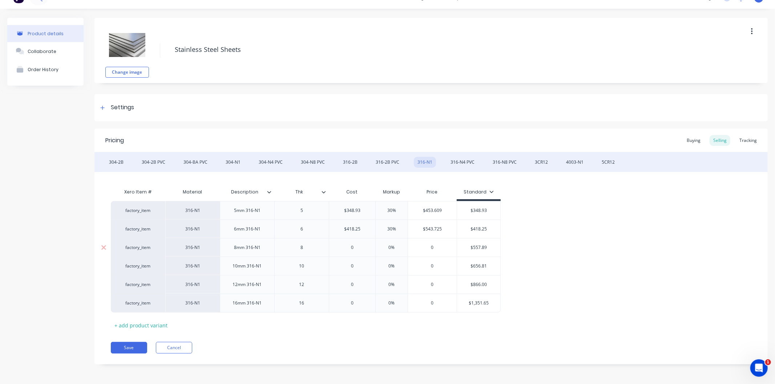
click at [356, 249] on input "0" at bounding box center [352, 247] width 46 height 7
type input "557.89"
click at [397, 247] on input "0%" at bounding box center [391, 247] width 36 height 7
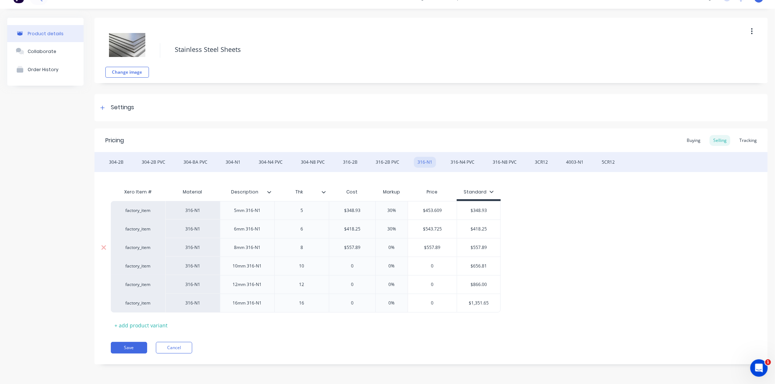
click at [397, 247] on input "0%" at bounding box center [391, 247] width 36 height 7
type input "30"
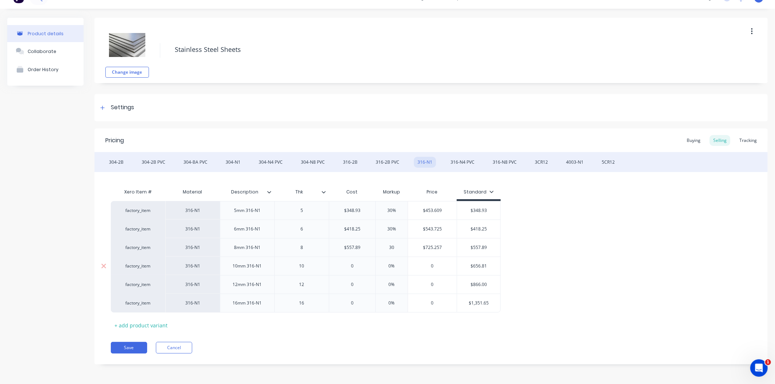
click at [357, 265] on input "0" at bounding box center [352, 266] width 46 height 7
click at [396, 261] on div "0%" at bounding box center [391, 266] width 36 height 18
type input "656.81"
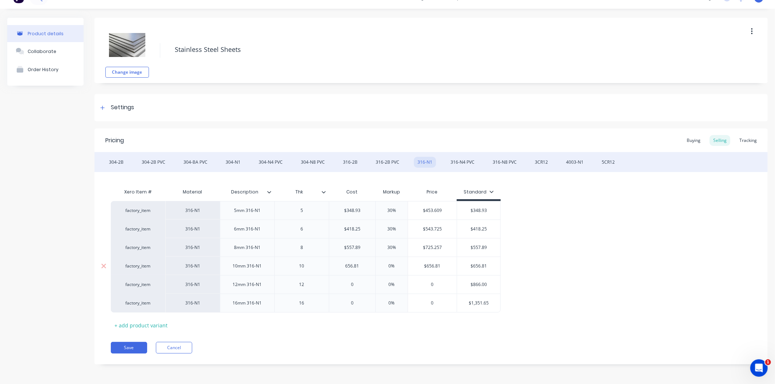
type input "0%"
click at [396, 261] on div "0%" at bounding box center [391, 266] width 36 height 18
click at [401, 266] on input "0%" at bounding box center [391, 266] width 36 height 7
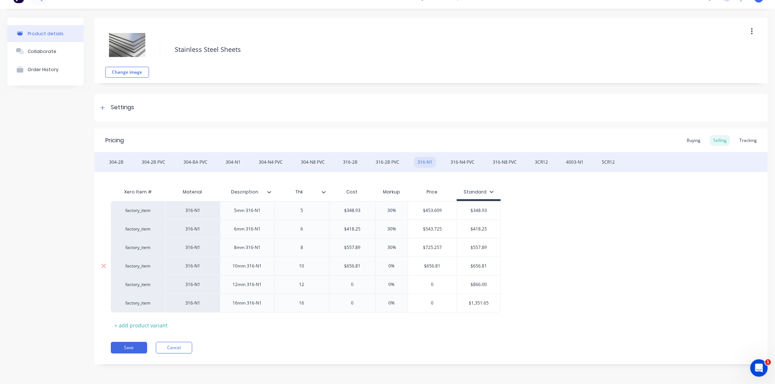
type input "$656.81"
click at [361, 266] on input "$656.81" at bounding box center [352, 266] width 46 height 7
click at [395, 265] on input "0%" at bounding box center [391, 266] width 36 height 7
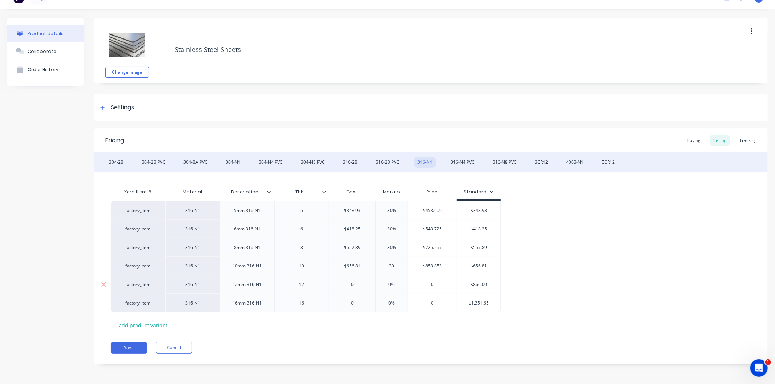
type input "30"
click at [360, 283] on input "0" at bounding box center [352, 284] width 46 height 7
type input "866"
click at [398, 282] on input "0%" at bounding box center [391, 284] width 36 height 7
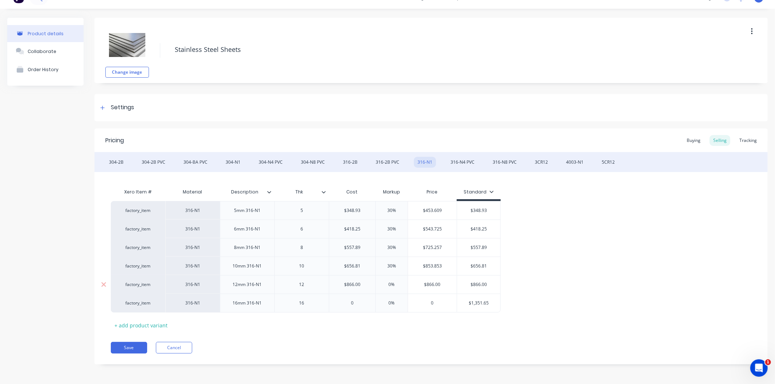
click at [398, 282] on input "0%" at bounding box center [391, 284] width 36 height 7
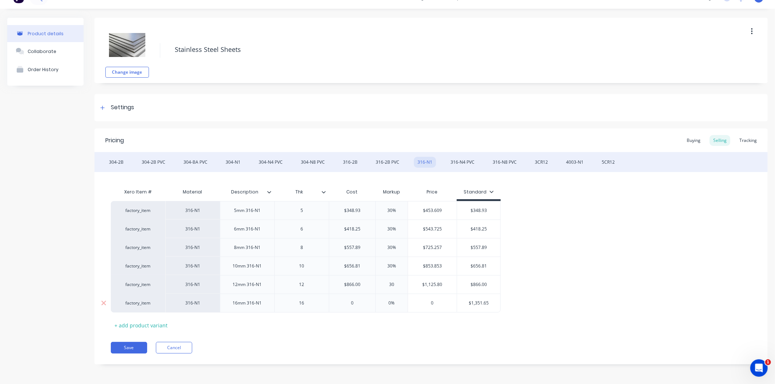
type input "30"
click at [355, 304] on input "0" at bounding box center [352, 303] width 46 height 7
type input "1351.65"
click at [401, 300] on input "0%" at bounding box center [394, 303] width 36 height 7
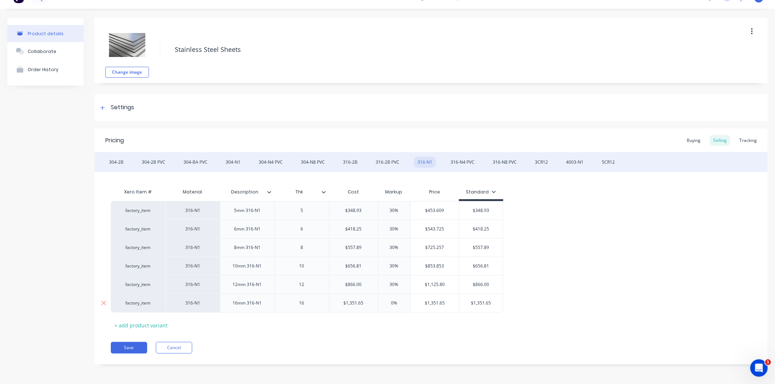
click at [401, 300] on input "0%" at bounding box center [394, 303] width 36 height 7
type input "30"
click at [397, 334] on div "Pricing Buying Selling Tracking 304-2B 304-2B PVC 304-BA PVC 304-N1 304-N4 PVC …" at bounding box center [430, 247] width 673 height 236
click at [458, 164] on div "316-N4 PVC" at bounding box center [462, 162] width 31 height 11
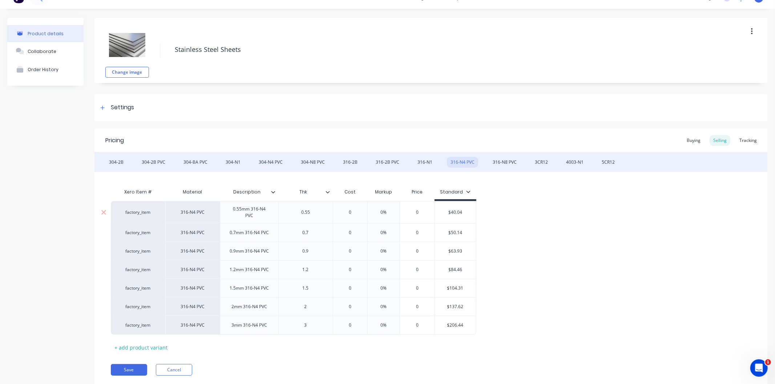
click at [351, 213] on input "0" at bounding box center [350, 212] width 36 height 7
type input "40.04"
click at [396, 210] on input "0%" at bounding box center [393, 212] width 36 height 7
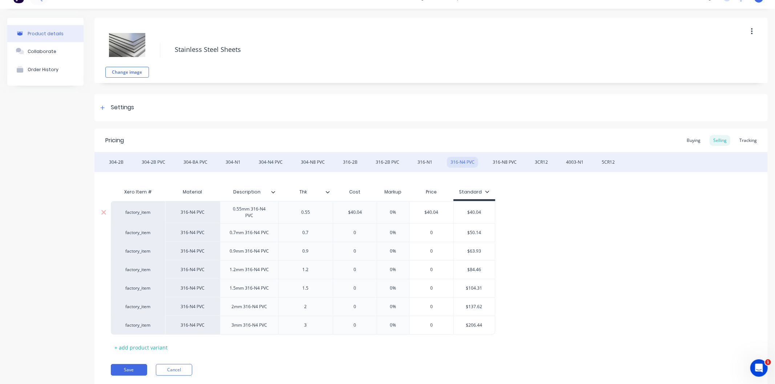
click at [396, 210] on input "0%" at bounding box center [393, 212] width 36 height 7
type input "30"
click at [360, 232] on input "0" at bounding box center [355, 233] width 44 height 7
type input "50.14"
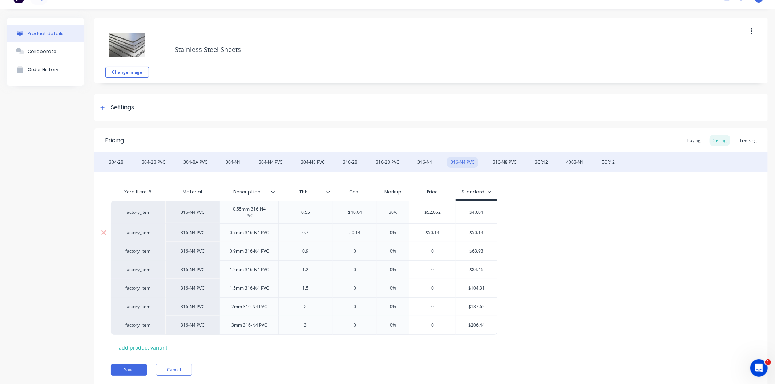
click at [395, 231] on input "0%" at bounding box center [393, 233] width 36 height 7
type input "30"
click at [358, 252] on input "0" at bounding box center [355, 251] width 44 height 7
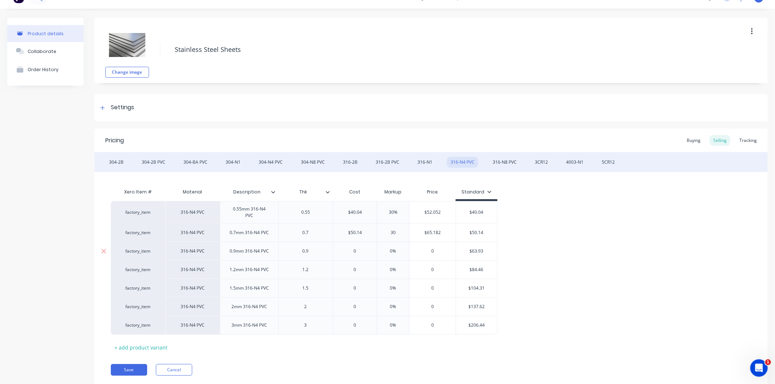
click at [358, 252] on input "0" at bounding box center [355, 251] width 44 height 7
type input "63.93"
click at [398, 250] on input "0%" at bounding box center [393, 251] width 36 height 7
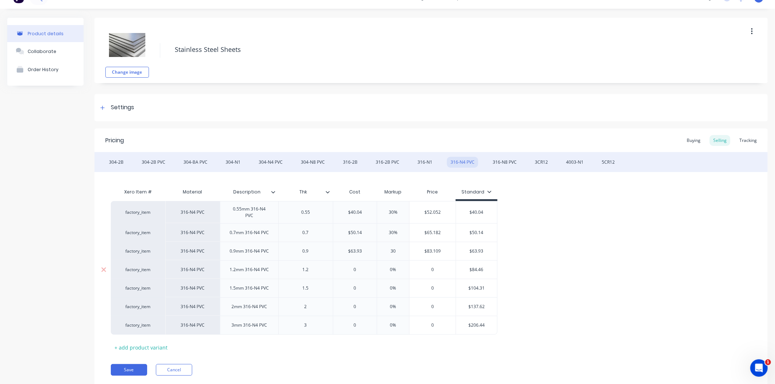
type input "30"
click at [361, 268] on input "0" at bounding box center [355, 270] width 44 height 7
type input "84.46"
click at [398, 269] on input "0%" at bounding box center [393, 270] width 36 height 7
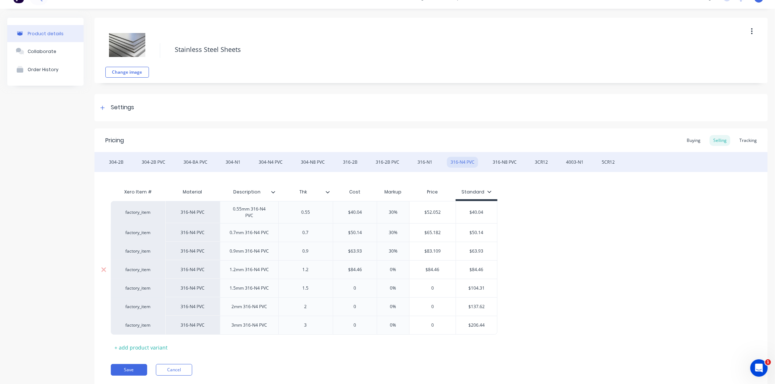
click at [398, 269] on input "0%" at bounding box center [393, 270] width 36 height 7
type input "30"
click at [362, 288] on input "0" at bounding box center [355, 288] width 44 height 7
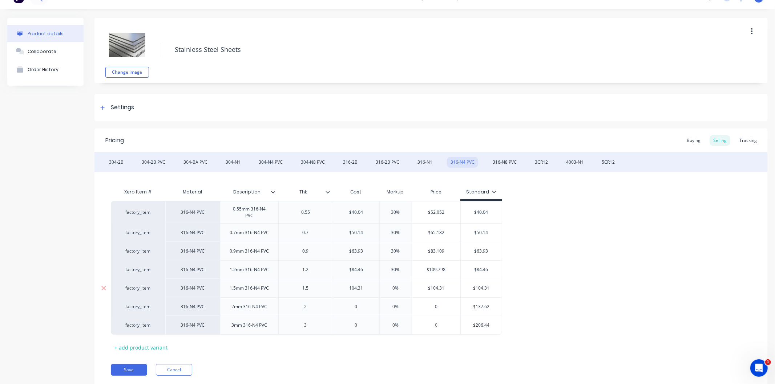
type input "104.31"
click at [398, 291] on input "0%" at bounding box center [395, 288] width 36 height 7
type input "30"
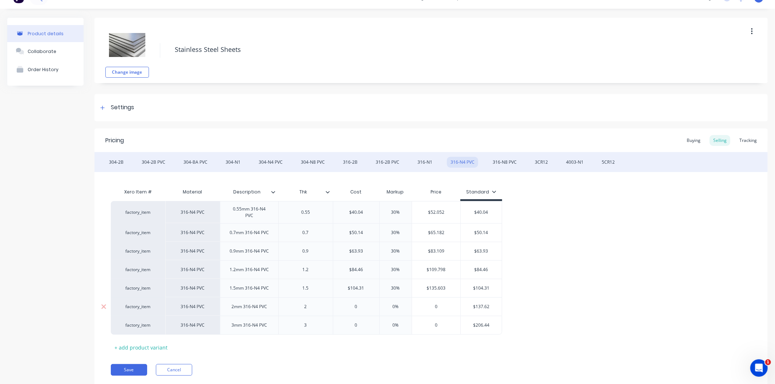
click at [360, 305] on input "0" at bounding box center [356, 307] width 46 height 7
type input "137.62"
click at [402, 304] on input "0%" at bounding box center [395, 307] width 36 height 7
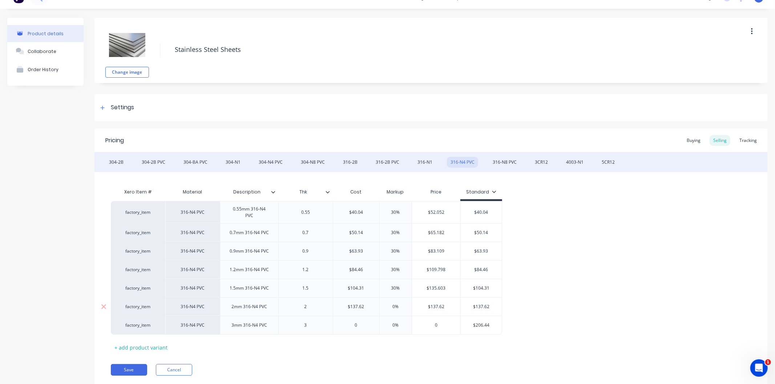
click at [402, 304] on input "0%" at bounding box center [395, 307] width 36 height 7
type input "30"
click at [364, 324] on input "0" at bounding box center [356, 325] width 46 height 7
type input "206.44"
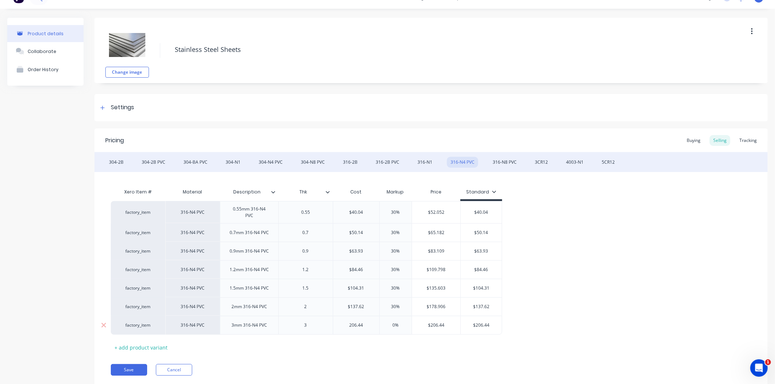
click at [400, 323] on input "0%" at bounding box center [395, 325] width 36 height 7
type input "30"
click at [397, 358] on div "Pricing Buying Selling Tracking 304-2B 304-2B PVC 304-BA PVC 304-N1 304-N4 PVC …" at bounding box center [430, 258] width 673 height 258
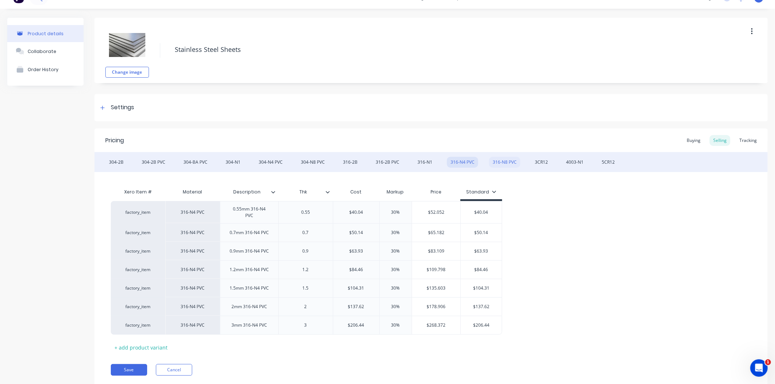
click at [502, 162] on div "316-N8 PVC" at bounding box center [504, 162] width 31 height 11
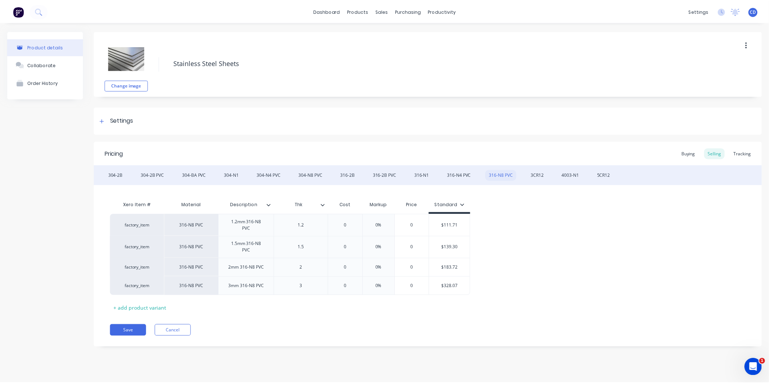
scroll to position [0, 0]
click at [351, 222] on input "0" at bounding box center [347, 225] width 36 height 7
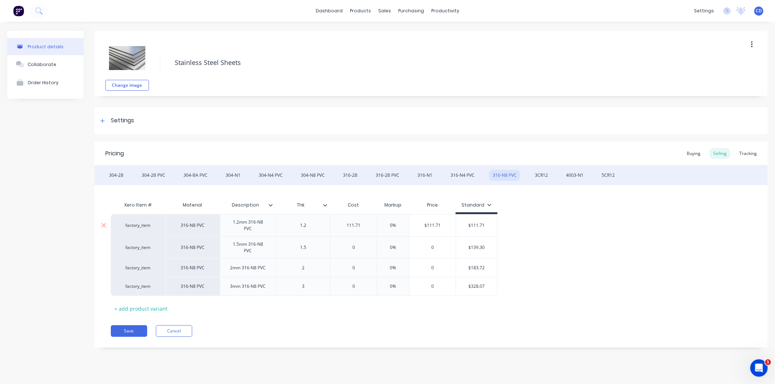
type input "111.71"
click at [400, 225] on input "0%" at bounding box center [393, 225] width 36 height 7
type input "30"
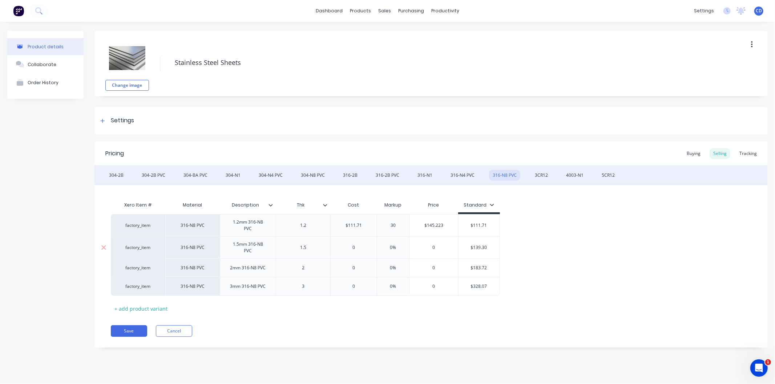
click at [360, 249] on input "0" at bounding box center [353, 247] width 46 height 7
type input "139.30"
click at [398, 246] on input "0%" at bounding box center [393, 247] width 36 height 7
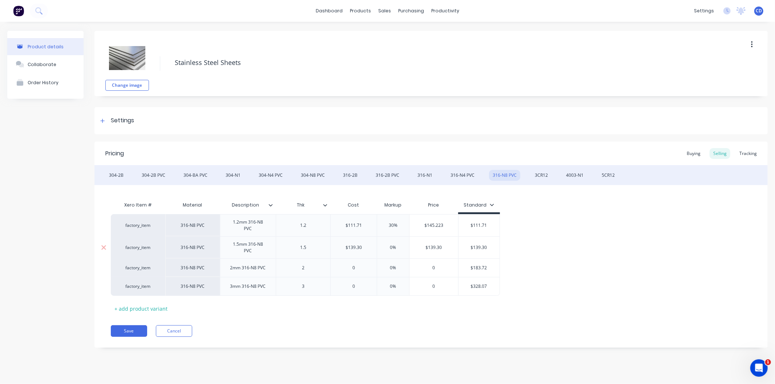
click at [398, 246] on input "0%" at bounding box center [393, 247] width 36 height 7
type input "30"
click at [364, 268] on input "0" at bounding box center [353, 268] width 46 height 7
type input "183.72"
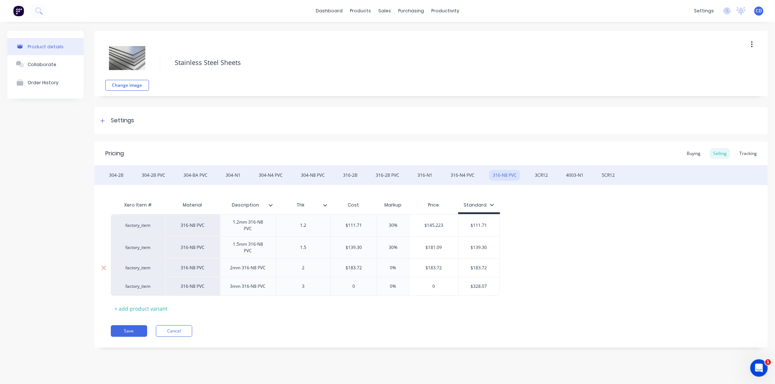
click at [396, 268] on input "0%" at bounding box center [393, 268] width 36 height 7
type input "30"
click at [358, 288] on input "0" at bounding box center [353, 286] width 46 height 7
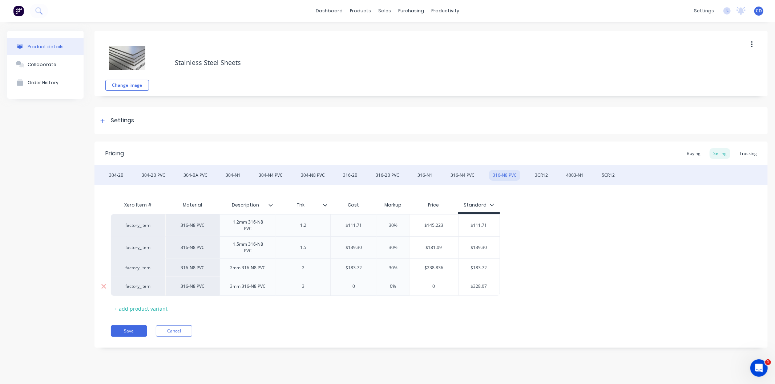
click at [358, 288] on input "0" at bounding box center [353, 286] width 46 height 7
type input "328.07"
click at [397, 287] on input "0%" at bounding box center [393, 286] width 36 height 7
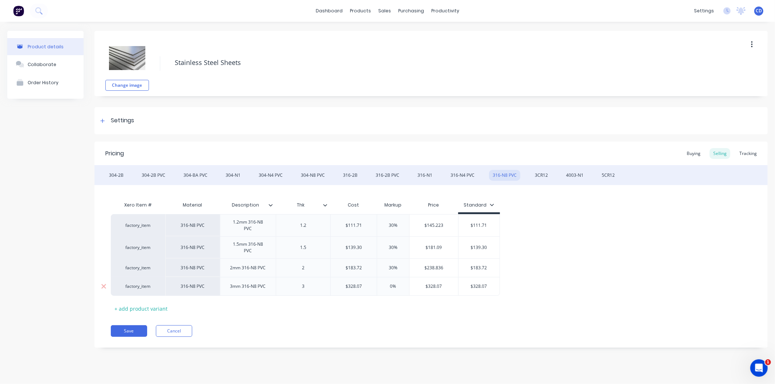
click at [397, 287] on input "0%" at bounding box center [393, 286] width 36 height 7
type input "30"
click at [382, 308] on div "Xero Item # Material Description Thk Cost Markup Price Standard factory_item 31…" at bounding box center [431, 256] width 640 height 117
click at [532, 175] on div "3CR12" at bounding box center [541, 175] width 20 height 11
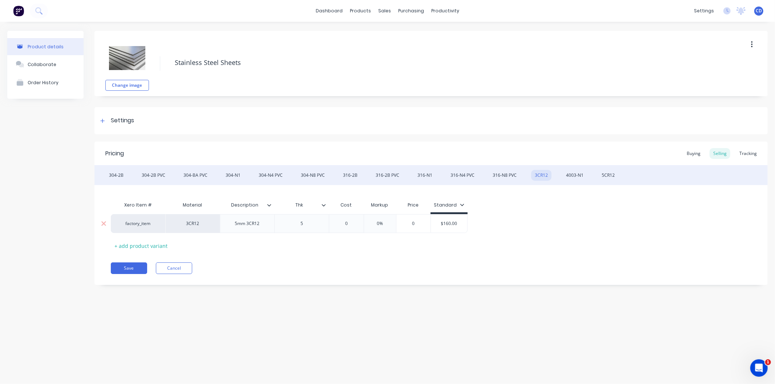
click at [351, 223] on input "0" at bounding box center [346, 223] width 36 height 7
type input "160"
click at [389, 223] on input "0%" at bounding box center [384, 223] width 36 height 7
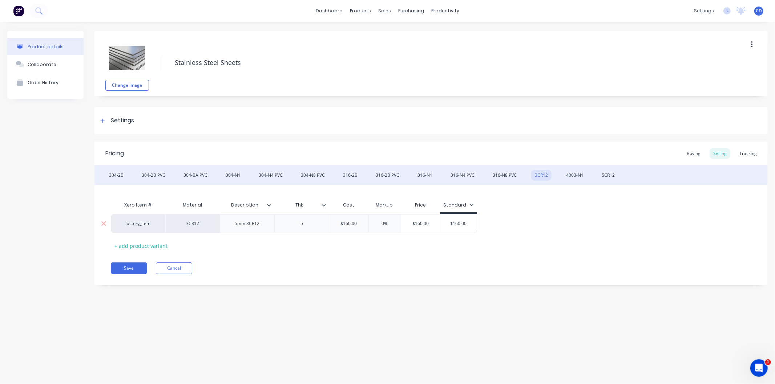
click at [384, 223] on input "0%" at bounding box center [384, 223] width 36 height 7
click at [389, 223] on input "0%" at bounding box center [384, 223] width 36 height 7
type input "30"
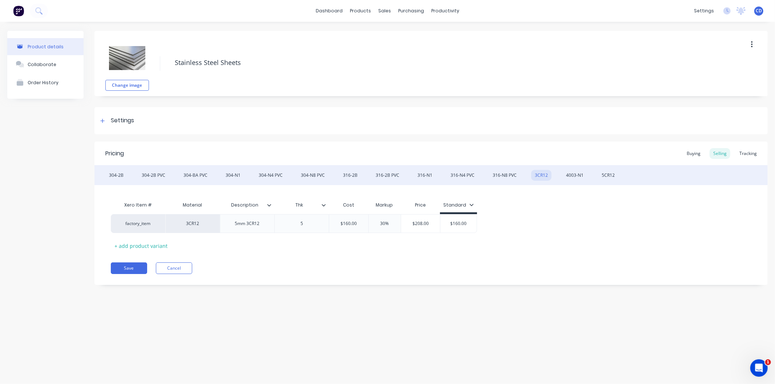
click at [419, 251] on div "Xero Item # Material Description Thk Cost Markup Price Standard factory_item 3C…" at bounding box center [431, 225] width 640 height 54
click at [563, 177] on div "4003-N1" at bounding box center [574, 175] width 25 height 11
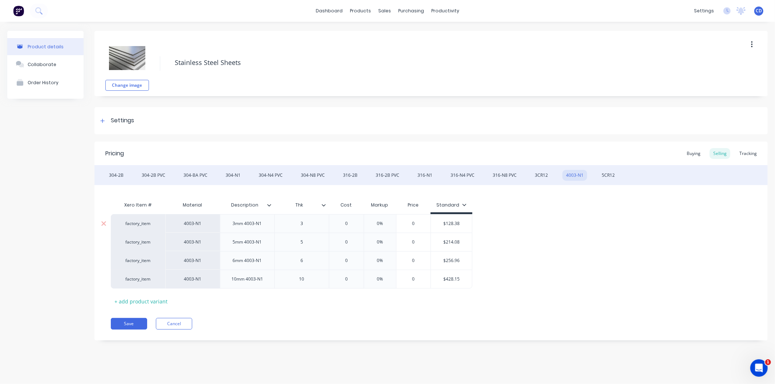
click at [352, 223] on input "0" at bounding box center [346, 223] width 36 height 7
click at [400, 219] on div "0%" at bounding box center [391, 224] width 36 height 18
type input "128.38"
type input "0%"
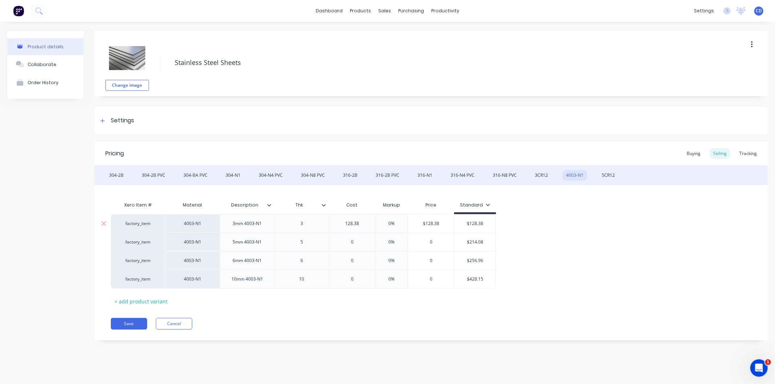
click at [400, 219] on div "0%" at bounding box center [391, 224] width 36 height 18
click at [401, 223] on input "0%" at bounding box center [391, 223] width 36 height 7
type input "0%"
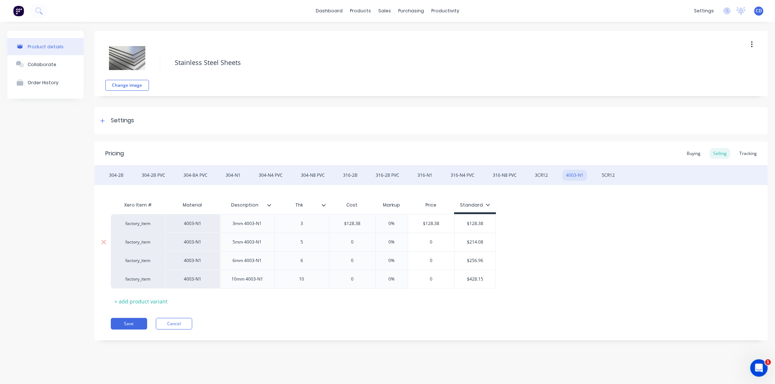
click at [395, 241] on input "0%" at bounding box center [391, 242] width 36 height 7
click at [397, 222] on input "0%" at bounding box center [391, 223] width 36 height 7
type input "30"
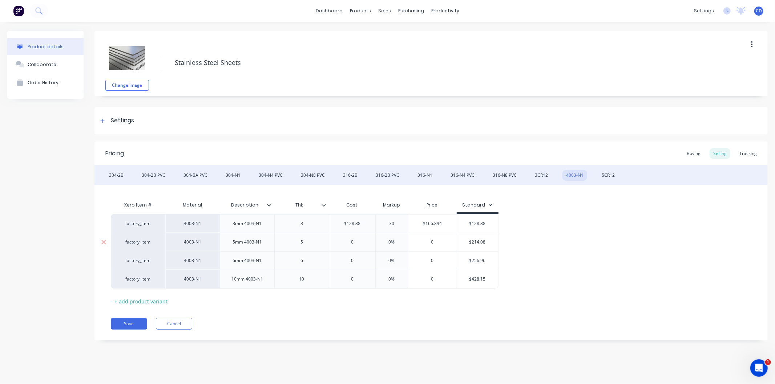
click at [354, 244] on input "0" at bounding box center [352, 242] width 46 height 7
type input "214.08"
click at [394, 242] on input "0%" at bounding box center [391, 242] width 36 height 7
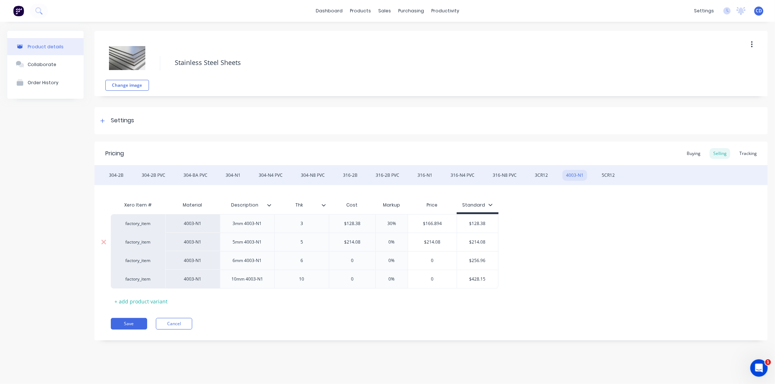
click at [394, 242] on input "0%" at bounding box center [391, 242] width 36 height 7
type input "30"
click at [358, 263] on input "0" at bounding box center [352, 260] width 46 height 7
type input "256.96"
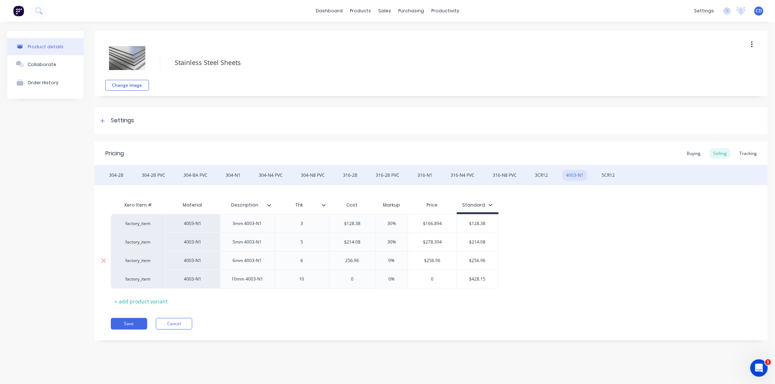
click at [394, 259] on input "0%" at bounding box center [391, 260] width 36 height 7
type input "30"
click at [355, 281] on input "0" at bounding box center [352, 279] width 46 height 7
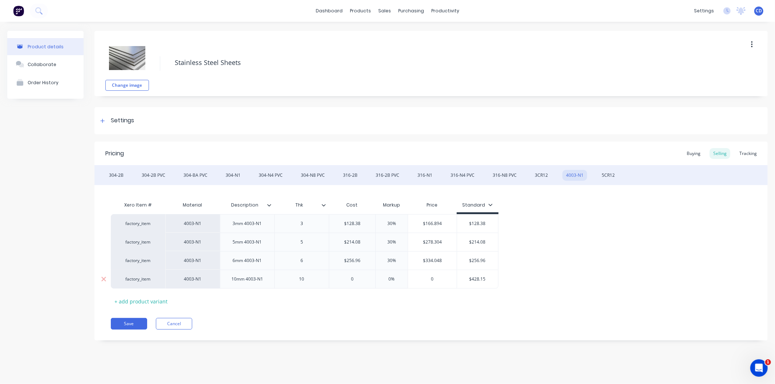
click at [355, 281] on input "0" at bounding box center [352, 279] width 46 height 7
type input "428.15"
click at [398, 280] on input "0%" at bounding box center [391, 279] width 36 height 7
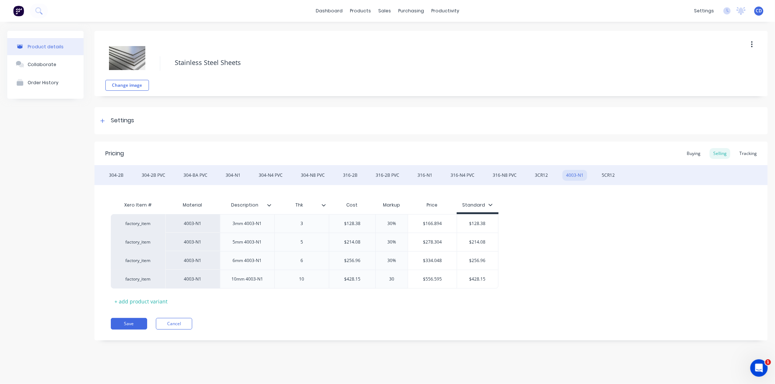
type input "30"
click at [390, 318] on div "Save Cancel" at bounding box center [439, 324] width 657 height 12
click at [601, 179] on div "5CR12" at bounding box center [608, 175] width 20 height 11
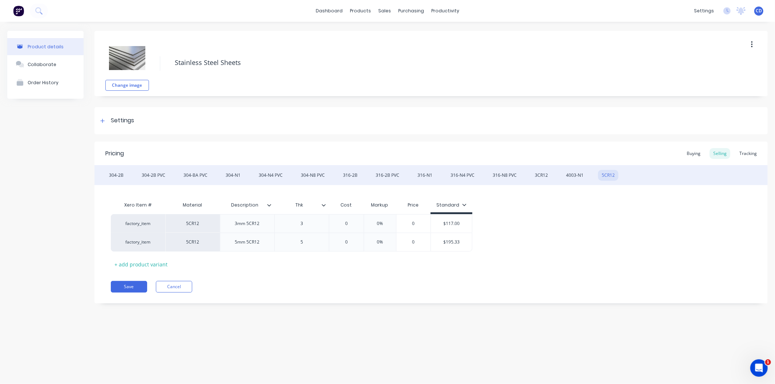
click at [478, 329] on div "Product details Collaborate Order History Change image Stainless Steel Sheets S…" at bounding box center [387, 196] width 775 height 348
click at [347, 222] on input "0" at bounding box center [346, 223] width 36 height 7
type input "117"
click at [392, 223] on input "0%" at bounding box center [384, 223] width 36 height 7
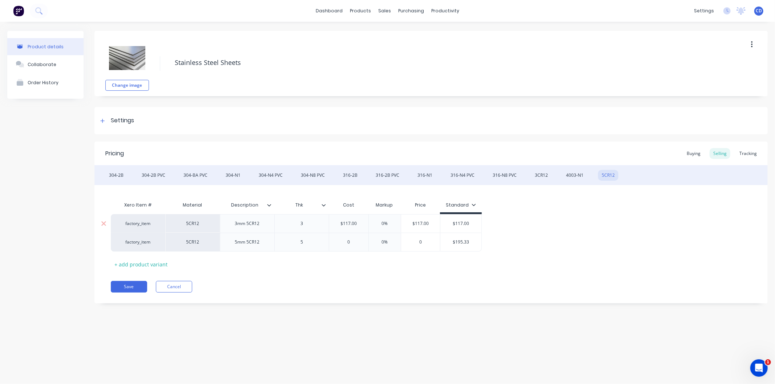
click at [392, 223] on input "0%" at bounding box center [384, 223] width 36 height 7
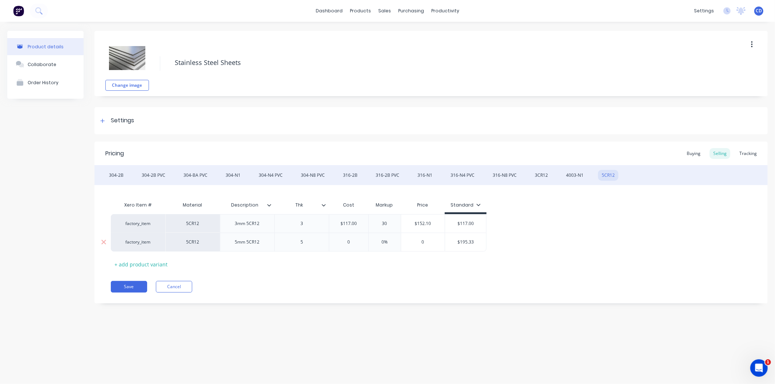
type input "30"
click at [352, 240] on input "0" at bounding box center [348, 242] width 39 height 7
type input "195.33"
click at [394, 241] on input "0%" at bounding box center [391, 242] width 36 height 7
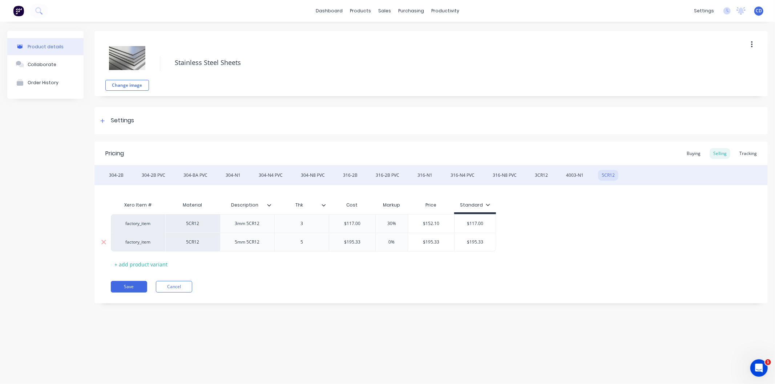
click at [394, 241] on input "0%" at bounding box center [391, 242] width 36 height 7
type input "30"
click at [383, 283] on div "Save Cancel" at bounding box center [439, 287] width 657 height 12
click at [230, 178] on div "304-N1" at bounding box center [233, 175] width 22 height 11
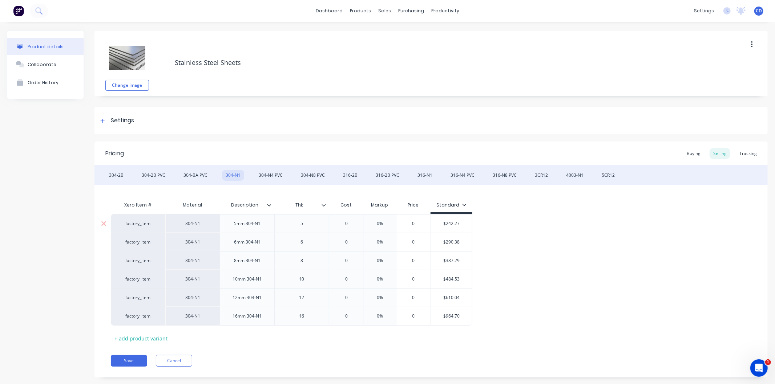
click at [347, 223] on input "0" at bounding box center [346, 223] width 36 height 7
type input "242.27"
click at [399, 223] on input "0%" at bounding box center [391, 223] width 36 height 7
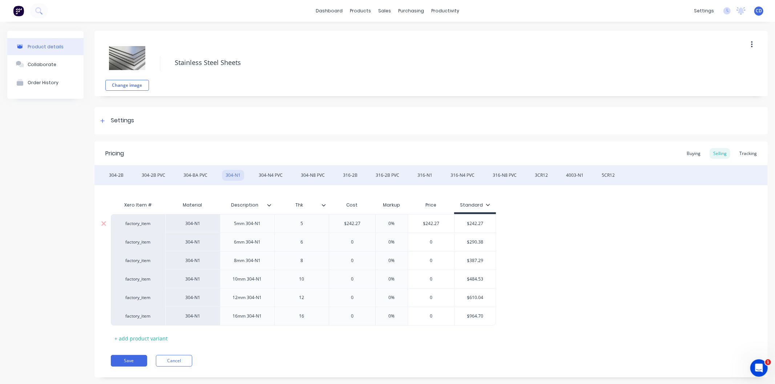
click at [399, 223] on input "0%" at bounding box center [391, 223] width 36 height 7
type input "30"
click at [350, 242] on input "0" at bounding box center [352, 242] width 46 height 7
click at [357, 241] on input "0" at bounding box center [352, 242] width 46 height 7
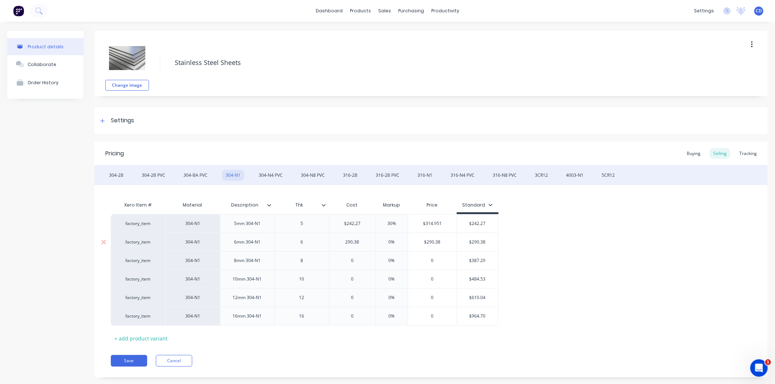
type input "290.38"
click at [393, 241] on input "0%" at bounding box center [391, 242] width 36 height 7
type input "30"
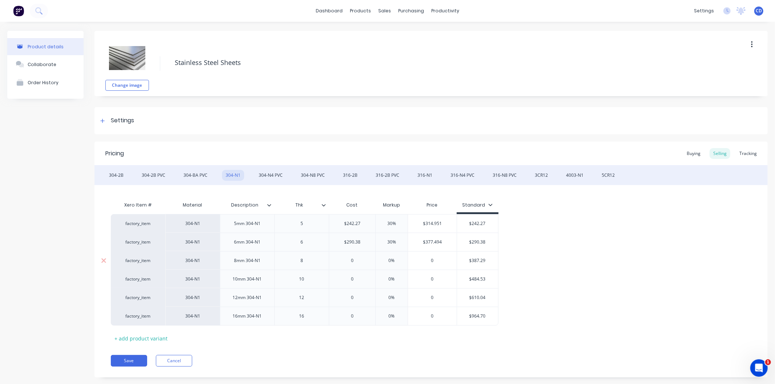
click at [355, 260] on input "0" at bounding box center [352, 260] width 46 height 7
type input "387.29"
click at [398, 259] on input "0%" at bounding box center [391, 260] width 36 height 7
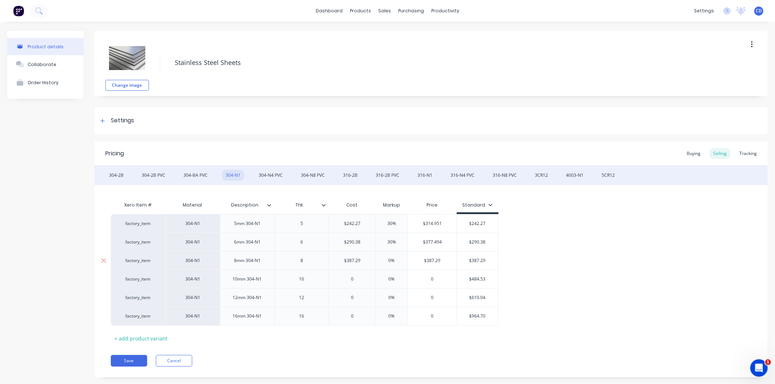
click at [398, 259] on input "0%" at bounding box center [391, 260] width 36 height 7
type input "30"
click at [354, 279] on input "0" at bounding box center [352, 279] width 46 height 7
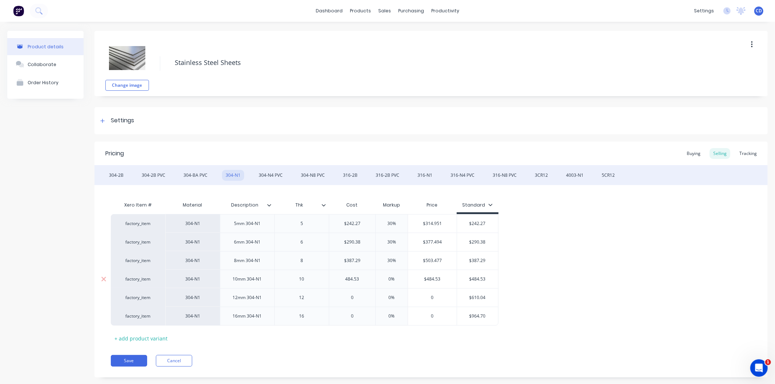
type input "484.53"
click at [394, 278] on input "0%" at bounding box center [391, 279] width 36 height 7
type input "30"
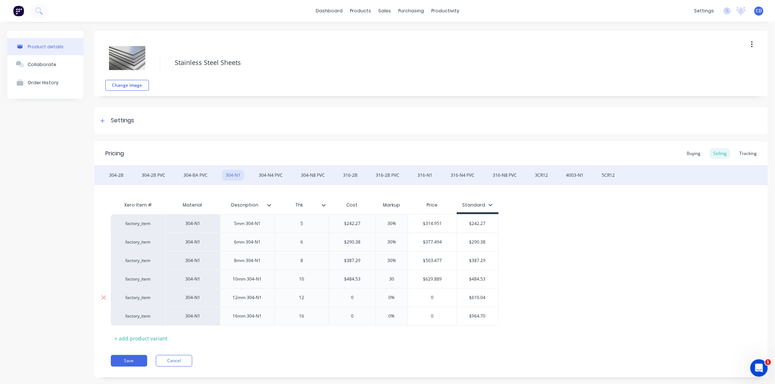
click at [357, 299] on input "0" at bounding box center [352, 298] width 46 height 7
type input "610.04"
click at [397, 295] on input "0%" at bounding box center [391, 298] width 36 height 7
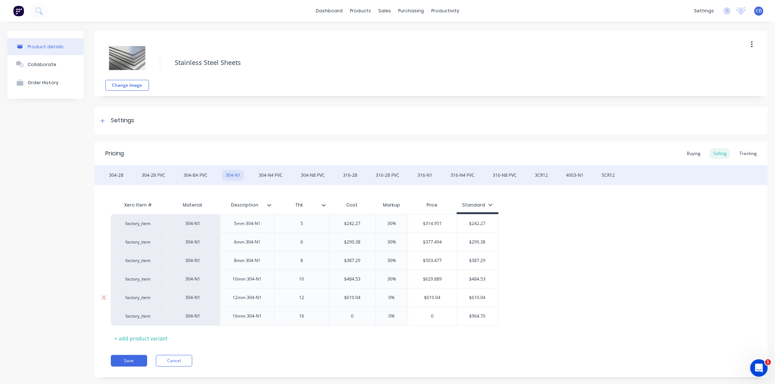
click at [396, 295] on input "0%" at bounding box center [391, 298] width 36 height 7
type input "30"
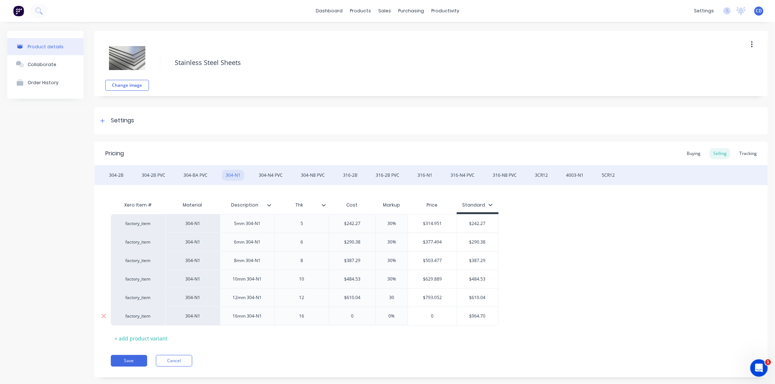
click at [362, 315] on input "0" at bounding box center [352, 316] width 46 height 7
type input "964.70"
click at [393, 314] on input "0%" at bounding box center [391, 316] width 36 height 7
click at [394, 314] on input "0%" at bounding box center [391, 316] width 36 height 7
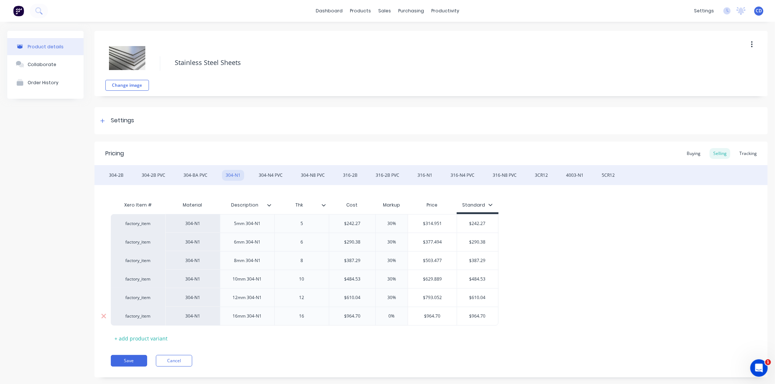
click at [394, 314] on input "0%" at bounding box center [391, 316] width 36 height 7
type input "30"
click at [366, 341] on div "Xero Item # Material Description Thk Cost Markup Price Standard factory_item 30…" at bounding box center [431, 271] width 640 height 146
click at [117, 360] on button "Save" at bounding box center [129, 361] width 36 height 12
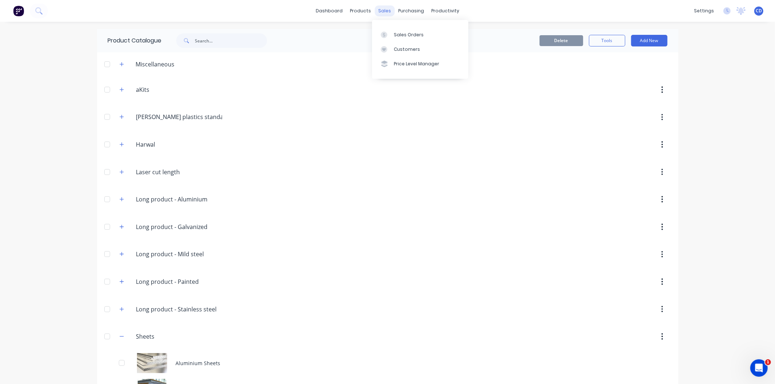
click at [380, 9] on div "sales" at bounding box center [384, 10] width 20 height 11
click at [410, 33] on div "Sales Orders" at bounding box center [409, 35] width 30 height 7
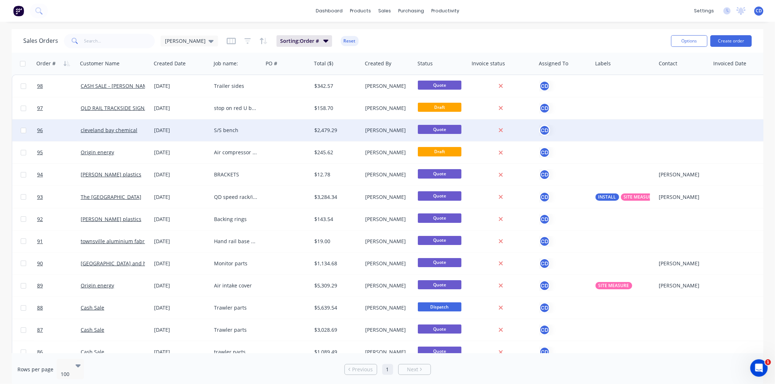
click at [176, 133] on div "[DATE]" at bounding box center [181, 130] width 54 height 7
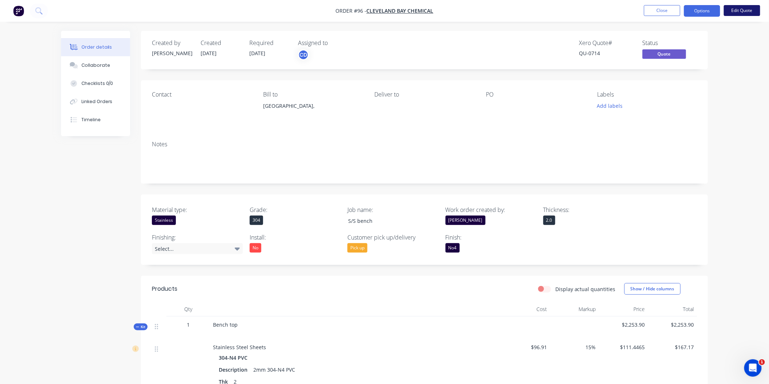
click at [737, 8] on button "Edit Quote" at bounding box center [741, 10] width 36 height 11
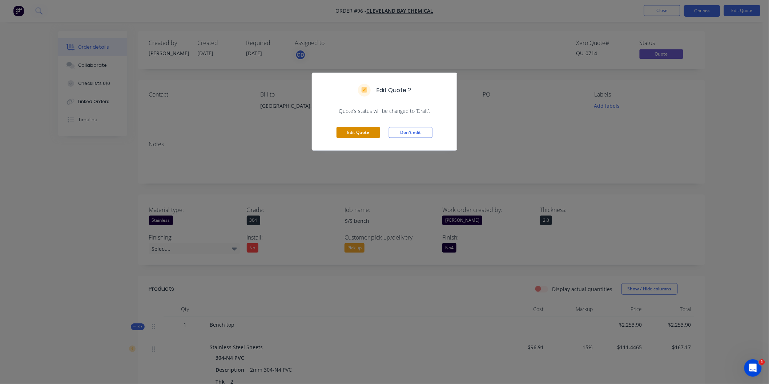
click at [347, 129] on button "Edit Quote" at bounding box center [358, 132] width 44 height 11
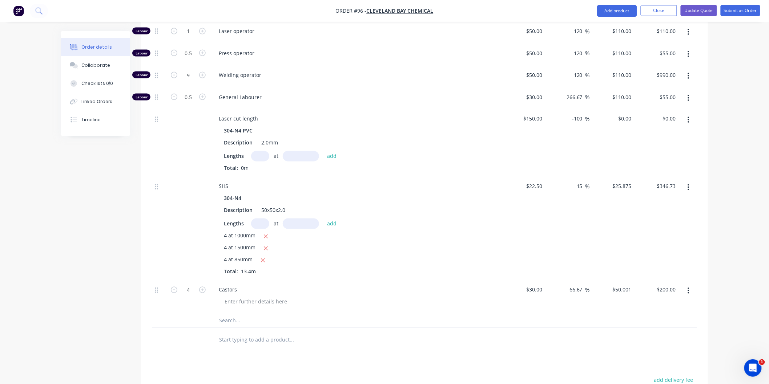
scroll to position [484, 0]
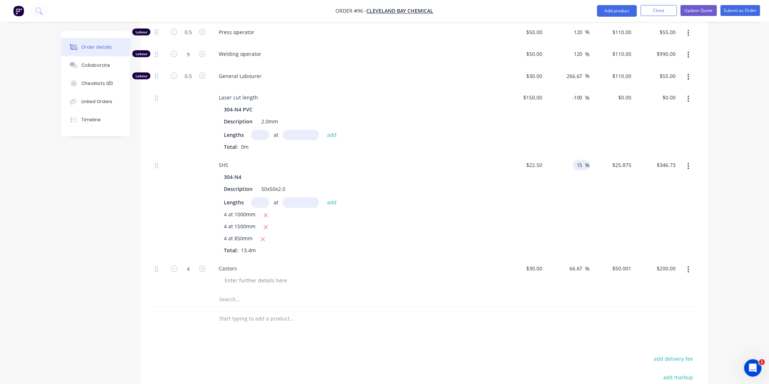
click at [581, 166] on input "15" at bounding box center [580, 165] width 9 height 11
type input "30"
type input "$29.25"
type input "$391.95"
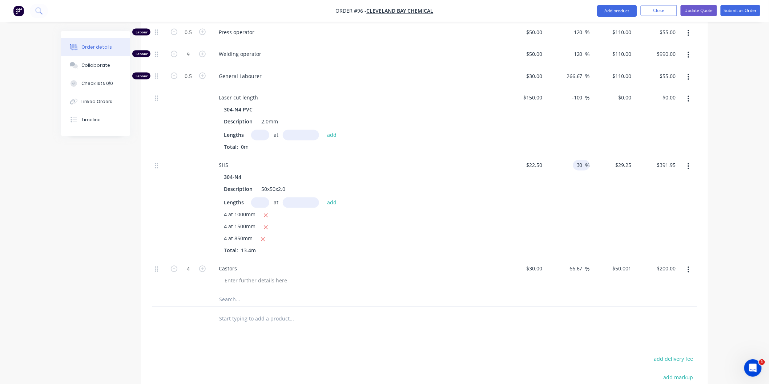
click at [577, 204] on div "30 30 %" at bounding box center [567, 208] width 45 height 104
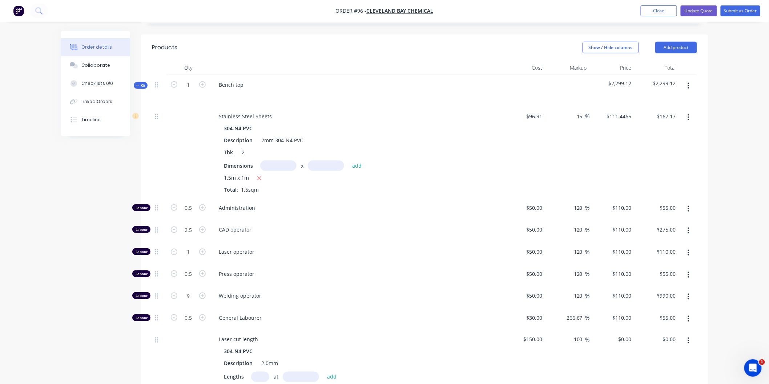
scroll to position [242, 0]
click at [583, 113] on input "15" at bounding box center [580, 116] width 9 height 11
type input "30"
type input "$125.983"
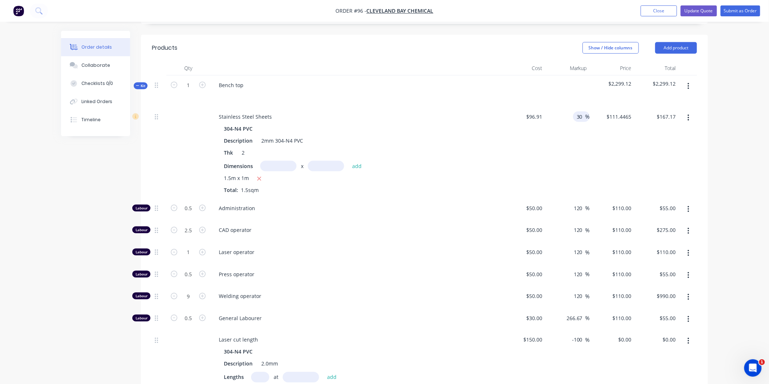
type input "$188.97"
click at [575, 180] on div "30 30 %" at bounding box center [567, 153] width 45 height 92
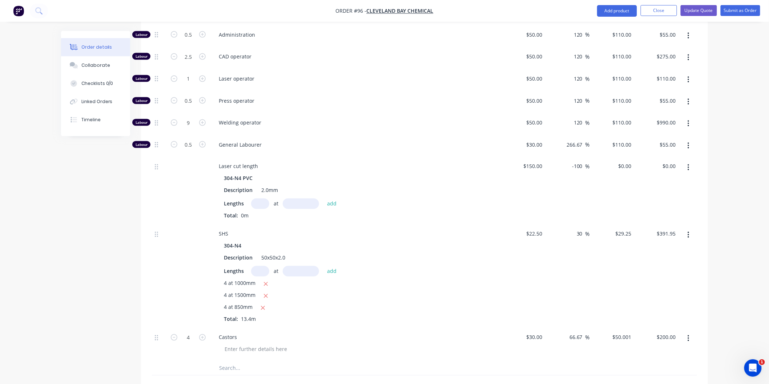
scroll to position [415, 0]
click at [711, 12] on button "Update Quote" at bounding box center [698, 10] width 36 height 11
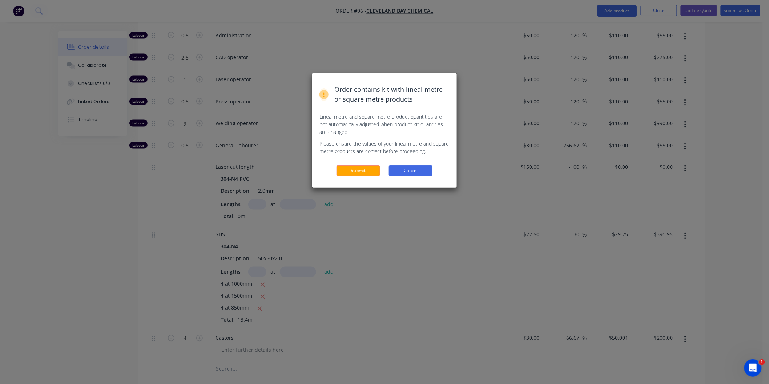
click at [413, 172] on button "Cancel" at bounding box center [411, 170] width 44 height 11
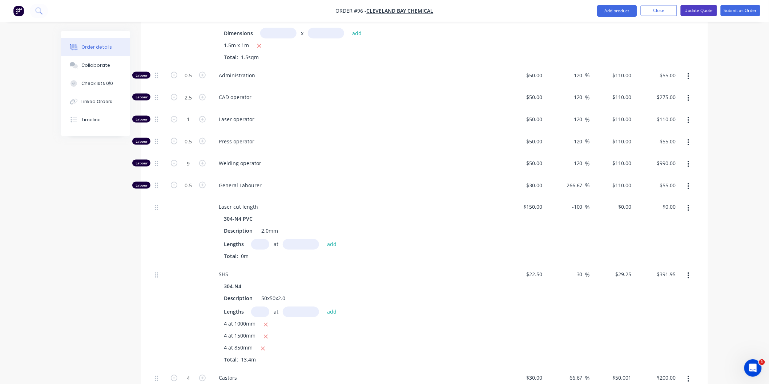
scroll to position [334, 0]
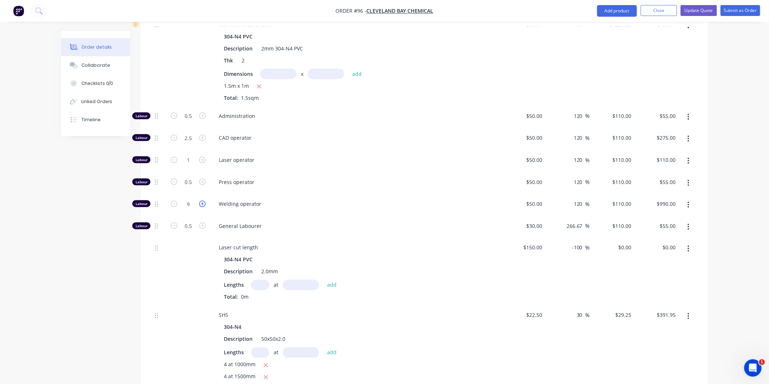
click at [201, 204] on icon "button" at bounding box center [202, 204] width 7 height 7
type input "10"
type input "$1,100.00"
click at [701, 13] on button "Update Quote" at bounding box center [698, 10] width 36 height 11
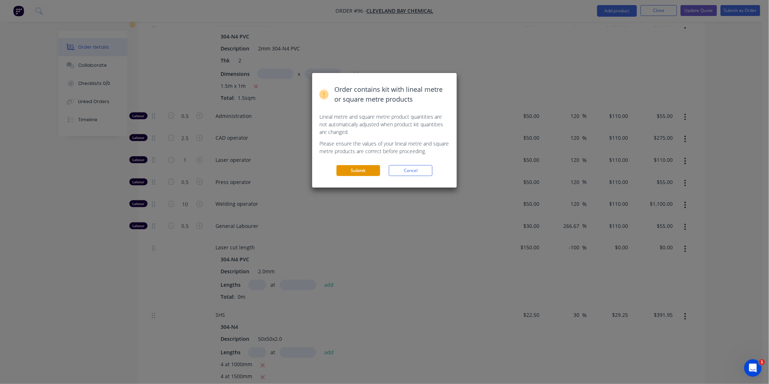
click at [369, 176] on button "Submit" at bounding box center [358, 170] width 44 height 11
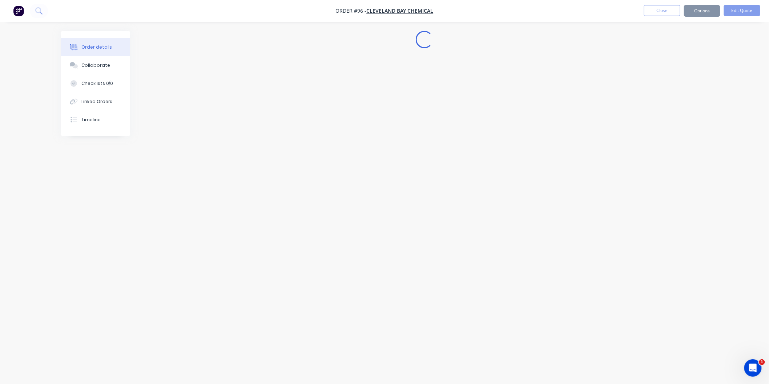
scroll to position [0, 0]
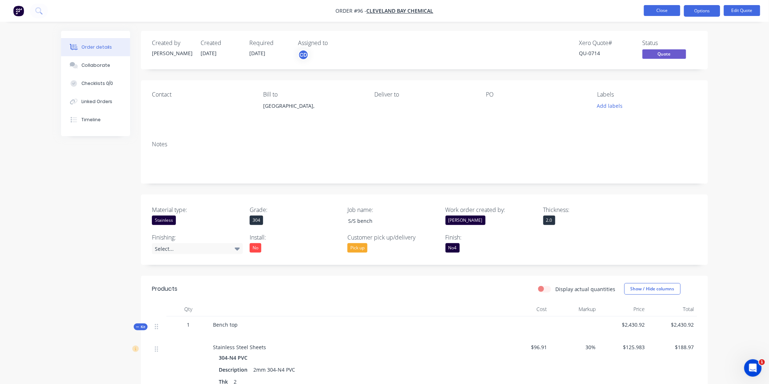
click at [662, 12] on button "Close" at bounding box center [662, 10] width 36 height 11
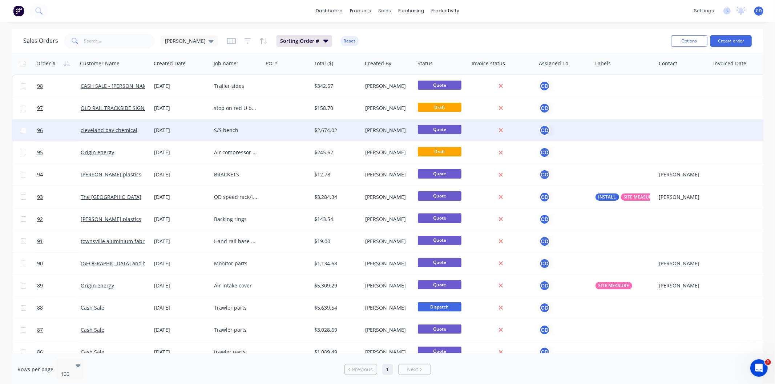
click at [175, 135] on div "[DATE]" at bounding box center [181, 130] width 60 height 22
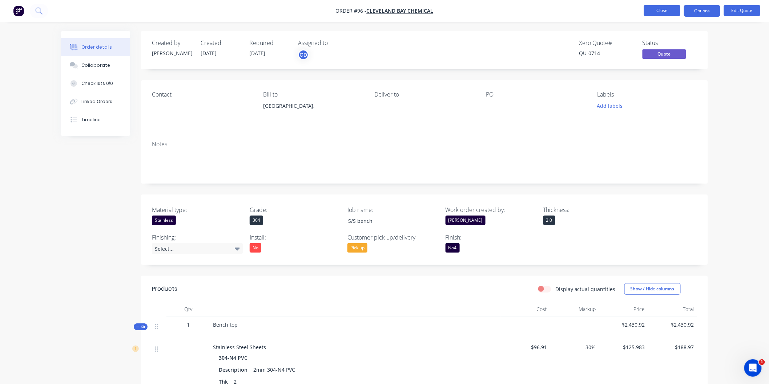
click at [667, 9] on button "Close" at bounding box center [662, 10] width 36 height 11
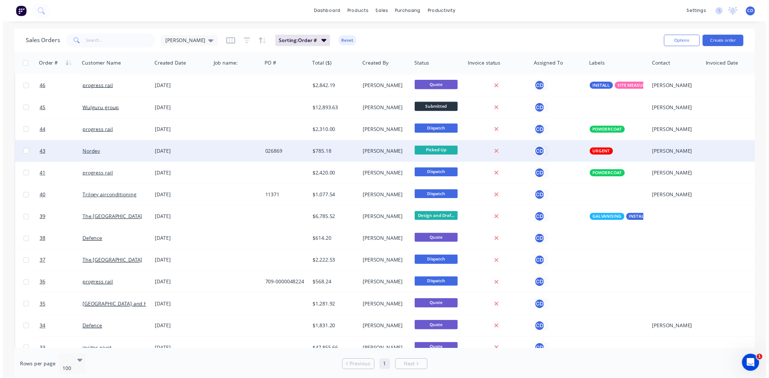
scroll to position [1090, 0]
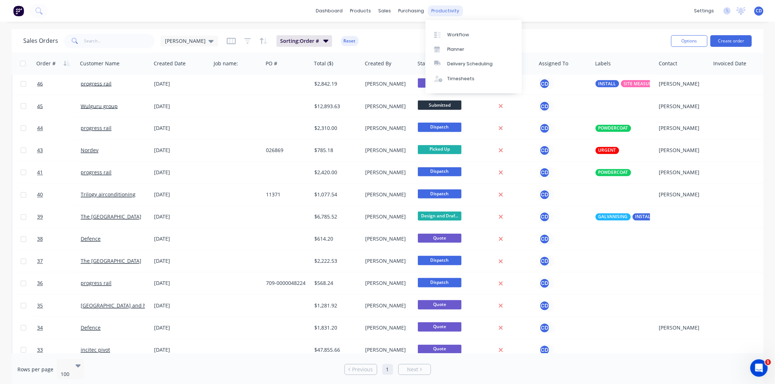
click at [437, 11] on div "productivity" at bounding box center [444, 10] width 35 height 11
click at [452, 29] on link "Workflow" at bounding box center [473, 34] width 96 height 15
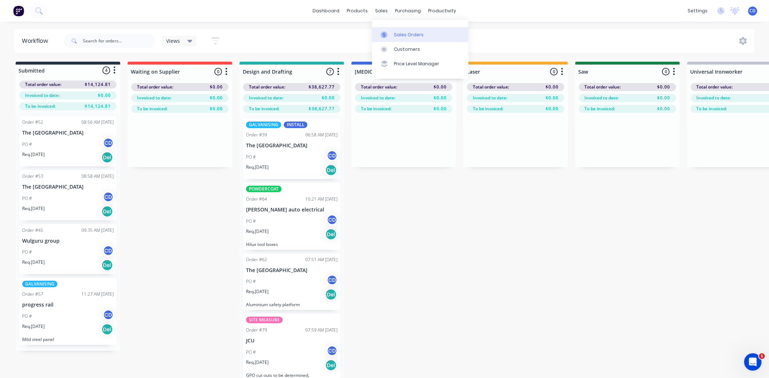
click at [403, 37] on div "Sales Orders" at bounding box center [409, 35] width 30 height 7
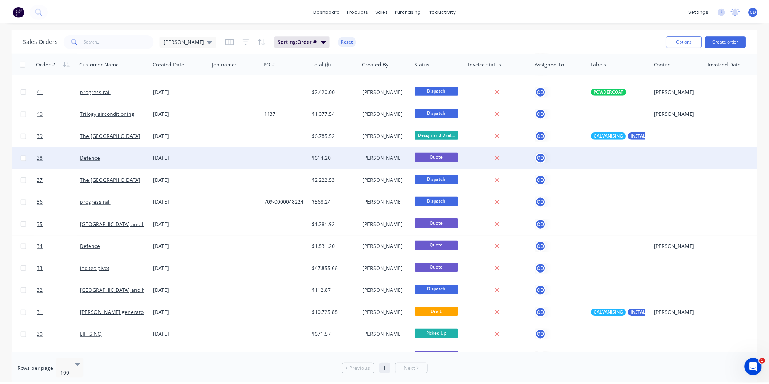
scroll to position [1211, 0]
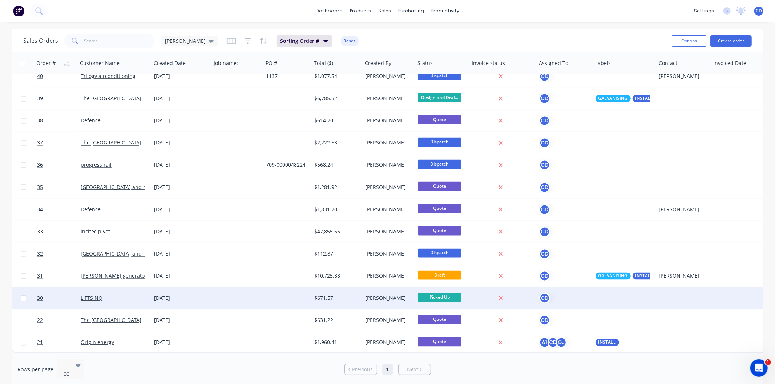
click at [172, 295] on div "[DATE]" at bounding box center [181, 298] width 54 height 7
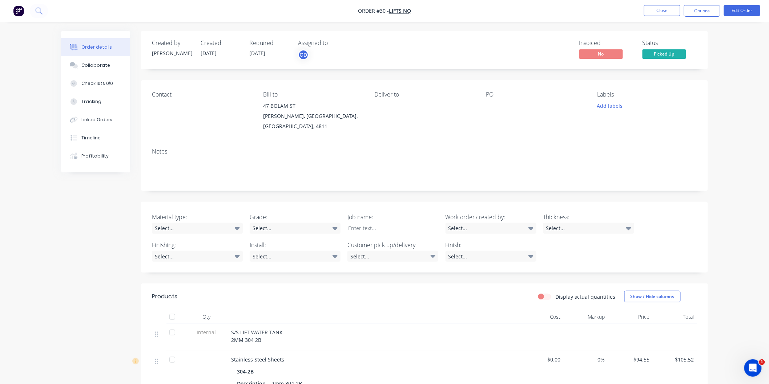
click at [720, 8] on ul "Close Options Edit Order" at bounding box center [702, 11] width 134 height 12
click at [707, 15] on button "Options" at bounding box center [702, 11] width 36 height 12
click at [669, 13] on button "Close" at bounding box center [662, 10] width 36 height 11
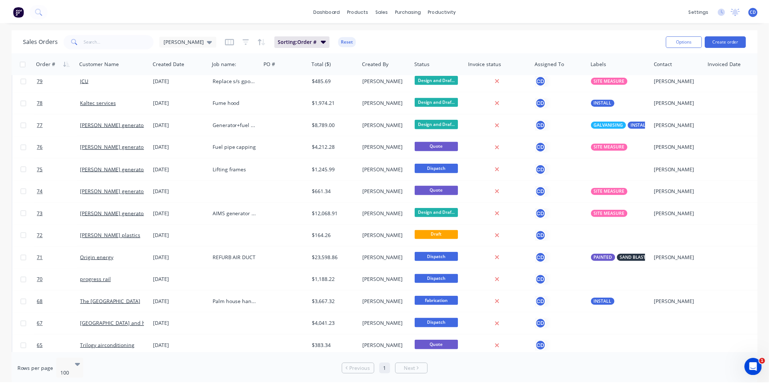
scroll to position [444, 0]
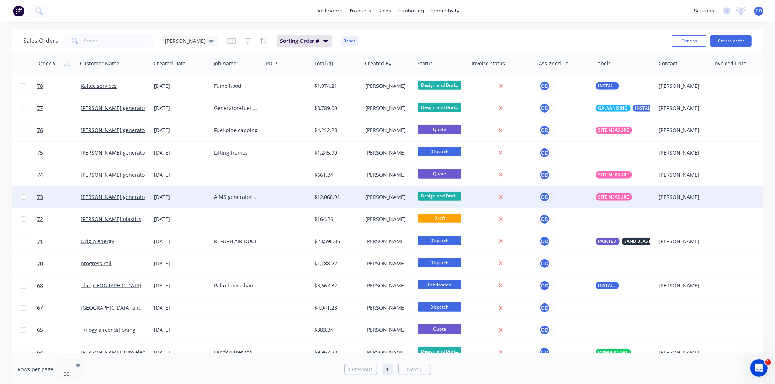
click at [168, 196] on div "[DATE]" at bounding box center [181, 197] width 54 height 7
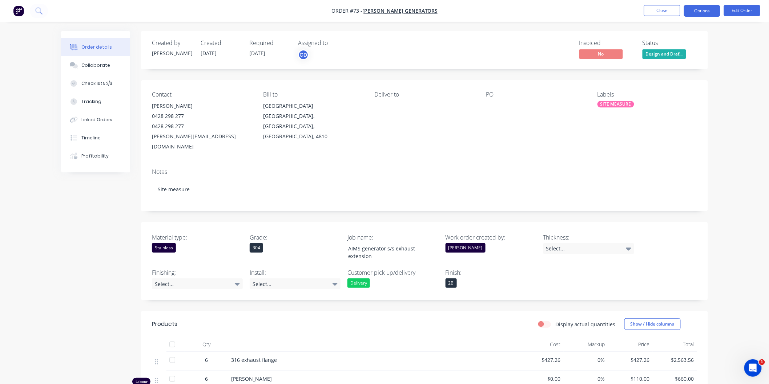
click at [701, 13] on button "Options" at bounding box center [702, 11] width 36 height 12
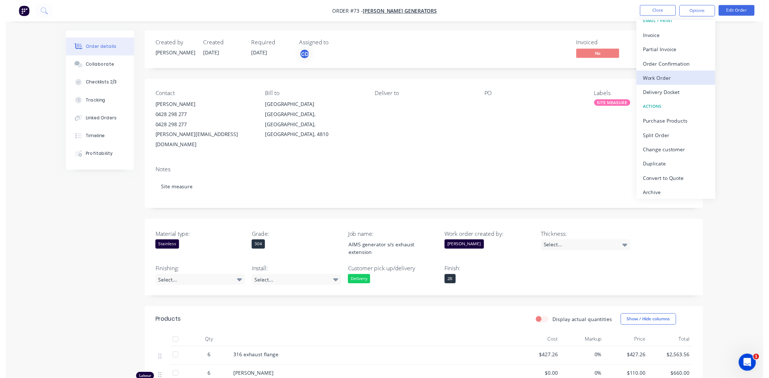
scroll to position [11, 0]
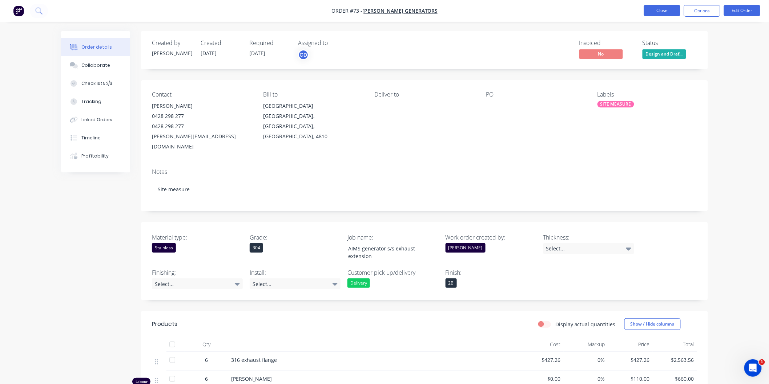
click at [665, 9] on button "Close" at bounding box center [662, 10] width 36 height 11
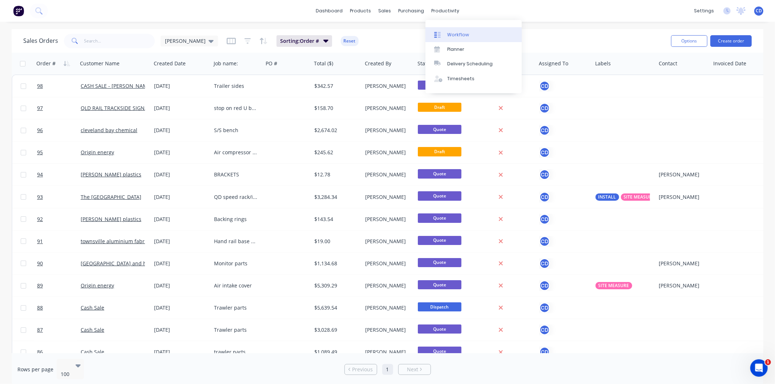
click at [451, 32] on div "Workflow" at bounding box center [458, 35] width 22 height 7
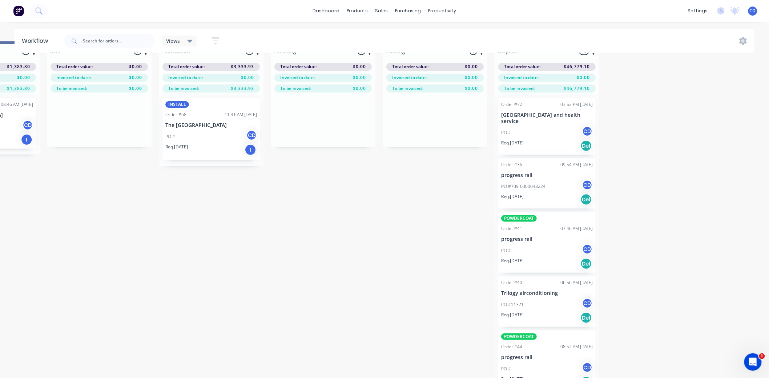
scroll to position [32, 864]
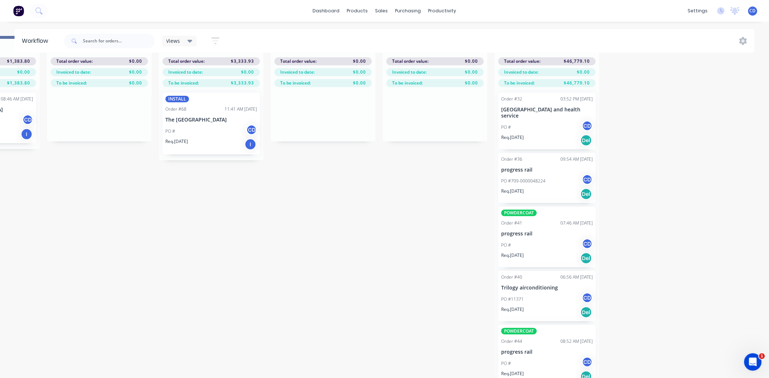
click at [523, 357] on div "PO # CD" at bounding box center [547, 364] width 92 height 14
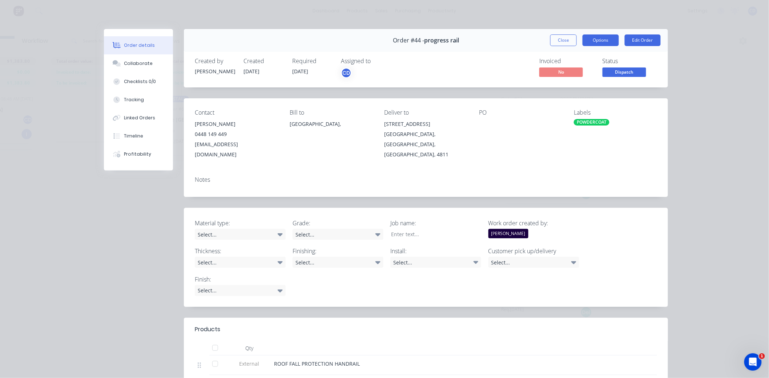
click at [592, 38] on button "Options" at bounding box center [600, 41] width 36 height 12
click at [681, 60] on div "Order details Collaborate Checklists 0/0 Tracking Linked Orders Timeline Profit…" at bounding box center [384, 189] width 769 height 378
click at [604, 42] on button "Options" at bounding box center [600, 41] width 36 height 12
click at [595, 89] on div "Delivery Docket" at bounding box center [580, 88] width 63 height 11
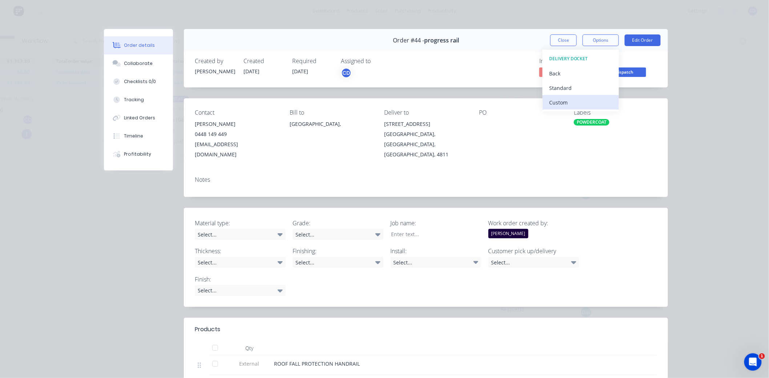
click at [567, 101] on div "Custom" at bounding box center [580, 102] width 63 height 11
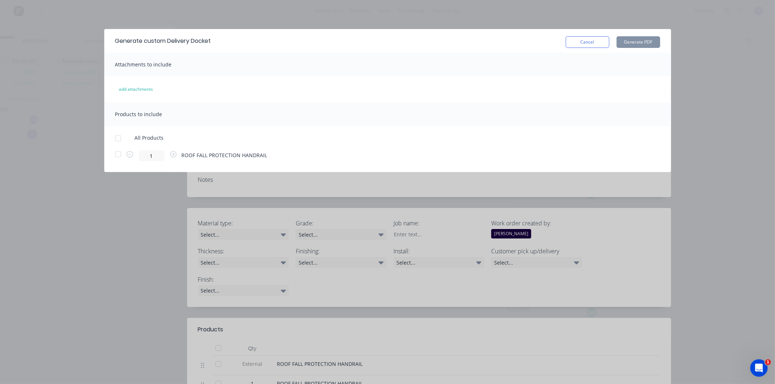
click at [117, 137] on div at bounding box center [118, 138] width 15 height 15
click at [641, 44] on button "Generate PDF" at bounding box center [638, 42] width 44 height 12
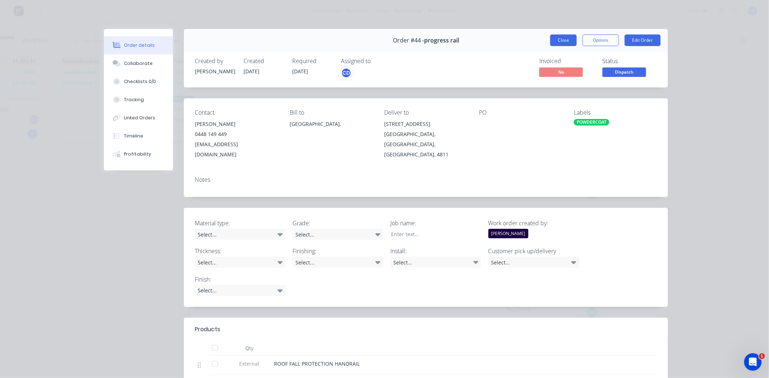
click at [554, 39] on button "Close" at bounding box center [563, 41] width 27 height 12
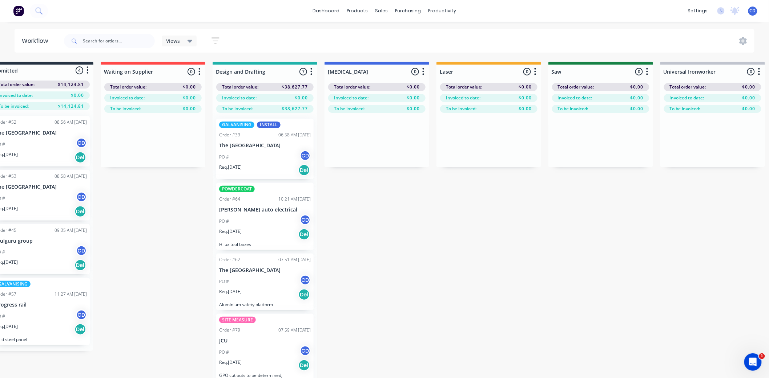
scroll to position [0, 0]
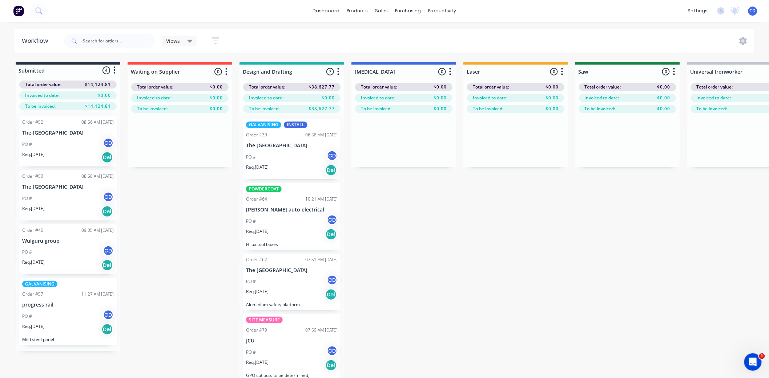
click at [187, 39] on icon at bounding box center [189, 41] width 5 height 8
click at [211, 41] on icon "button" at bounding box center [215, 40] width 8 height 9
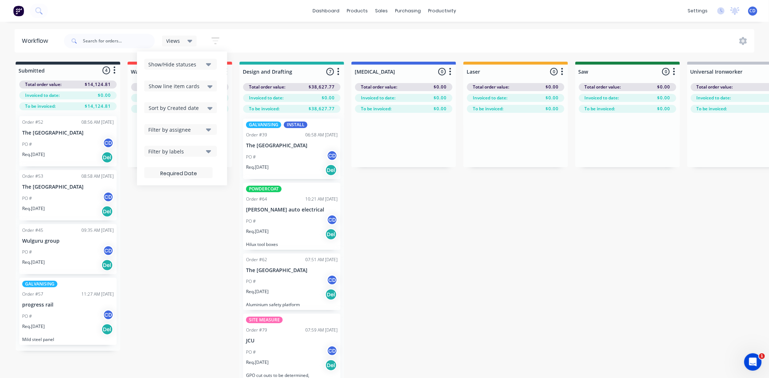
click at [211, 41] on icon "button" at bounding box center [215, 40] width 8 height 9
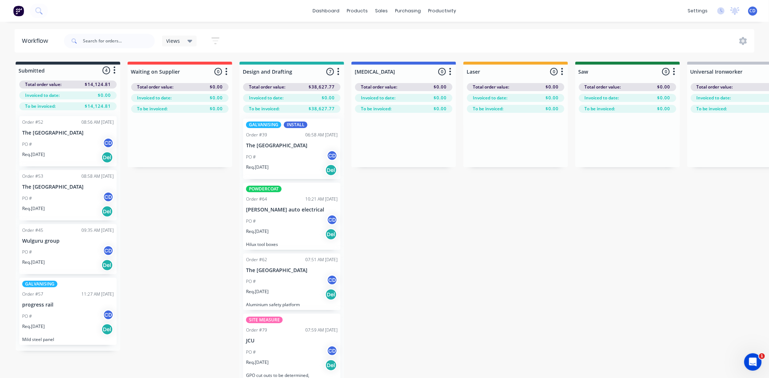
click at [194, 37] on div "Views" at bounding box center [179, 41] width 35 height 11
click at [191, 39] on icon at bounding box center [189, 41] width 5 height 8
click at [755, 360] on icon "Open Intercom Messenger" at bounding box center [751, 362] width 12 height 12
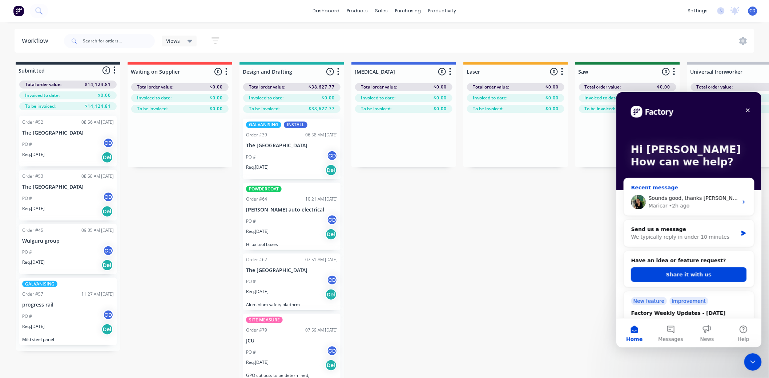
click at [684, 196] on span "Sounds good, thanks [PERSON_NAME] :)" at bounding box center [699, 198] width 102 height 6
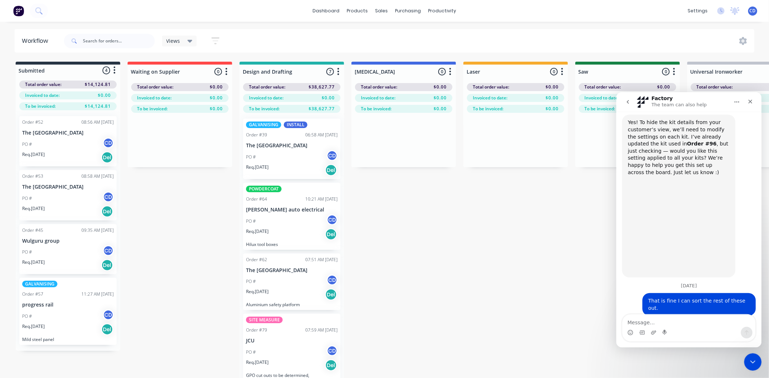
scroll to position [483, 0]
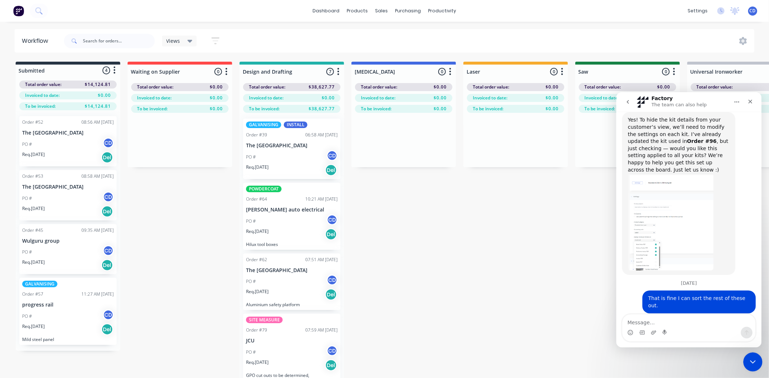
click at [753, 363] on icon "Close Intercom Messenger" at bounding box center [751, 361] width 9 height 9
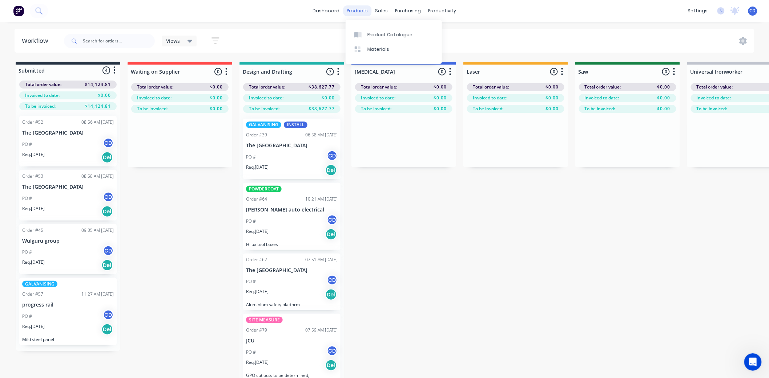
click at [358, 15] on div "products" at bounding box center [357, 10] width 28 height 11
click at [380, 38] on link "Product Catalogue" at bounding box center [393, 34] width 96 height 15
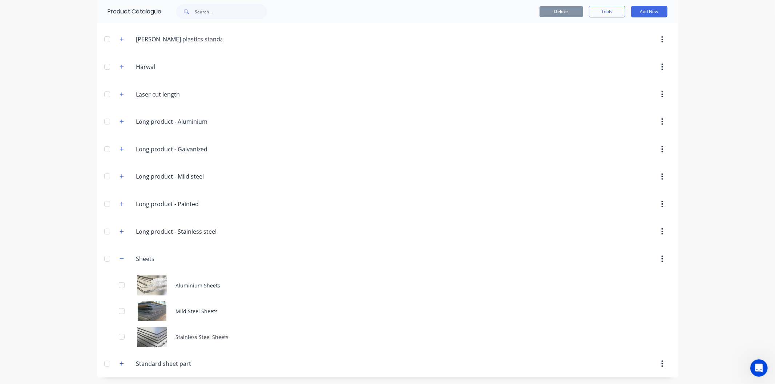
scroll to position [78, 0]
click at [120, 364] on icon "button" at bounding box center [121, 363] width 4 height 5
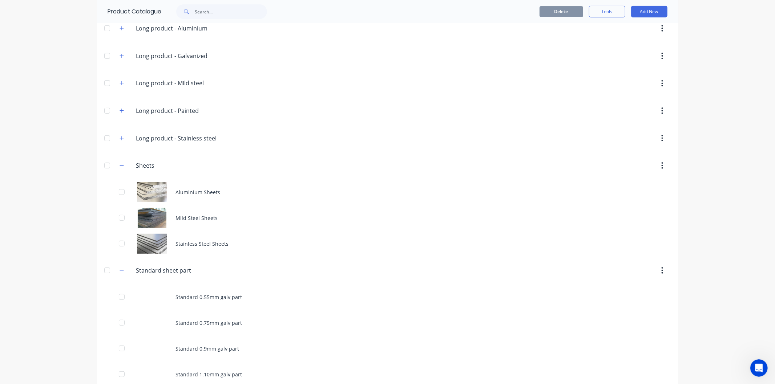
scroll to position [202, 0]
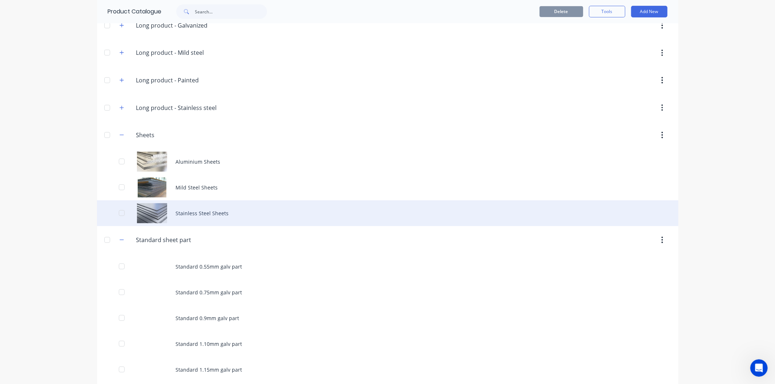
click at [203, 207] on div "Stainless Steel Sheets" at bounding box center [387, 213] width 581 height 26
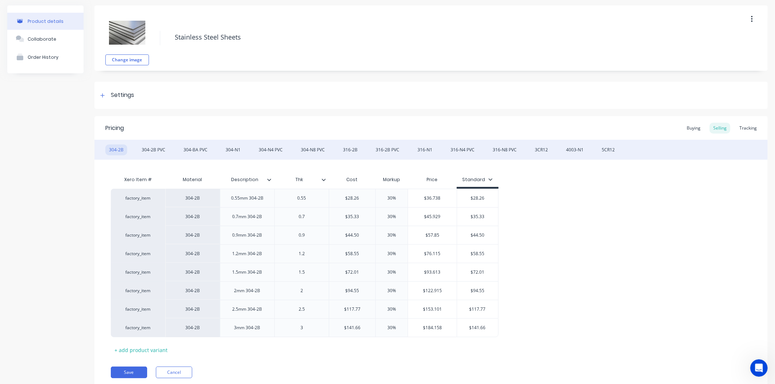
scroll to position [50, 0]
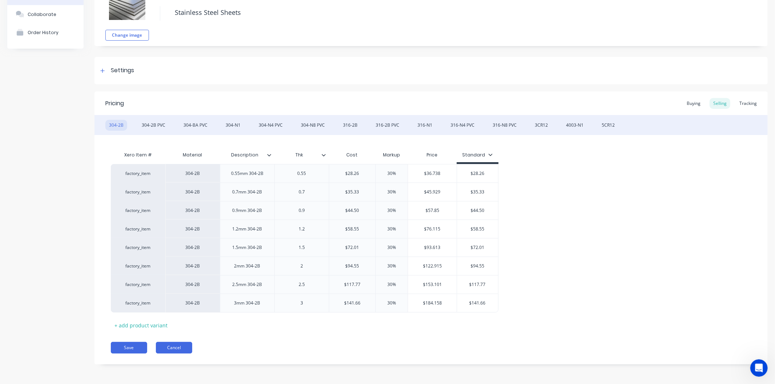
click at [174, 348] on button "Cancel" at bounding box center [174, 348] width 36 height 12
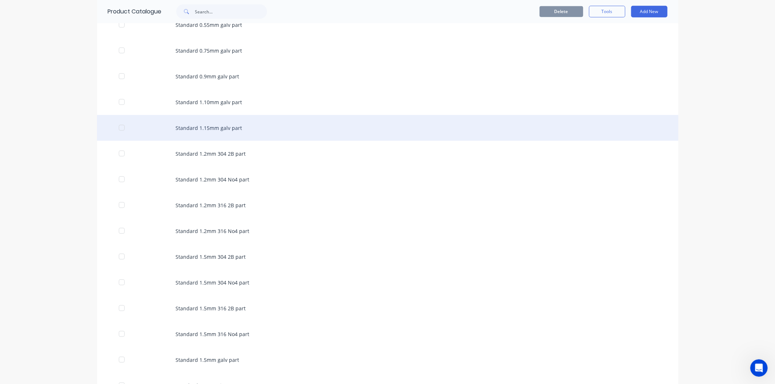
scroll to position [444, 0]
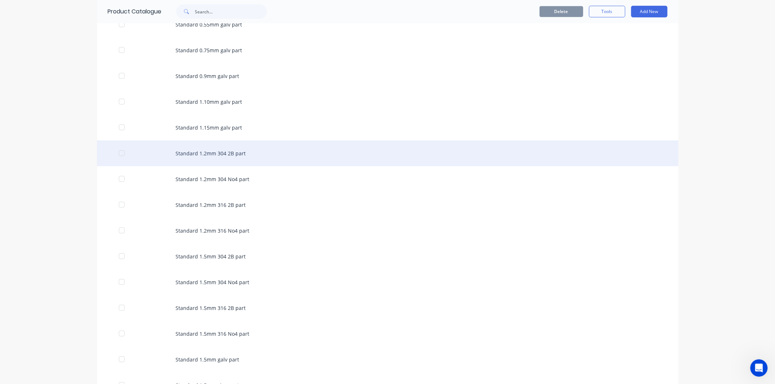
click at [219, 155] on div "Standard 1.2mm 304 2B part" at bounding box center [387, 154] width 581 height 26
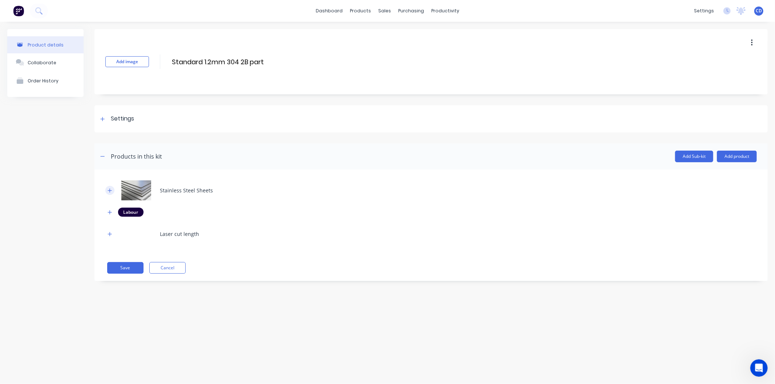
click at [110, 190] on icon "button" at bounding box center [110, 190] width 4 height 5
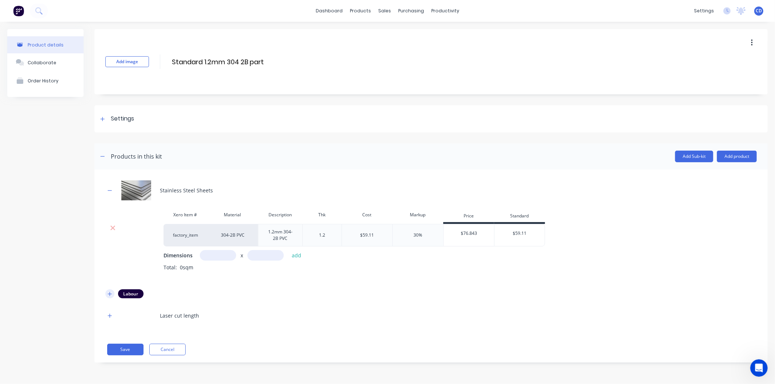
click at [110, 293] on icon "button" at bounding box center [110, 294] width 4 height 5
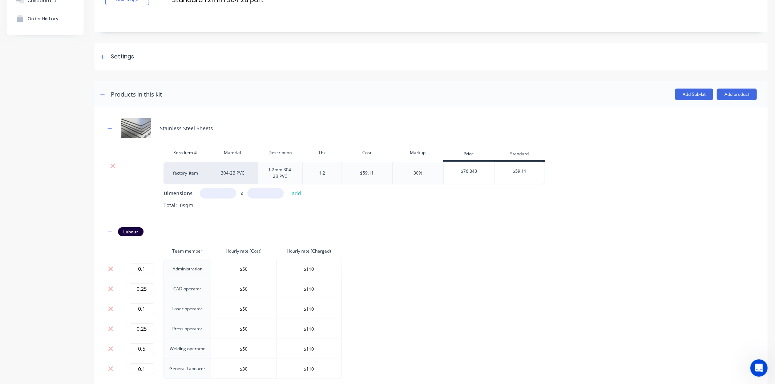
scroll to position [132, 0]
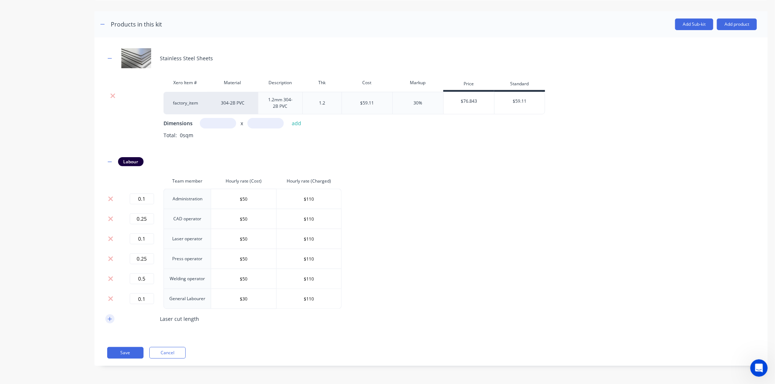
click at [108, 317] on icon "button" at bounding box center [110, 319] width 4 height 5
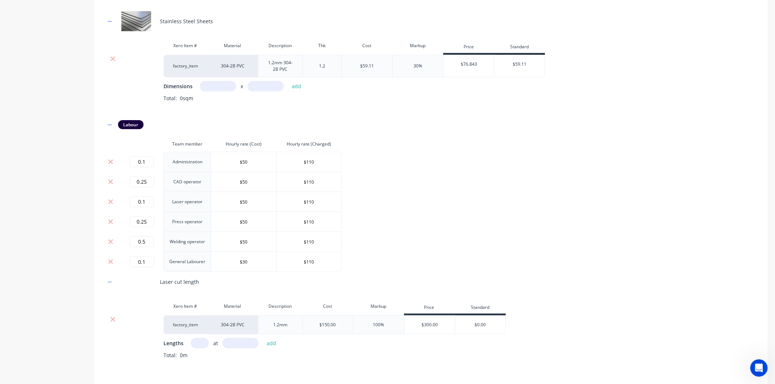
scroll to position [211, 0]
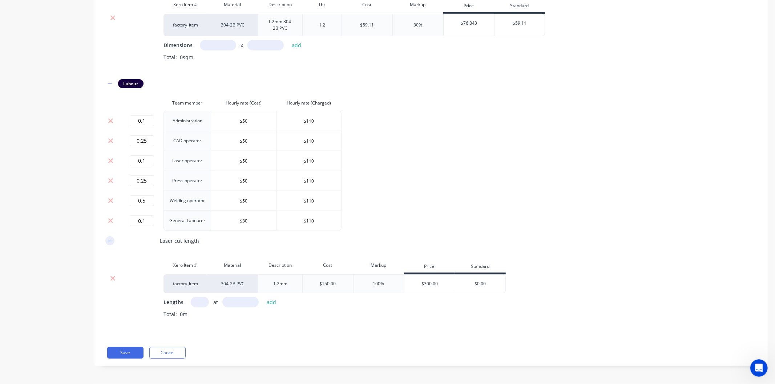
click at [113, 243] on button "button" at bounding box center [109, 240] width 9 height 9
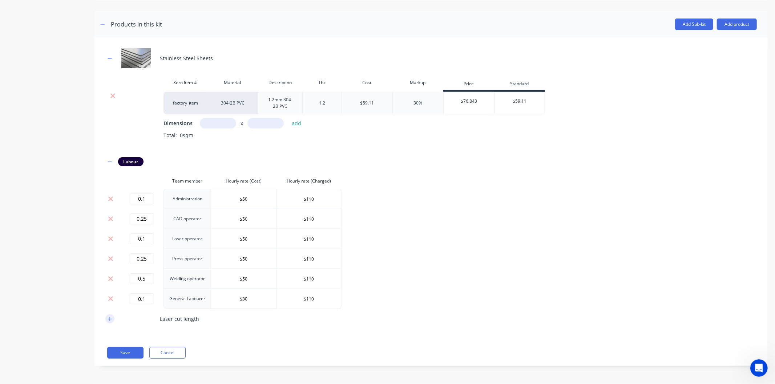
scroll to position [132, 0]
click at [113, 161] on button "button" at bounding box center [109, 161] width 9 height 9
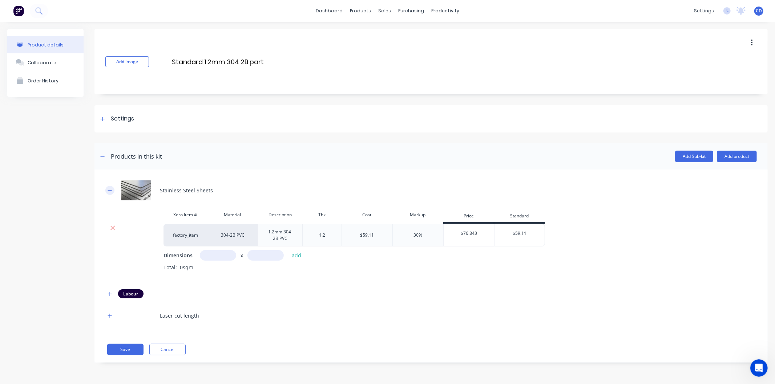
click at [110, 191] on icon "button" at bounding box center [110, 190] width 4 height 5
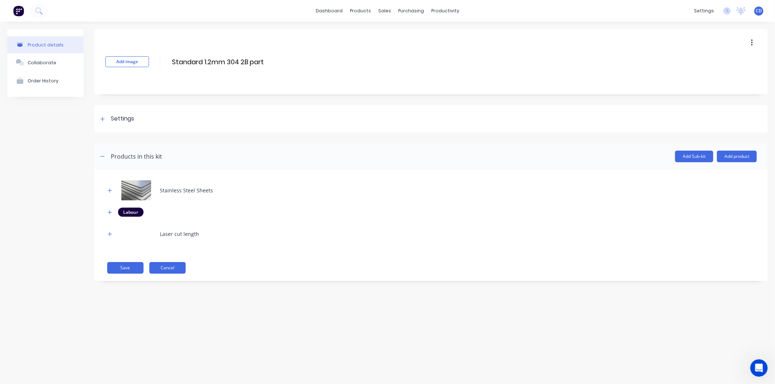
click at [169, 271] on button "Cancel" at bounding box center [167, 268] width 36 height 12
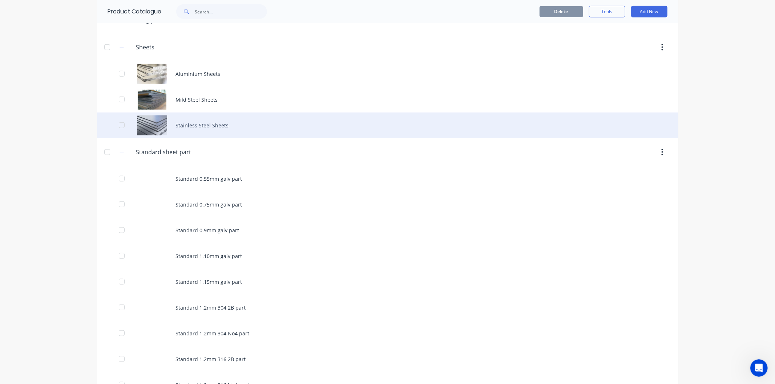
scroll to position [242, 0]
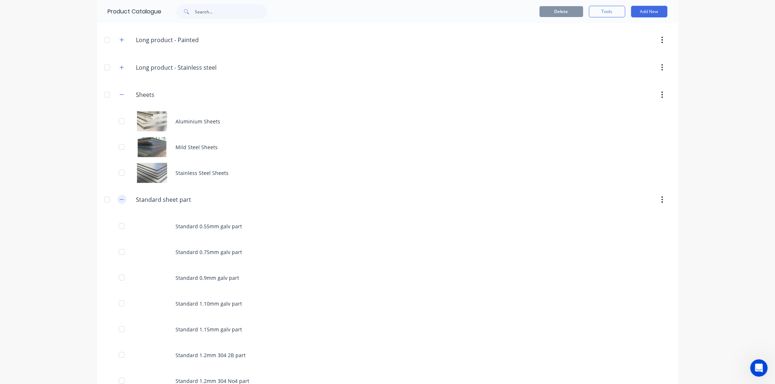
click at [120, 201] on icon "button" at bounding box center [121, 199] width 4 height 5
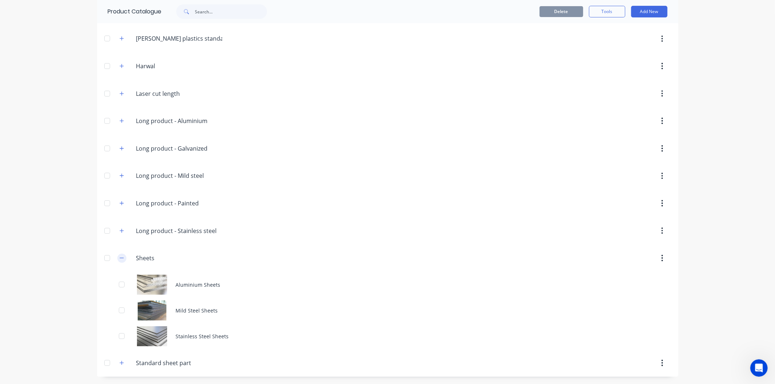
click at [121, 259] on icon "button" at bounding box center [121, 258] width 4 height 5
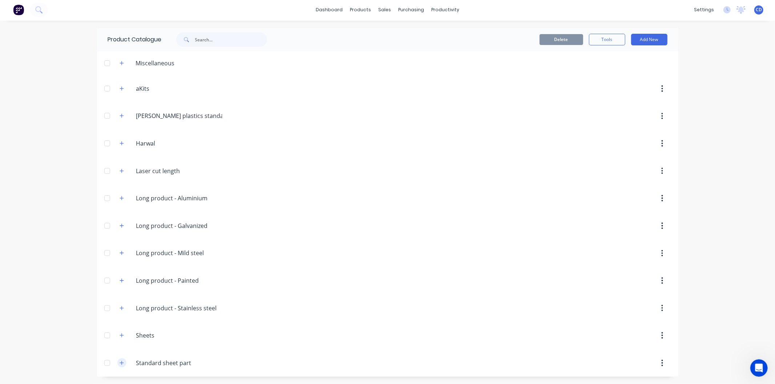
click at [121, 361] on button "button" at bounding box center [121, 362] width 9 height 9
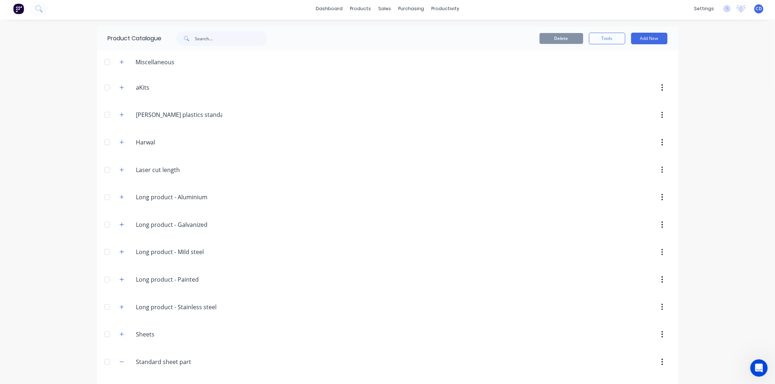
scroll to position [0, 0]
click at [120, 364] on icon "button" at bounding box center [121, 364] width 4 height 0
click at [119, 311] on icon "button" at bounding box center [121, 309] width 4 height 4
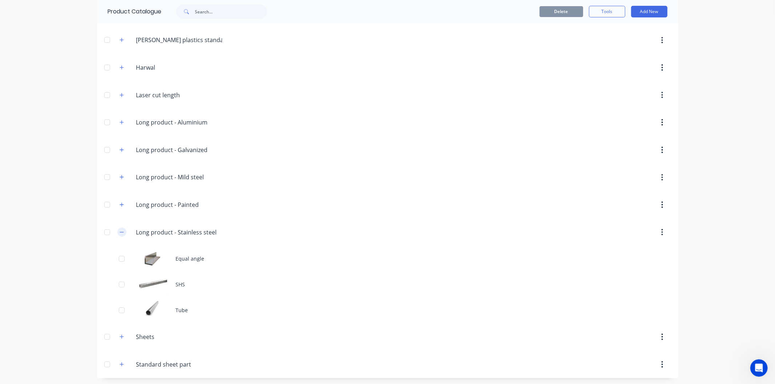
scroll to position [78, 0]
click at [122, 231] on button "button" at bounding box center [121, 230] width 9 height 9
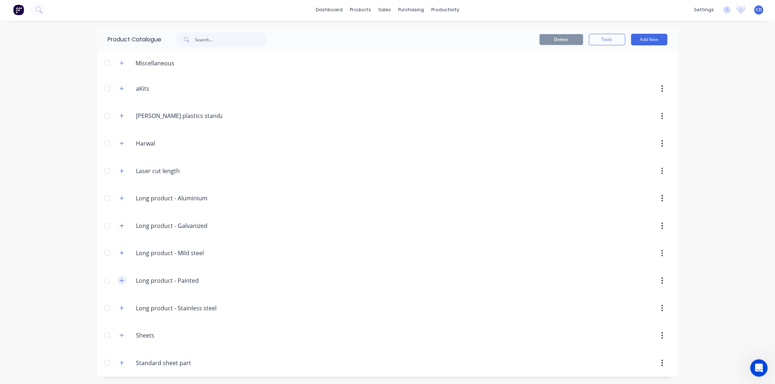
click at [121, 280] on button "button" at bounding box center [121, 280] width 9 height 9
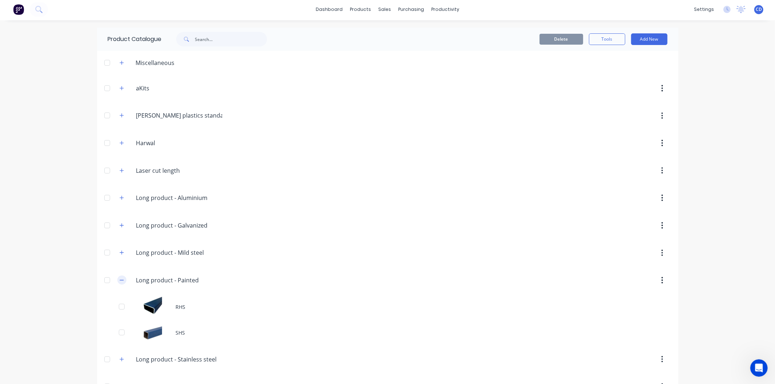
click at [121, 280] on button "button" at bounding box center [121, 280] width 9 height 9
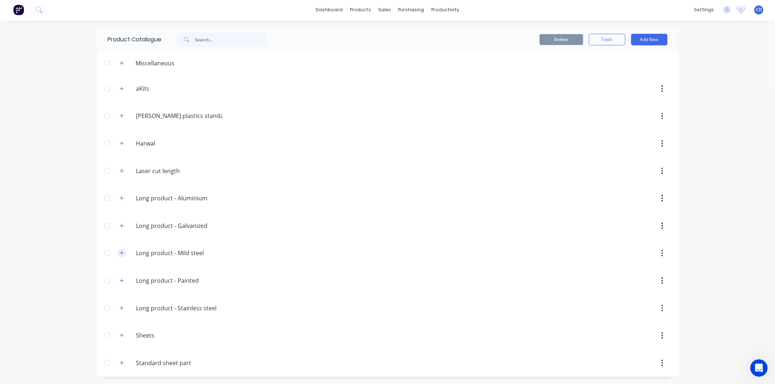
click at [121, 255] on icon "button" at bounding box center [121, 253] width 4 height 5
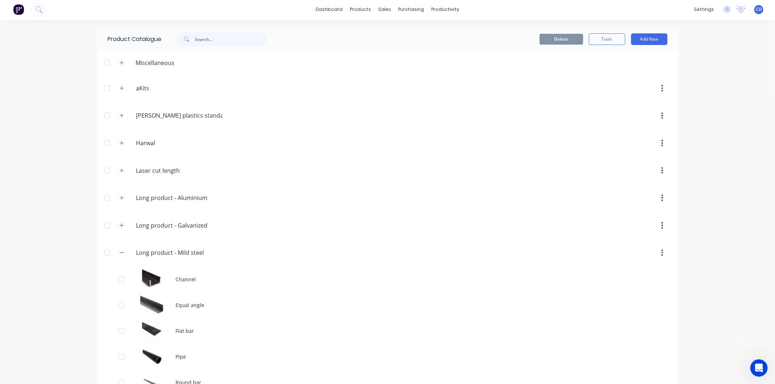
click at [117, 251] on span at bounding box center [121, 252] width 9 height 9
click at [119, 252] on icon "button" at bounding box center [121, 252] width 4 height 5
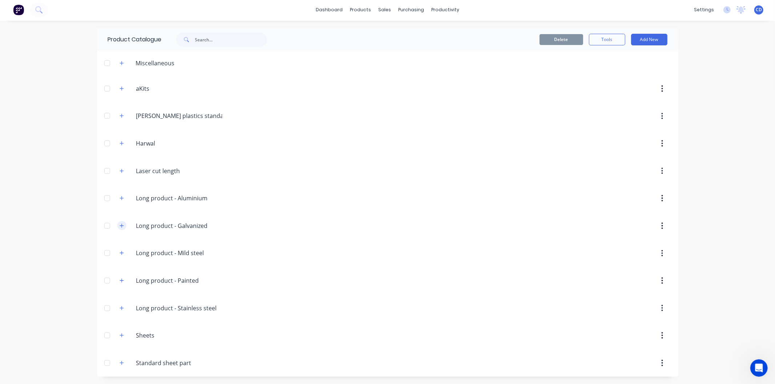
click at [120, 226] on icon "button" at bounding box center [121, 225] width 4 height 5
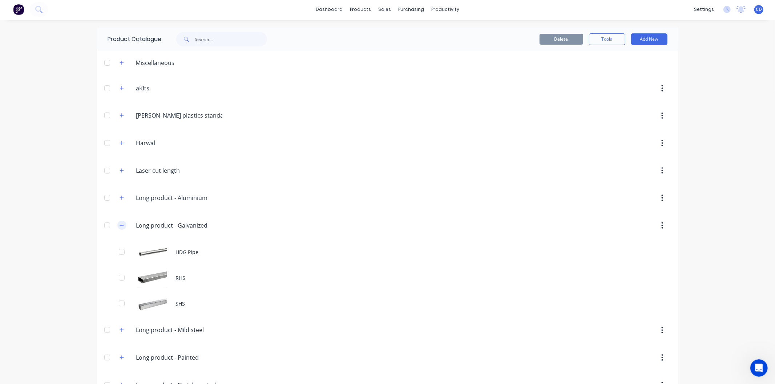
click at [120, 226] on icon "button" at bounding box center [121, 225] width 4 height 5
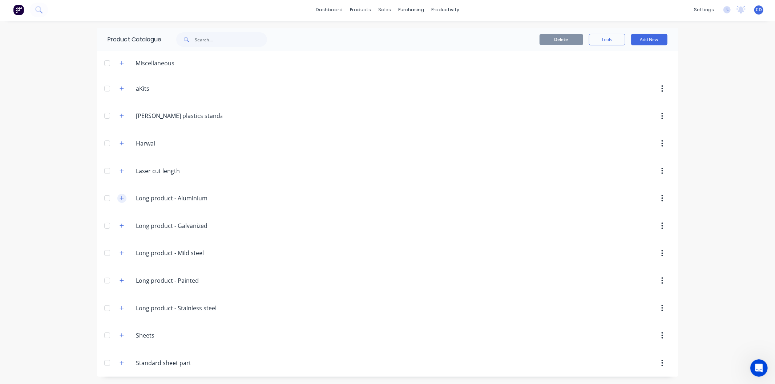
click at [121, 199] on button "button" at bounding box center [121, 198] width 9 height 9
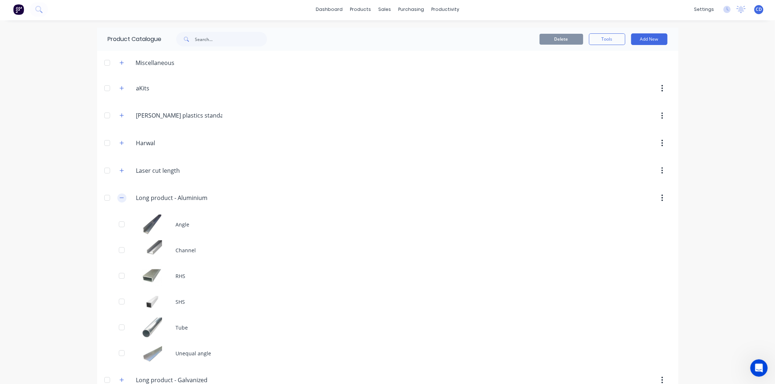
click at [121, 199] on button "button" at bounding box center [121, 198] width 9 height 9
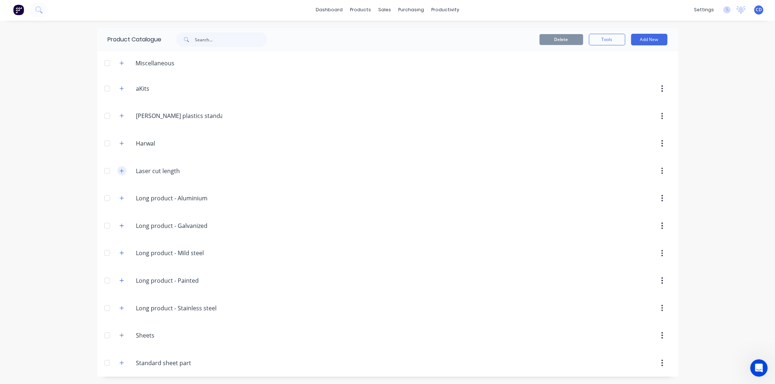
click at [118, 166] on button "button" at bounding box center [121, 170] width 9 height 9
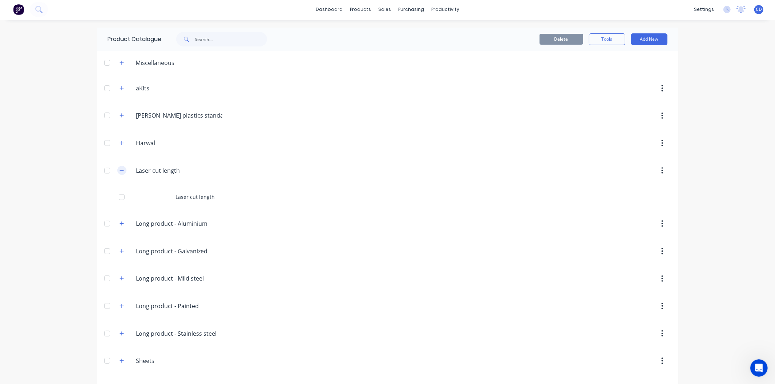
click at [121, 169] on icon "button" at bounding box center [121, 170] width 4 height 5
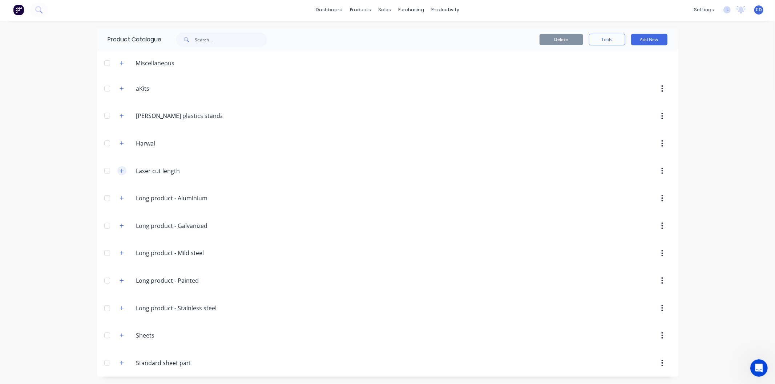
click at [121, 169] on icon "button" at bounding box center [121, 171] width 4 height 5
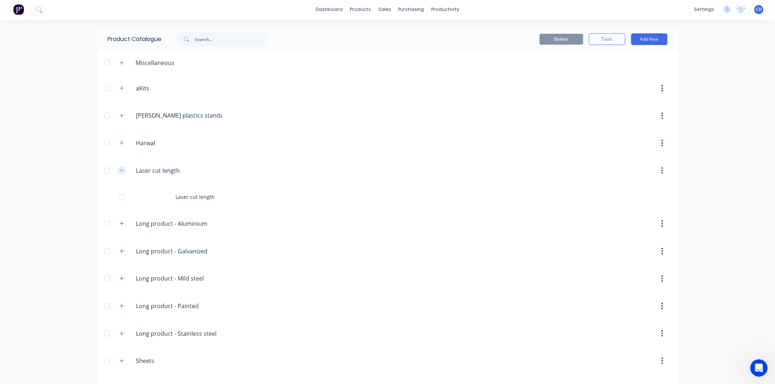
click at [121, 169] on icon "button" at bounding box center [121, 170] width 4 height 5
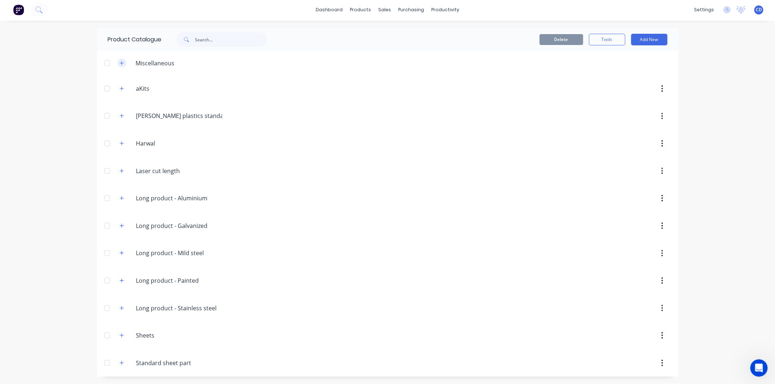
click at [122, 61] on button "button" at bounding box center [121, 62] width 9 height 9
